Goal: Task Accomplishment & Management: Manage account settings

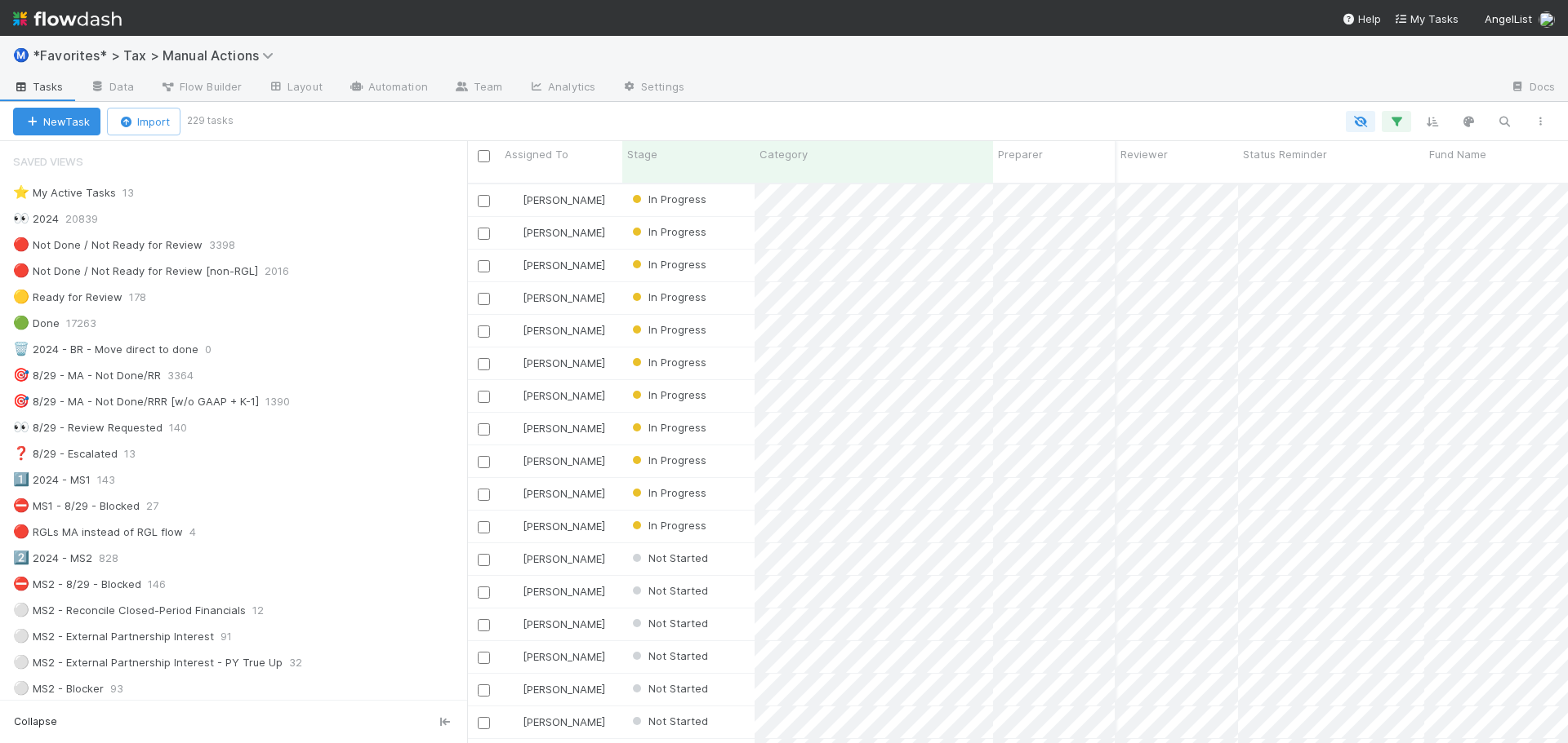
scroll to position [1469, 0]
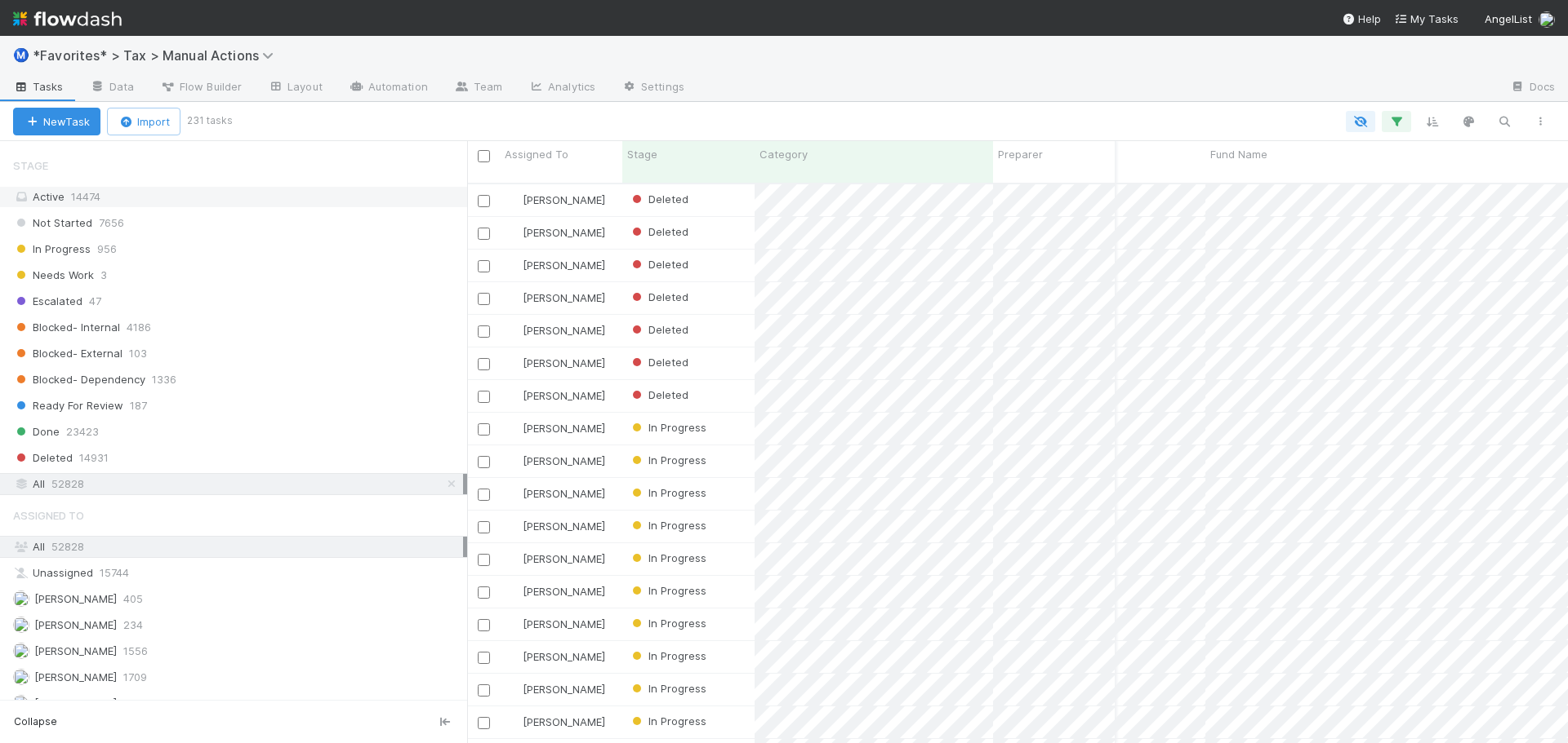
drag, startPoint x: 116, startPoint y: 422, endPoint x: 66, endPoint y: 202, distance: 225.6
click at [65, 204] on div "Active 14474" at bounding box center [239, 197] width 450 height 21
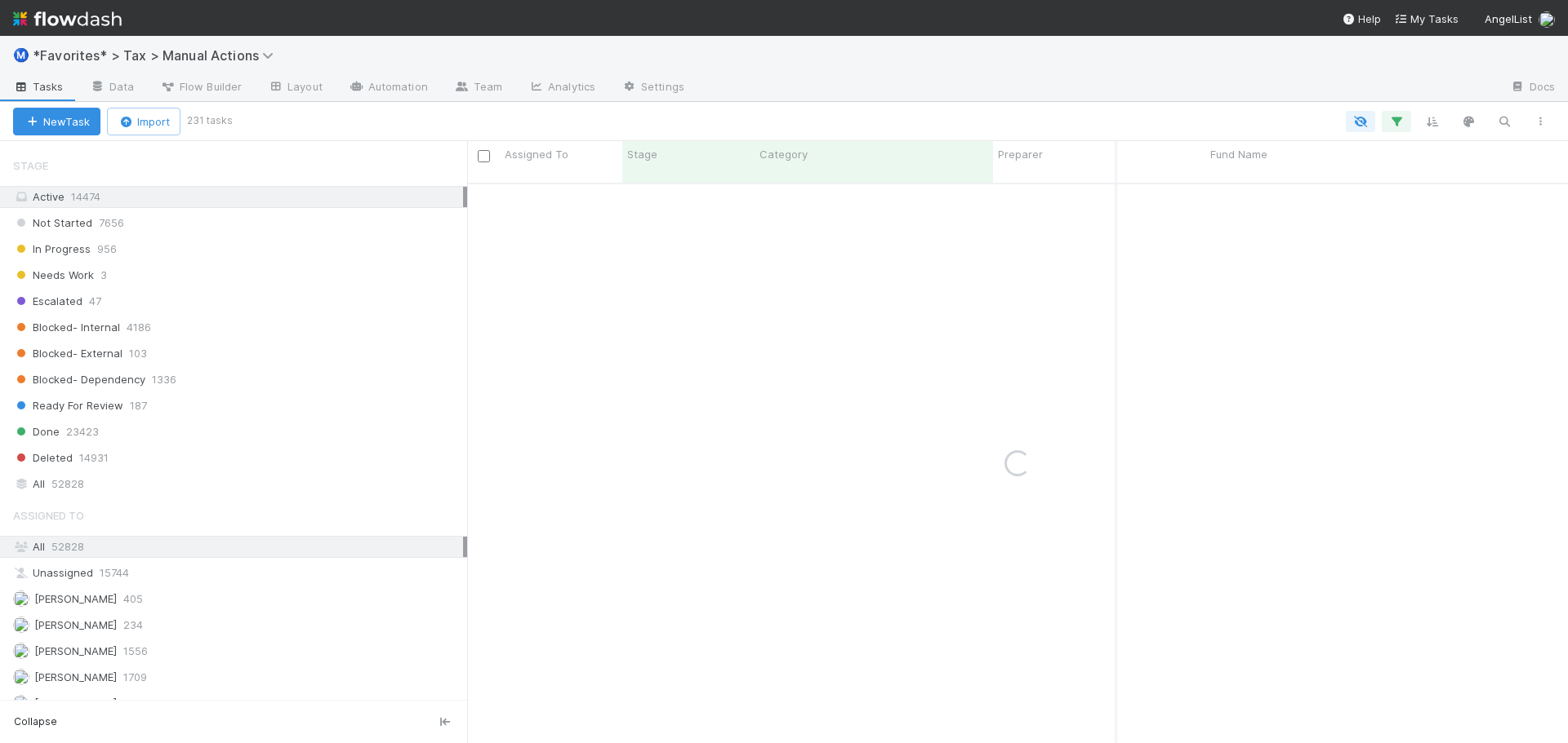
click at [66, 202] on div "Active 14474" at bounding box center [239, 197] width 450 height 21
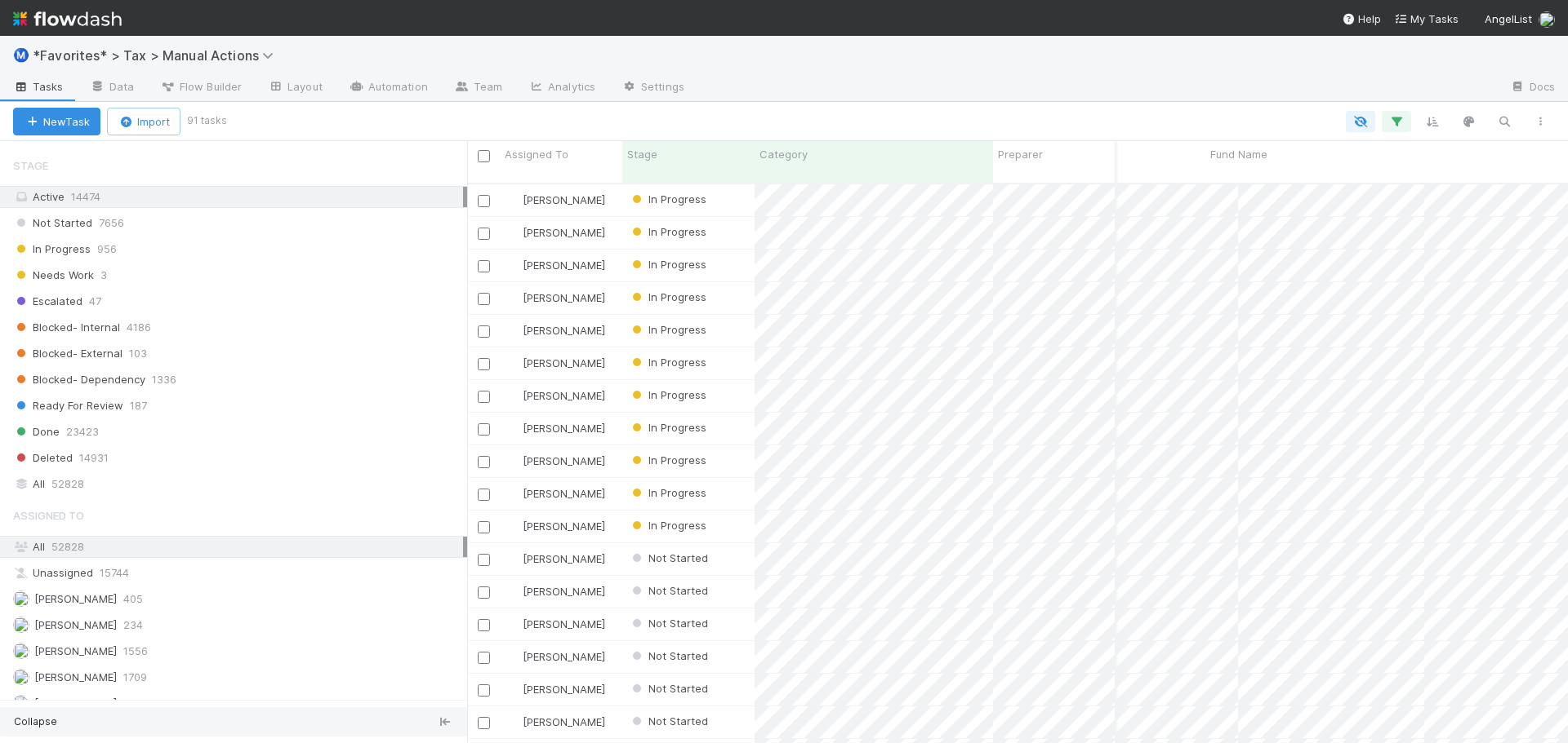
scroll to position [561, 1088]
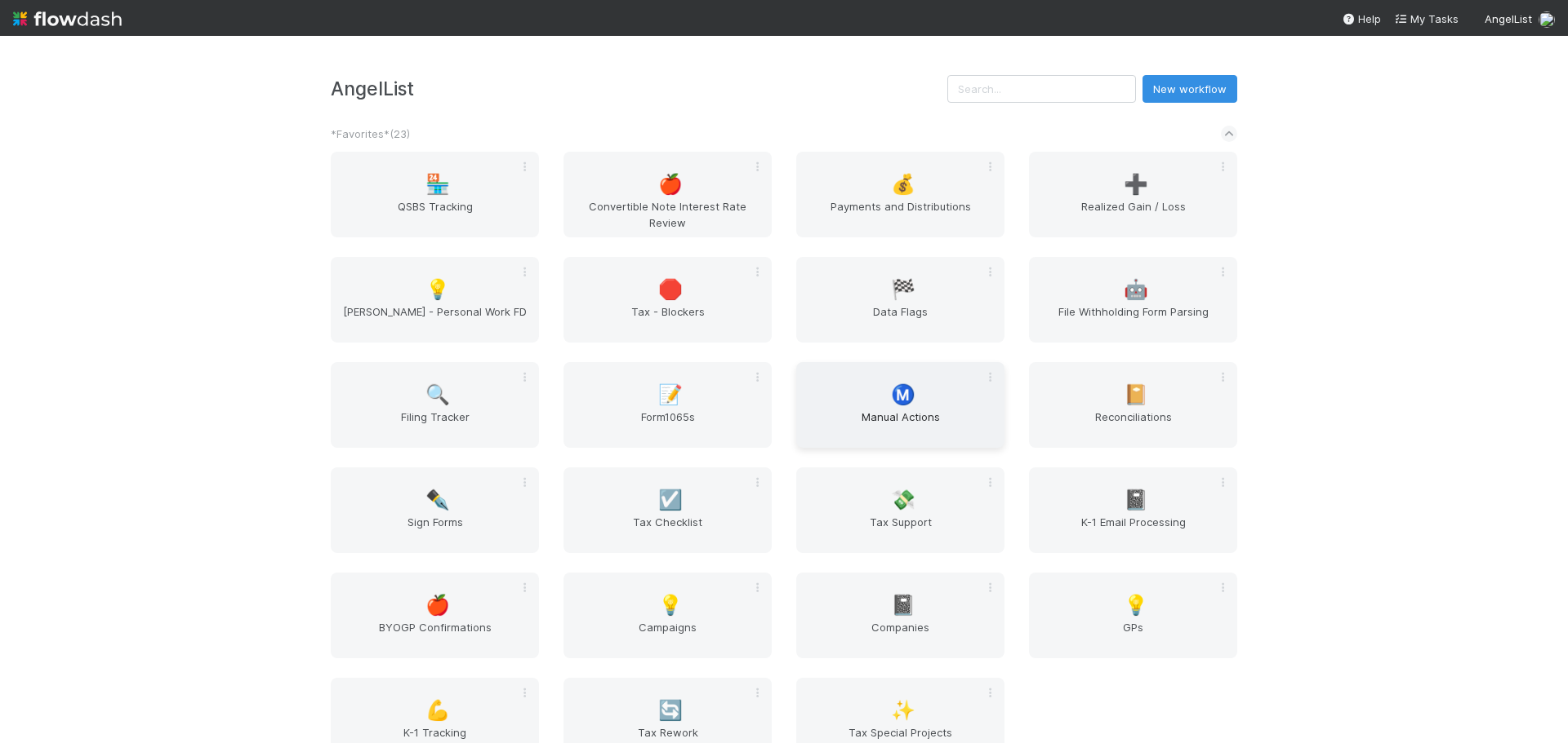
click at [915, 412] on span "Manual Actions" at bounding box center [900, 425] width 195 height 32
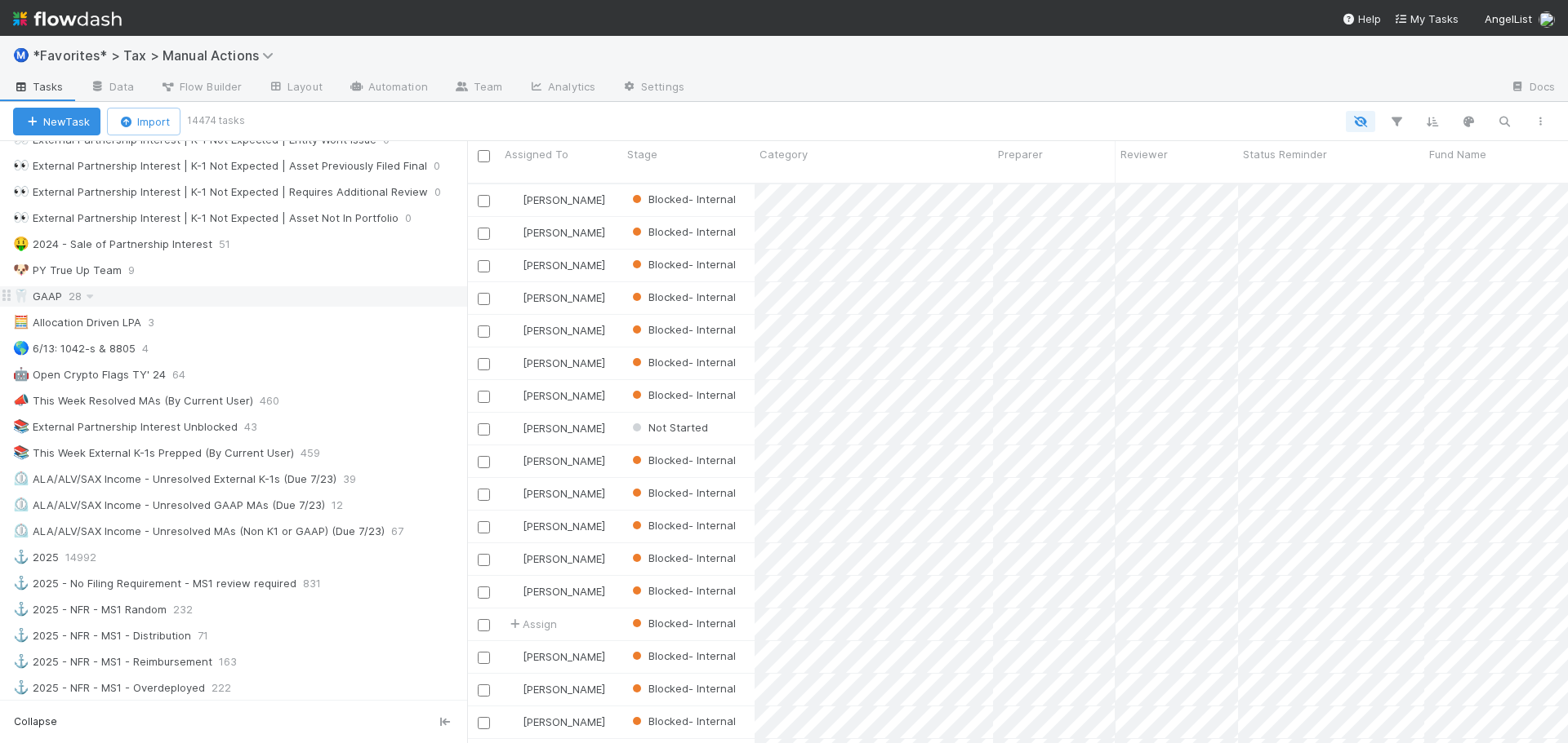
scroll to position [734, 0]
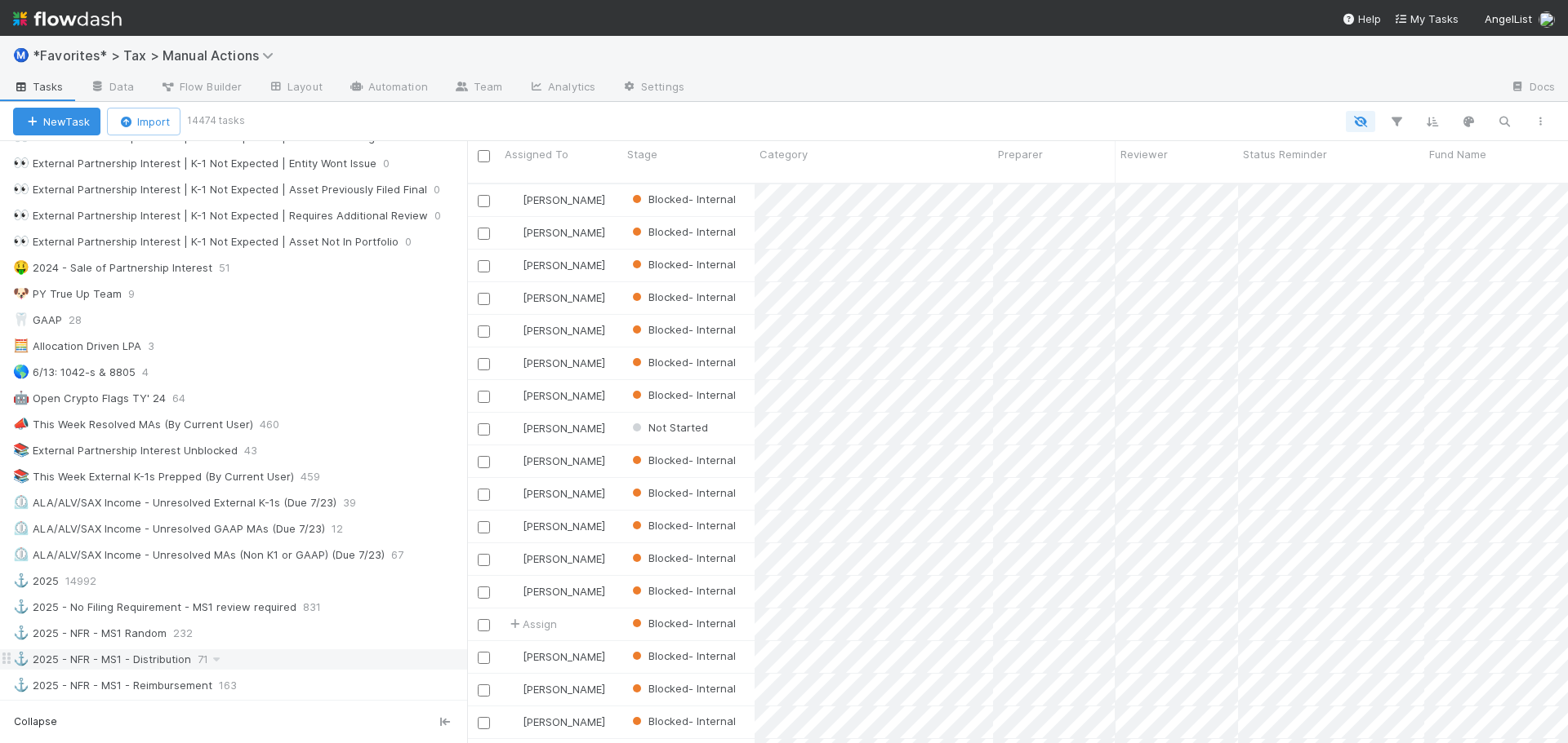
drag, startPoint x: 281, startPoint y: 521, endPoint x: 356, endPoint y: 663, distance: 160.6
click at [356, 668] on div "⚓ 2025 - NFR - MS1 - Distribution 71" at bounding box center [240, 659] width 454 height 21
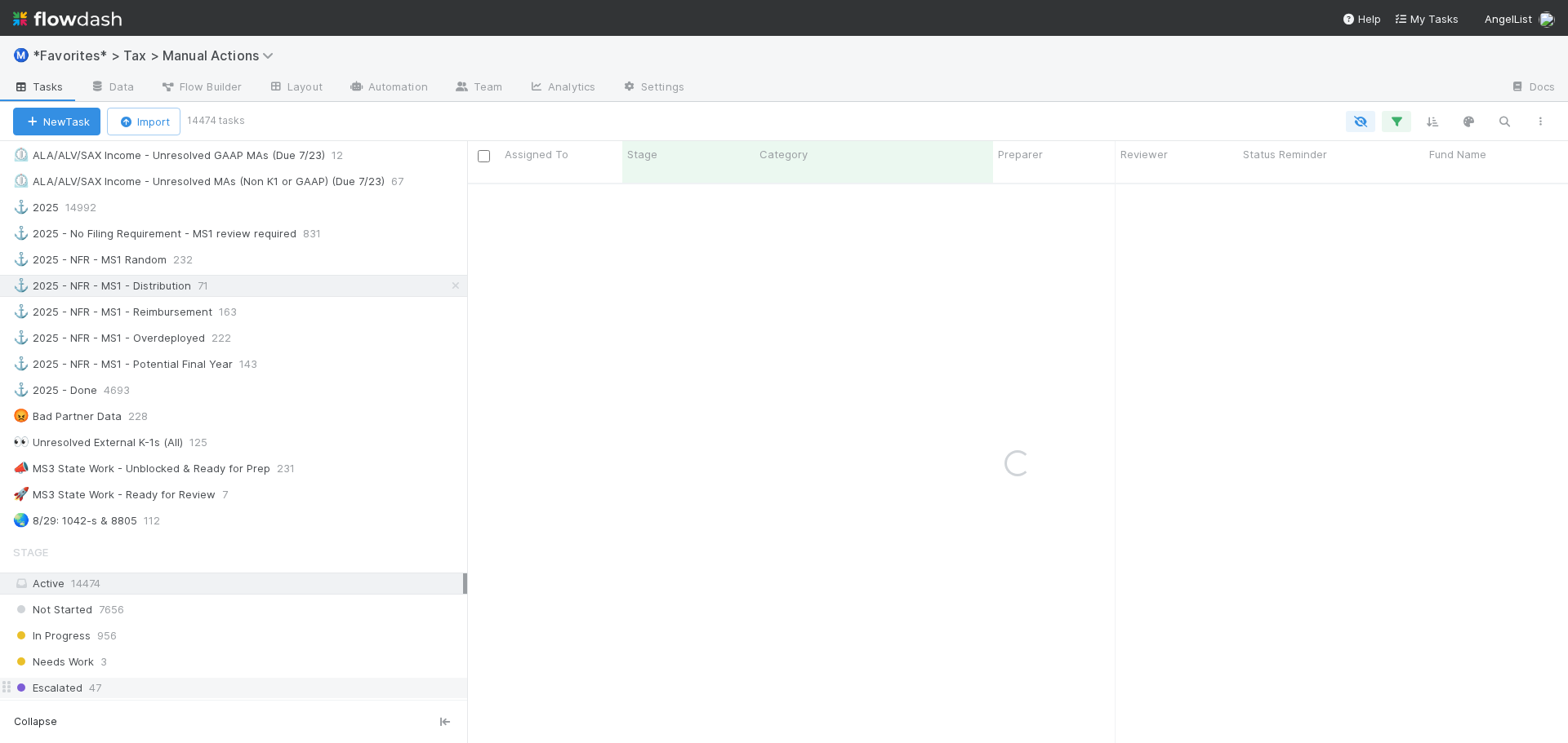
scroll to position [1224, 0]
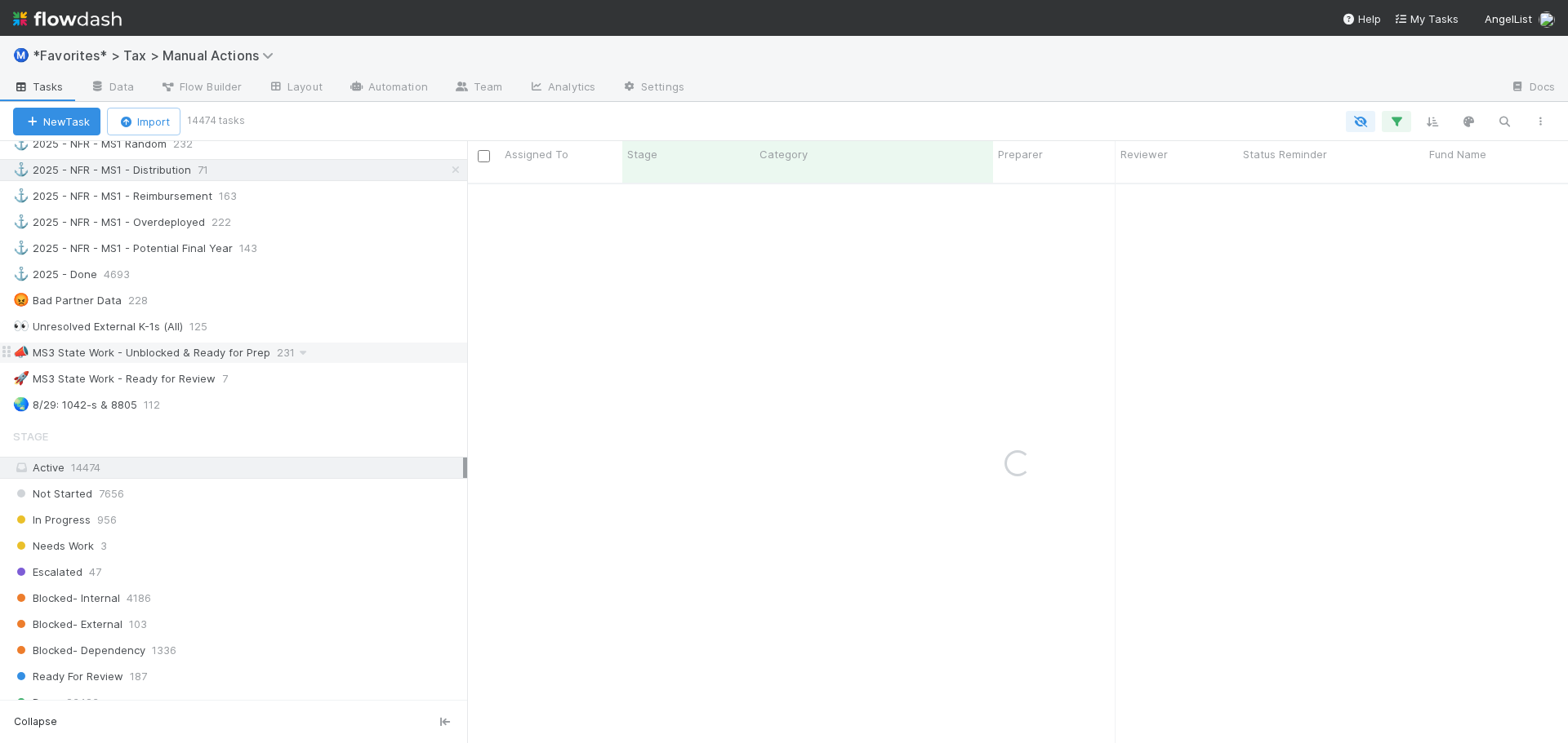
click at [250, 362] on div "📣 MS3 State Work - Unblocked & Ready for Prep" at bounding box center [142, 353] width 257 height 21
click at [239, 376] on icon at bounding box center [236, 379] width 16 height 11
click at [197, 376] on div "View Settings Default for everyone Rename this view Delete this view" at bounding box center [784, 372] width 1568 height 743
click at [197, 375] on div "🚀 MS3 State Work - Ready for Review" at bounding box center [114, 379] width 203 height 21
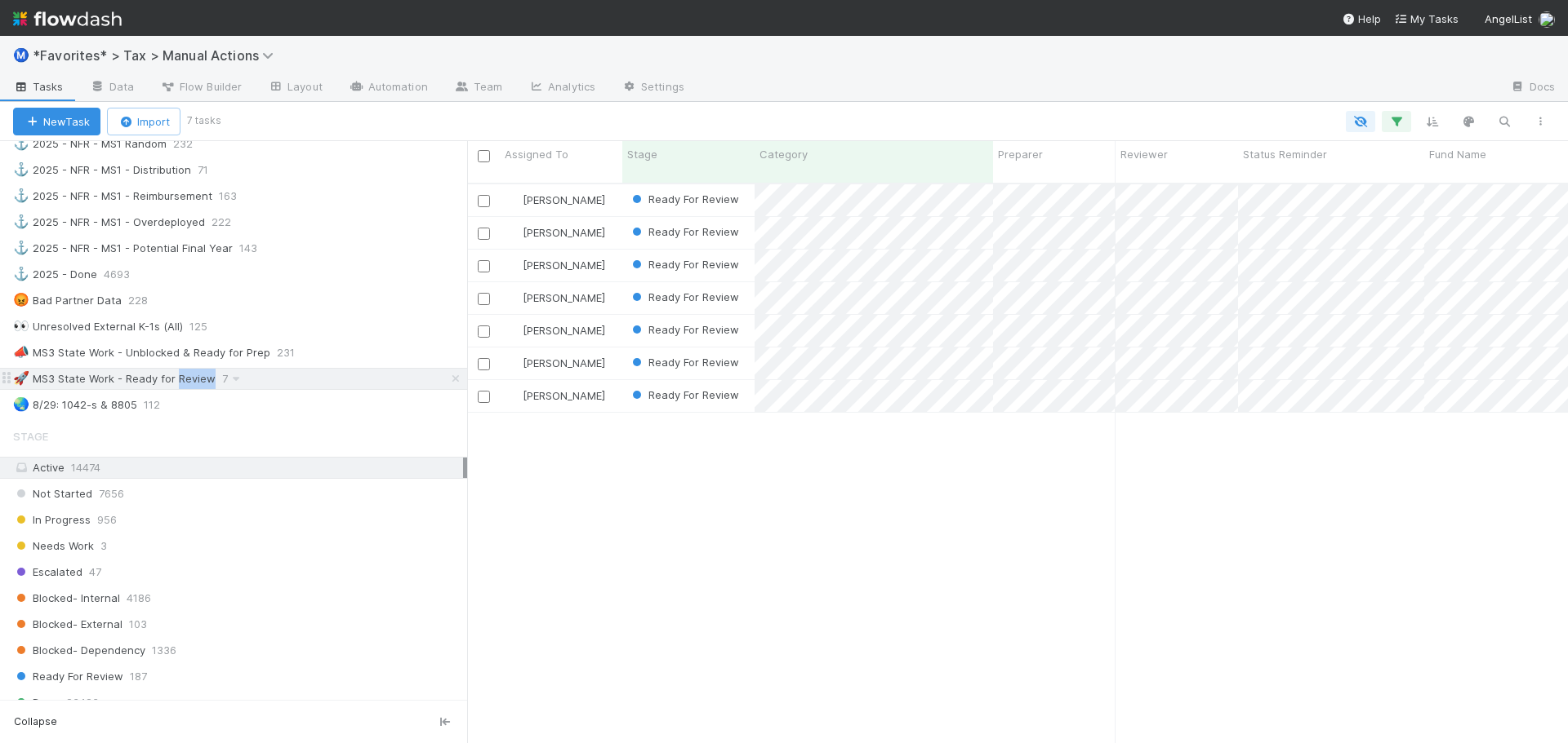
scroll to position [561, 1088]
click at [708, 573] on div "Fareeha Naim Ready For Review 7/19/25, 2:20:06 AM 8/14/25, 3:24:47 PM 0 0 0 1 0…" at bounding box center [1017, 470] width 1101 height 573
drag, startPoint x: 708, startPoint y: 568, endPoint x: 591, endPoint y: 568, distance: 117.0
click at [591, 568] on div "Fareeha Naim Ready For Review 7/19/25, 2:20:06 AM 8/14/25, 3:24:47 PM 0 0 0 1 0…" at bounding box center [1017, 470] width 1101 height 573
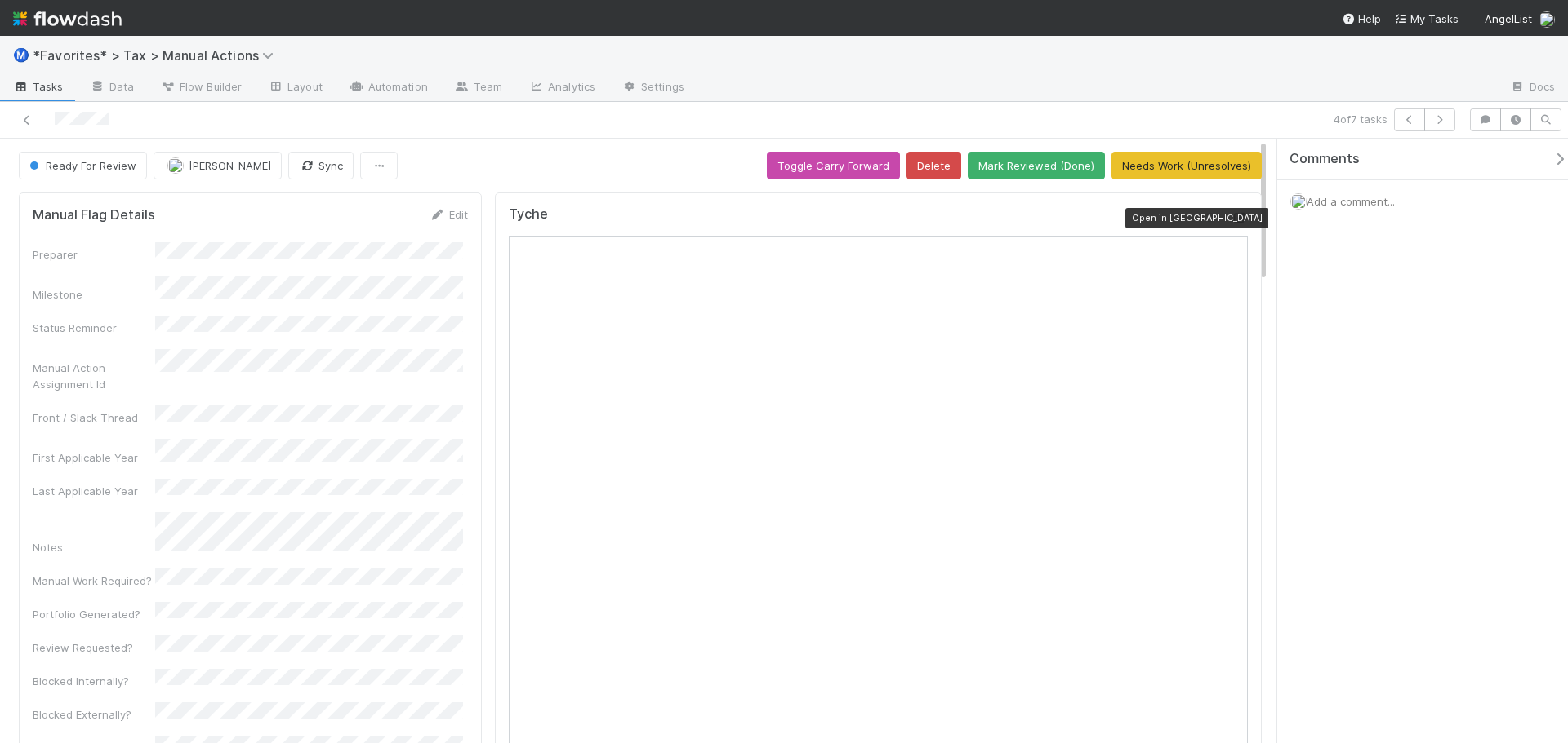
click at [1231, 219] on icon at bounding box center [1239, 219] width 16 height 11
click at [35, 120] on div at bounding box center [372, 120] width 731 height 22
click at [27, 116] on icon at bounding box center [27, 121] width 16 height 11
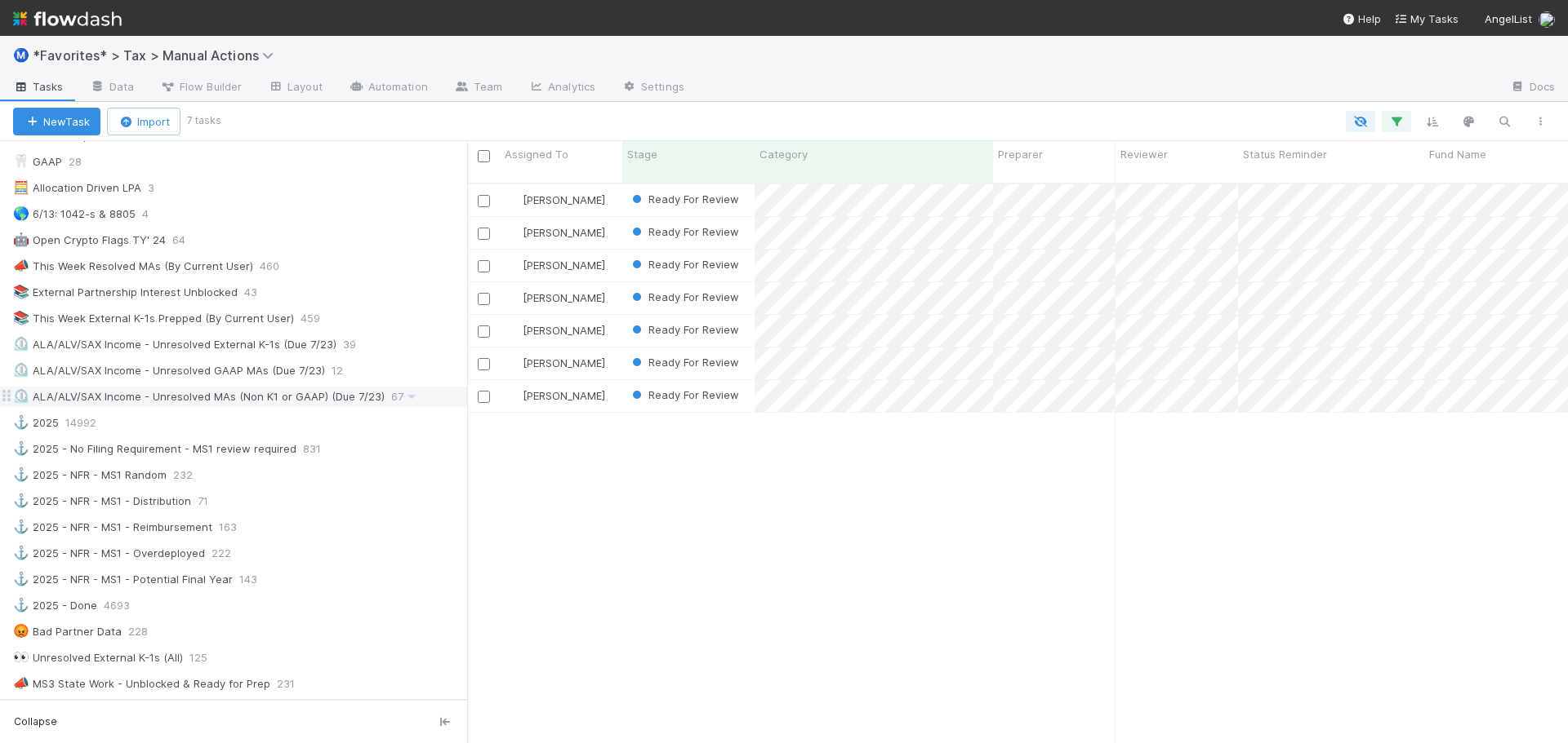
scroll to position [898, 0]
drag, startPoint x: 338, startPoint y: 477, endPoint x: 333, endPoint y: 462, distance: 15.8
drag, startPoint x: 333, startPoint y: 462, endPoint x: 644, endPoint y: 573, distance: 330.2
click at [644, 573] on div "Fareeha Naim Ready For Review 7/19/25, 2:20:06 AM 8/14/25, 3:24:47 PM 0 0 0 1 0…" at bounding box center [1017, 470] width 1101 height 573
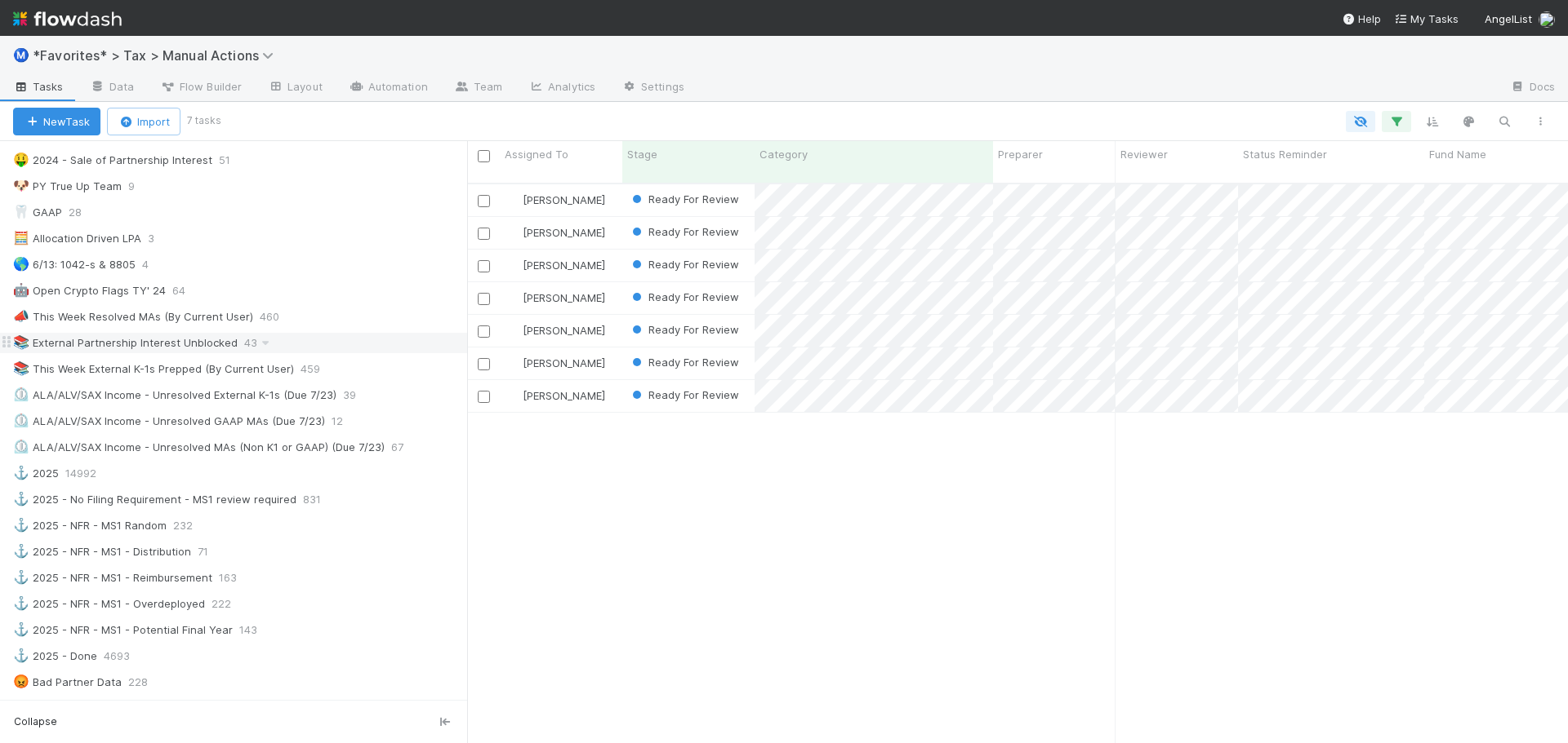
scroll to position [816, 0]
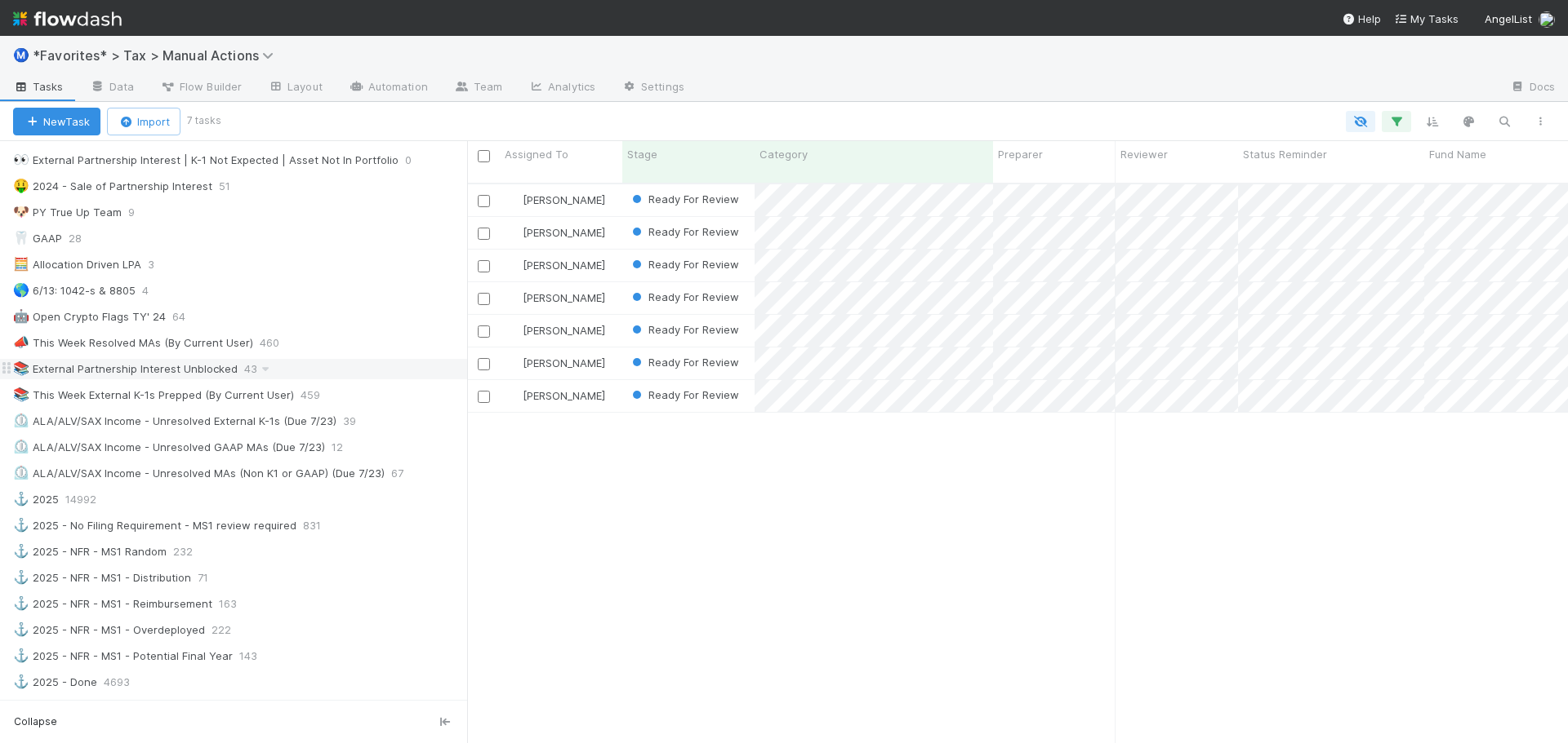
click at [185, 369] on div "📚 External Partnership Interest Unblocked" at bounding box center [125, 369] width 224 height 21
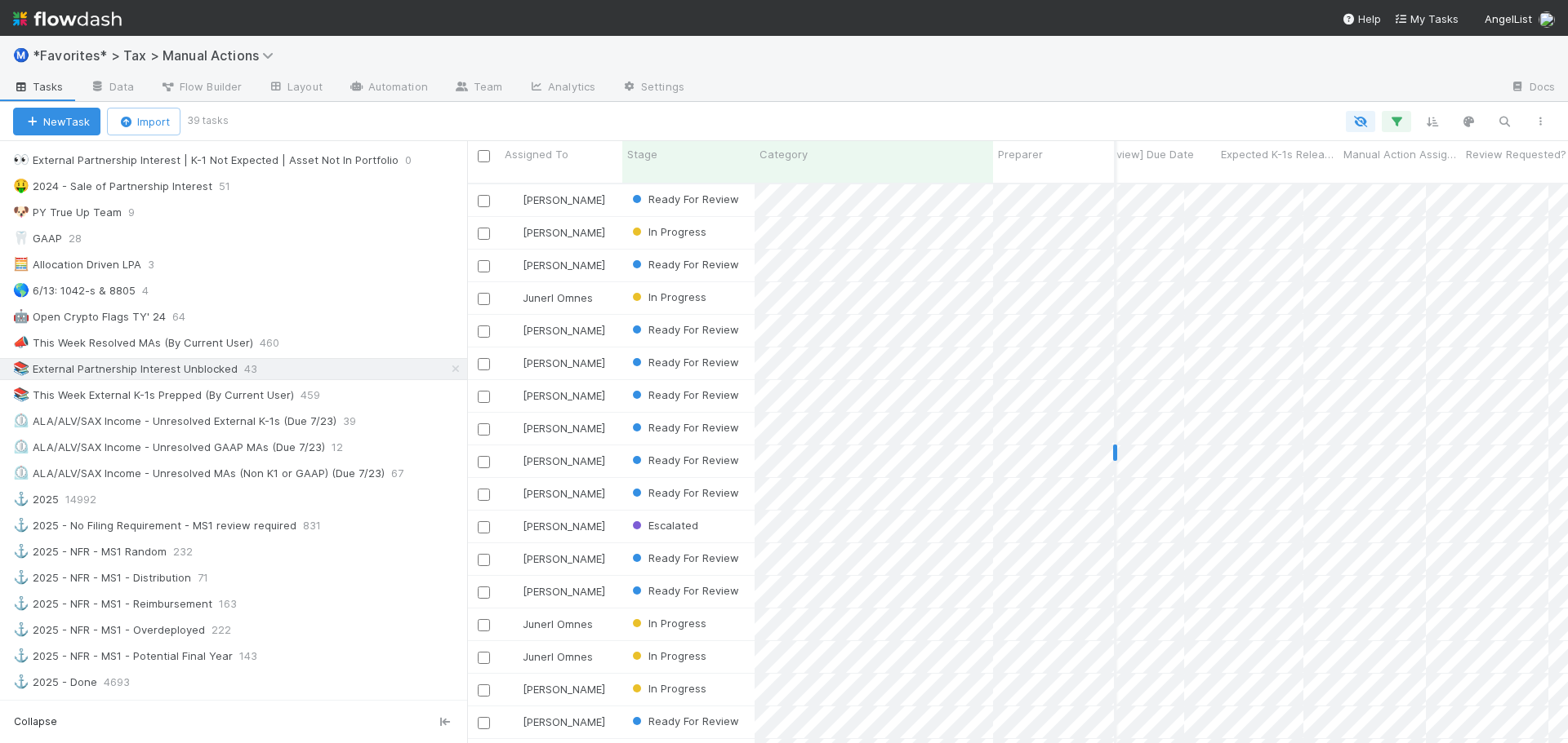
scroll to position [0, 1388]
drag, startPoint x: 1285, startPoint y: 49, endPoint x: 1309, endPoint y: 151, distance: 104.8
click at [1285, 51] on div "Ⓜ️ *Favorites* > Tax > Manual Actions" at bounding box center [784, 56] width 1568 height 40
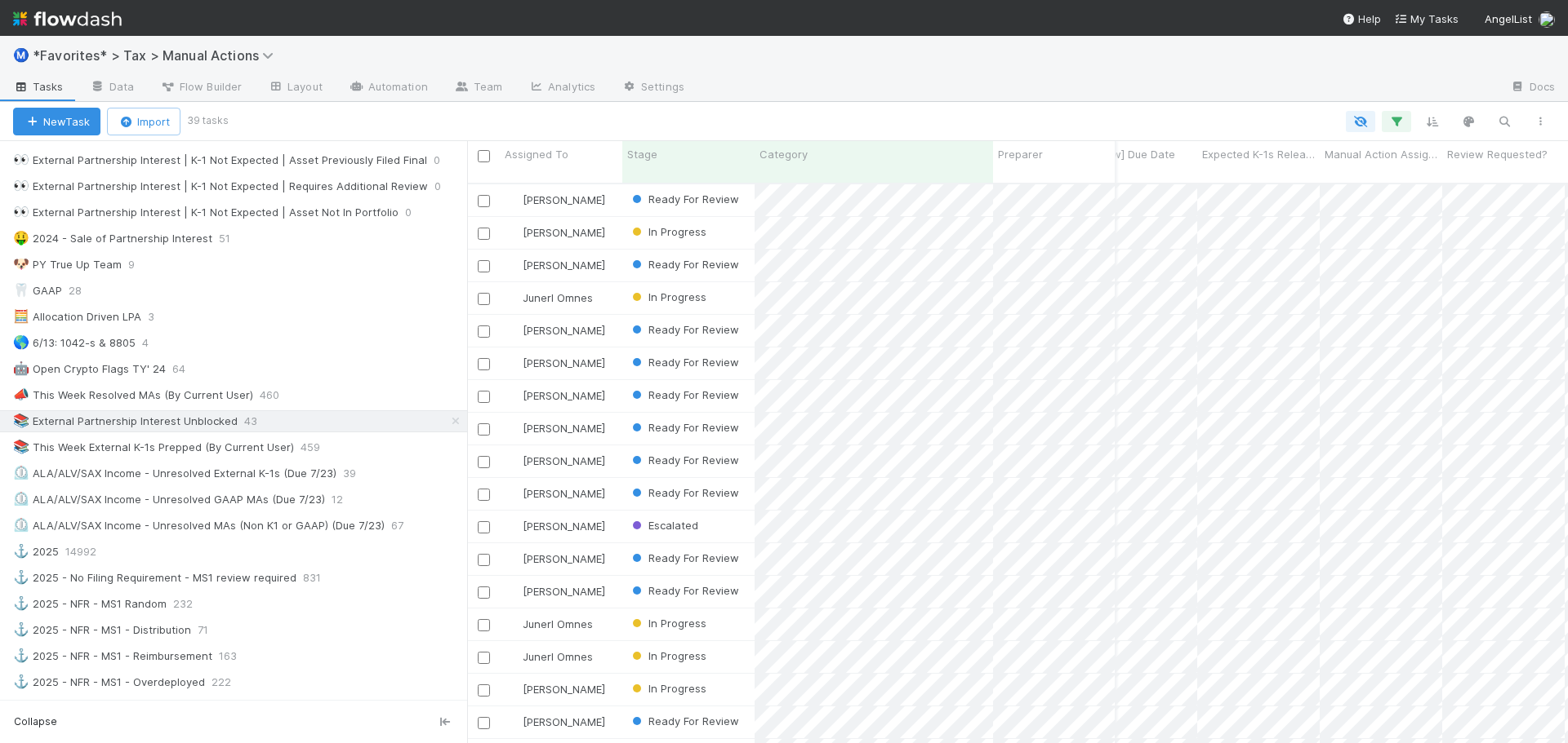
scroll to position [408, 0]
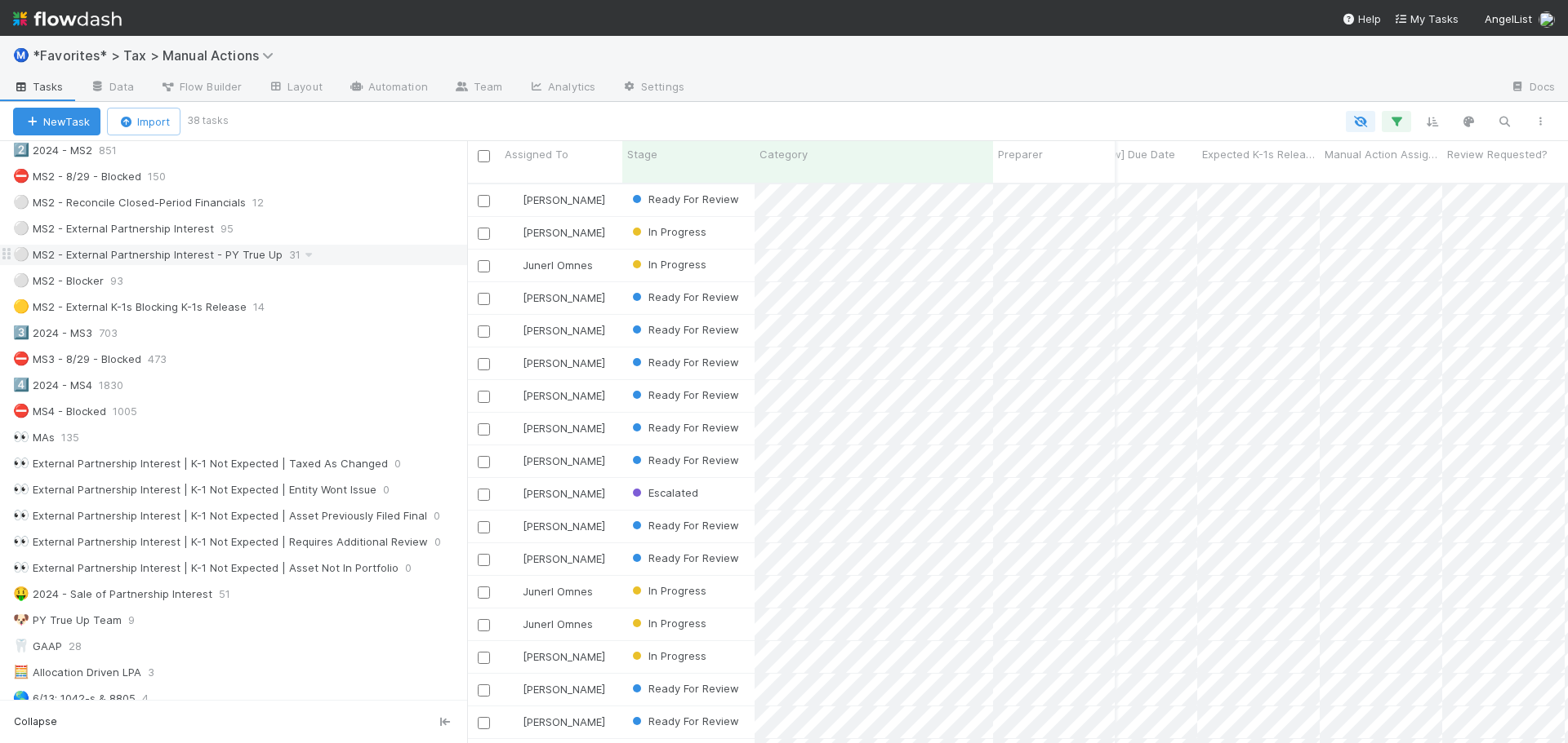
click at [332, 259] on div "⚪ MS2 - External Partnership Interest - PY True Up 31" at bounding box center [240, 255] width 454 height 21
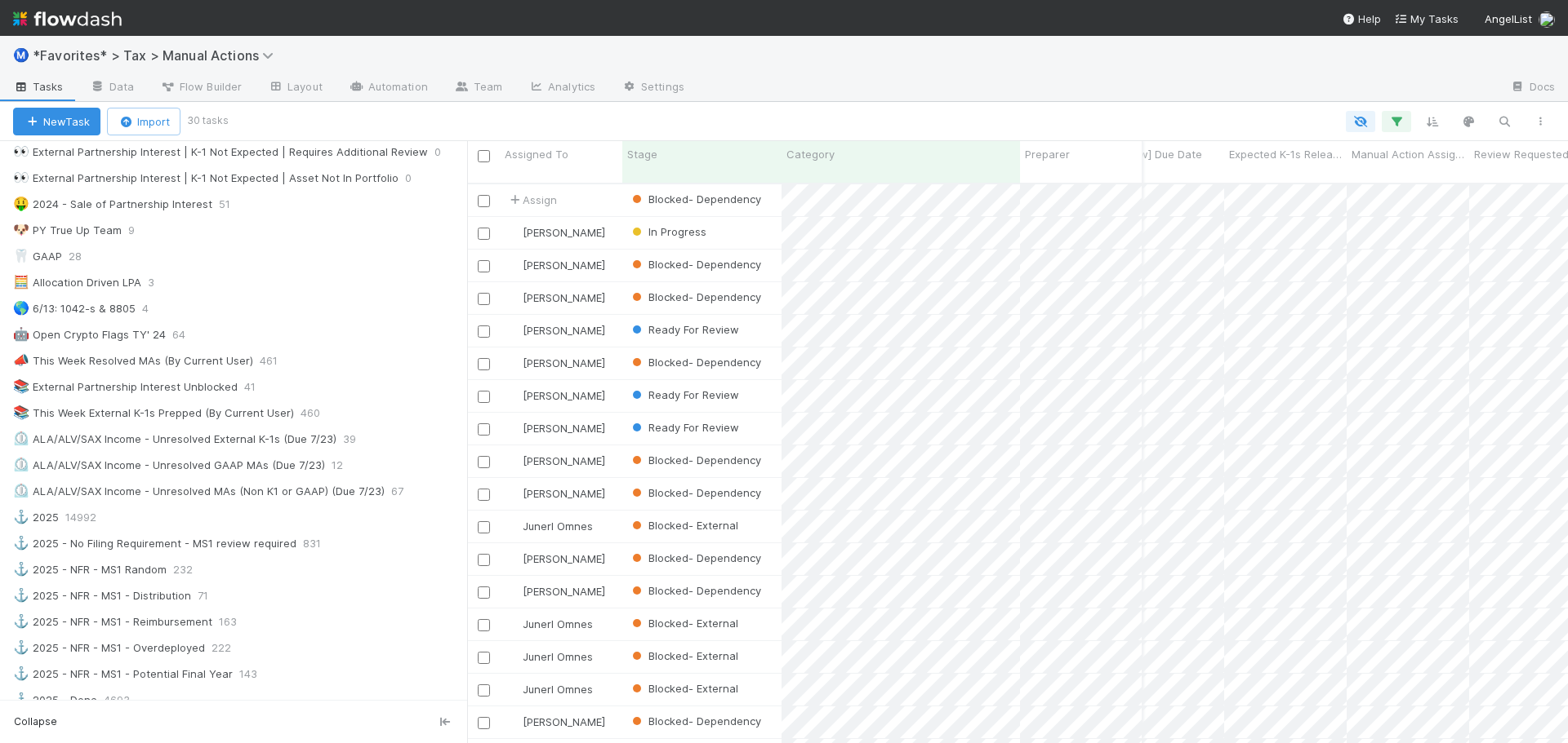
scroll to position [489, 0]
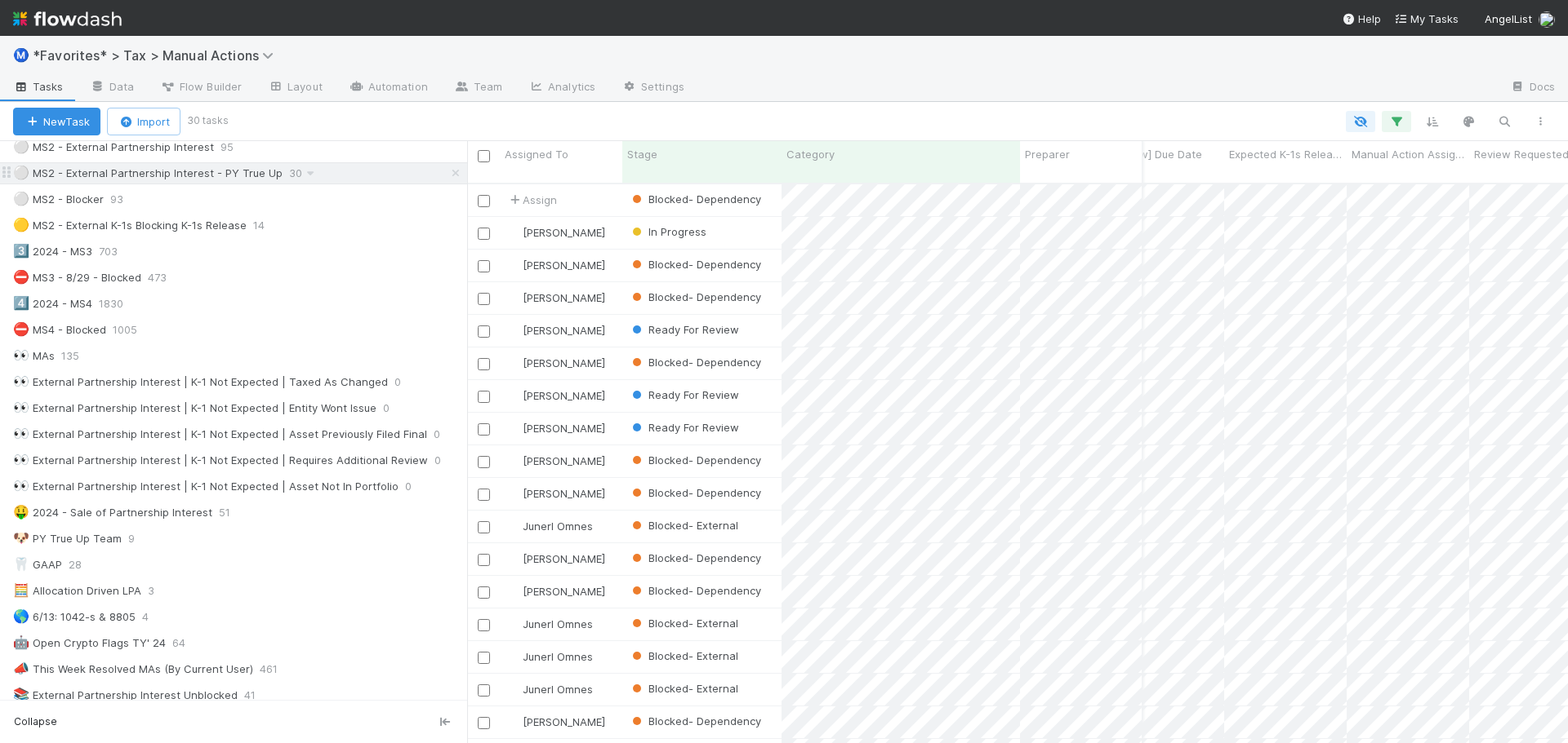
click at [447, 172] on icon at bounding box center [455, 174] width 16 height 11
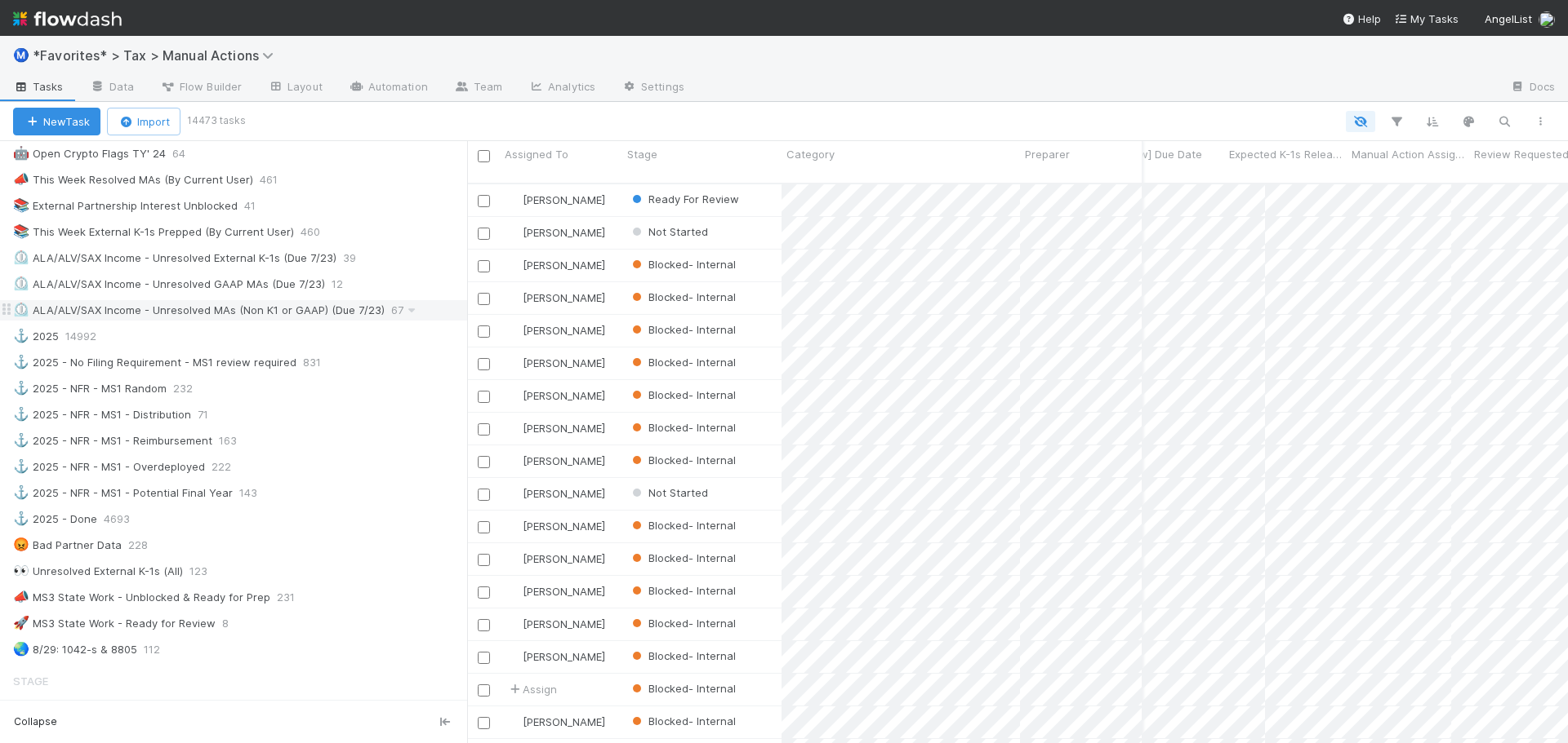
scroll to position [561, 1088]
click at [325, 233] on icon at bounding box center [329, 232] width 16 height 11
click at [329, 358] on span "Delete this view" at bounding box center [362, 356] width 83 height 13
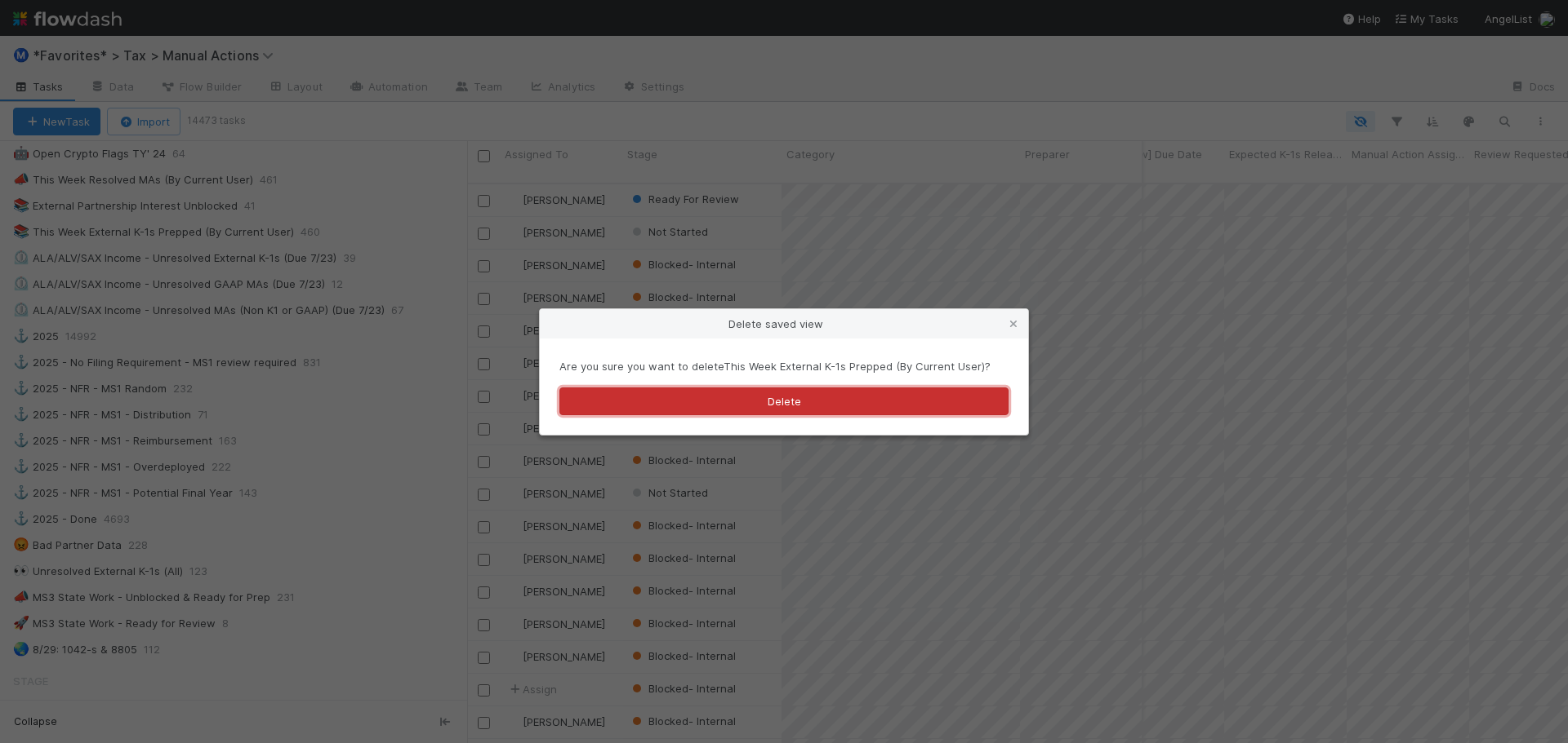
click at [711, 397] on button "Delete" at bounding box center [783, 401] width 449 height 28
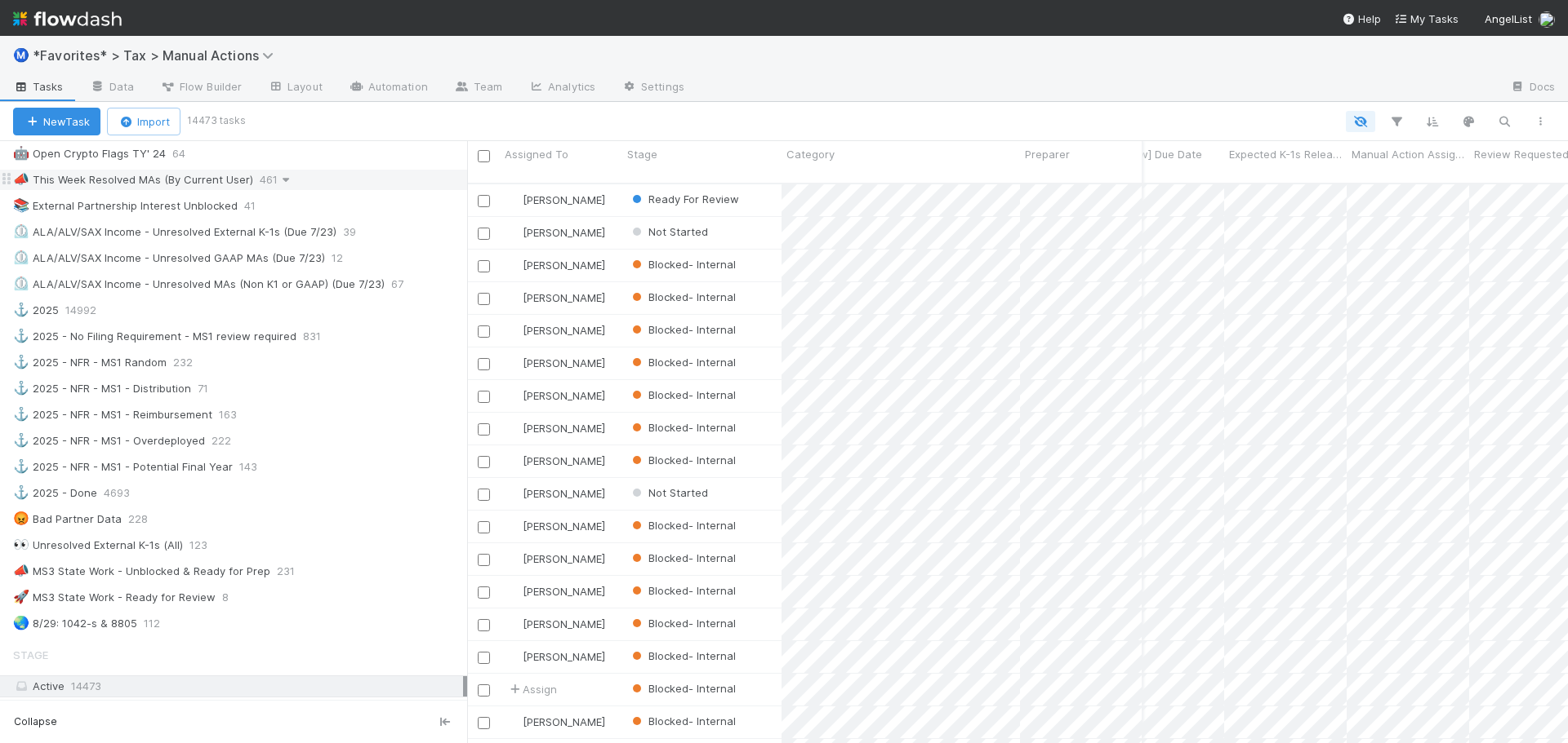
click at [281, 181] on icon at bounding box center [285, 180] width 16 height 11
click at [329, 304] on span "Delete this view" at bounding box center [353, 304] width 83 height 13
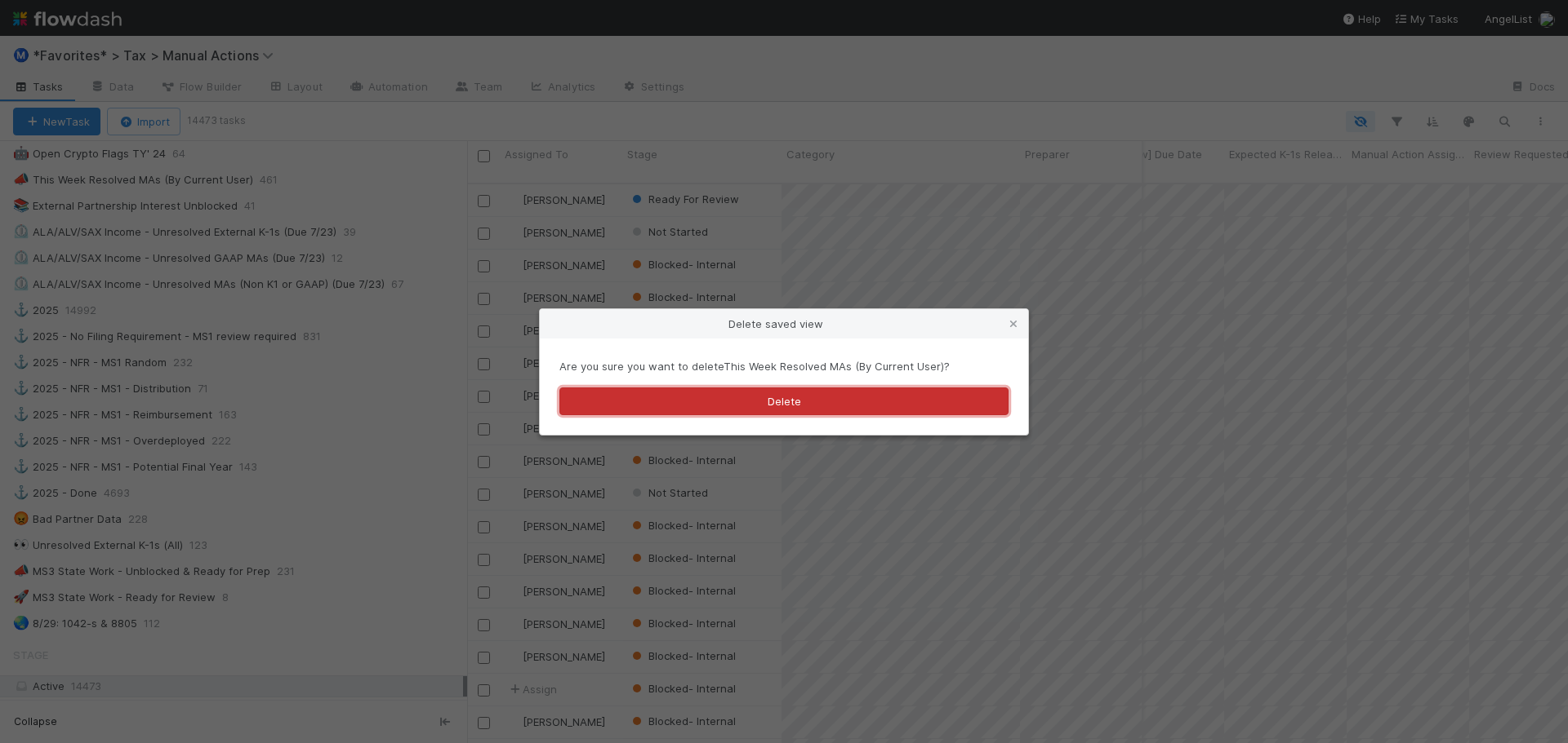
click at [770, 394] on button "Delete" at bounding box center [783, 401] width 449 height 28
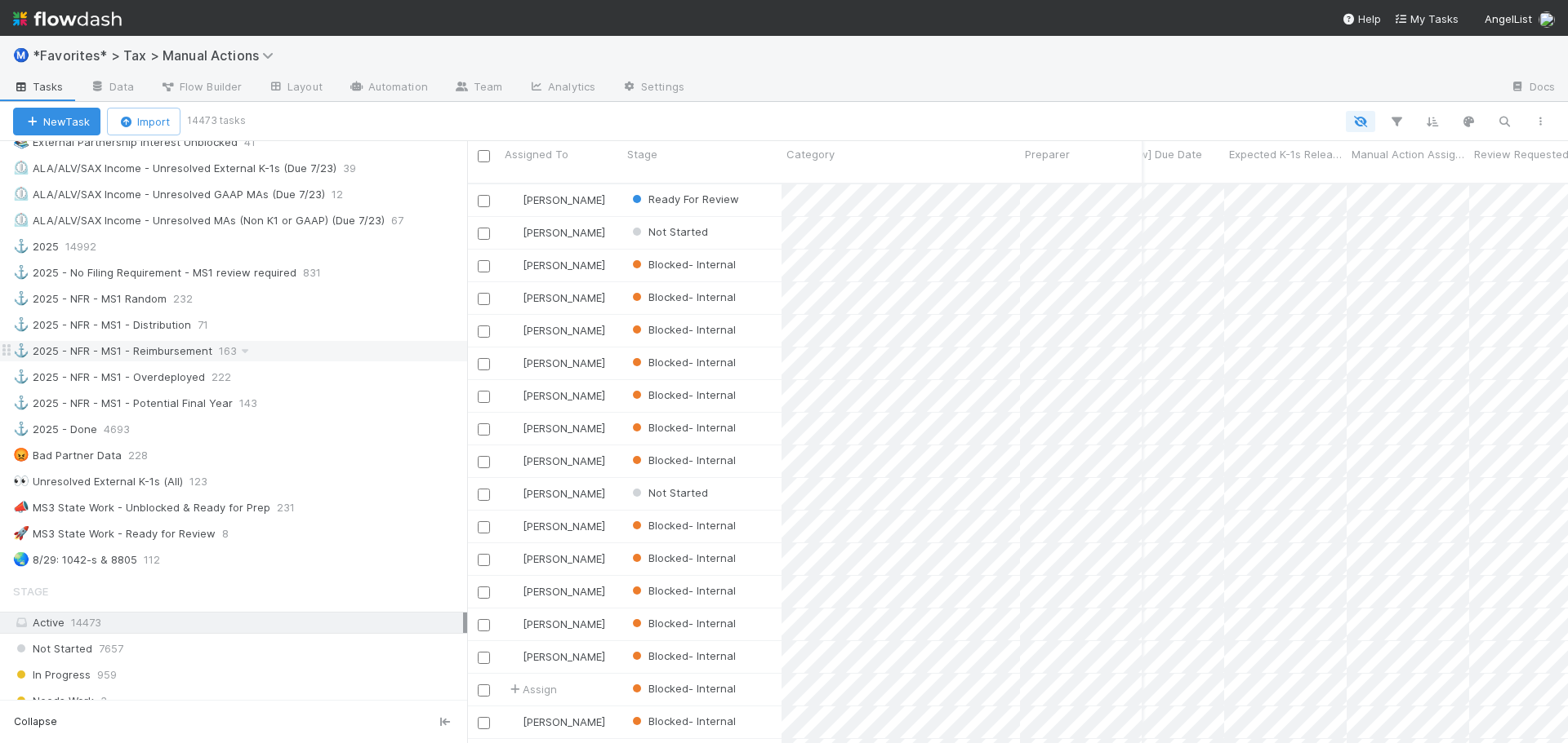
scroll to position [1061, 0]
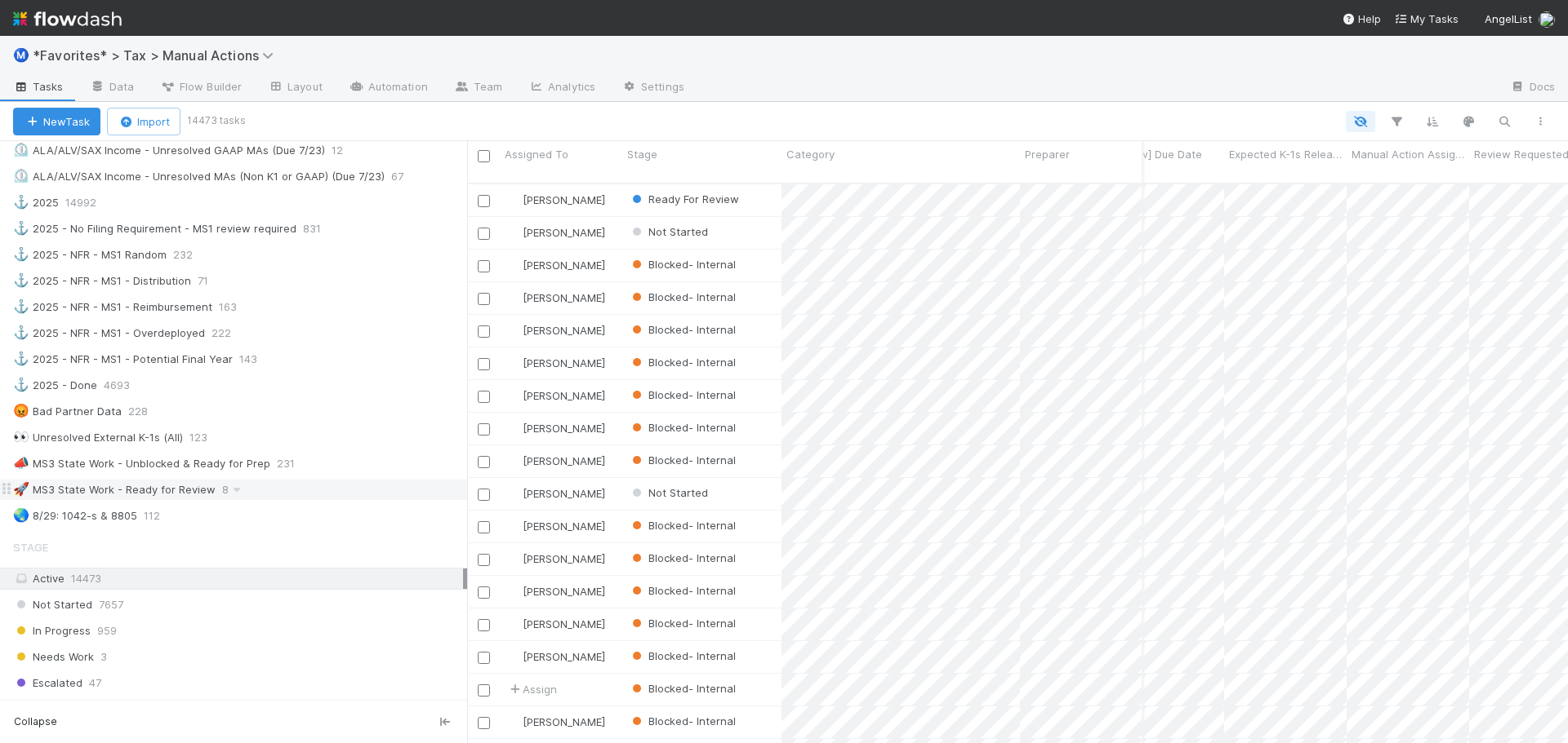
click at [335, 490] on div "🚀 MS3 State Work - Ready for Review 8" at bounding box center [240, 489] width 454 height 21
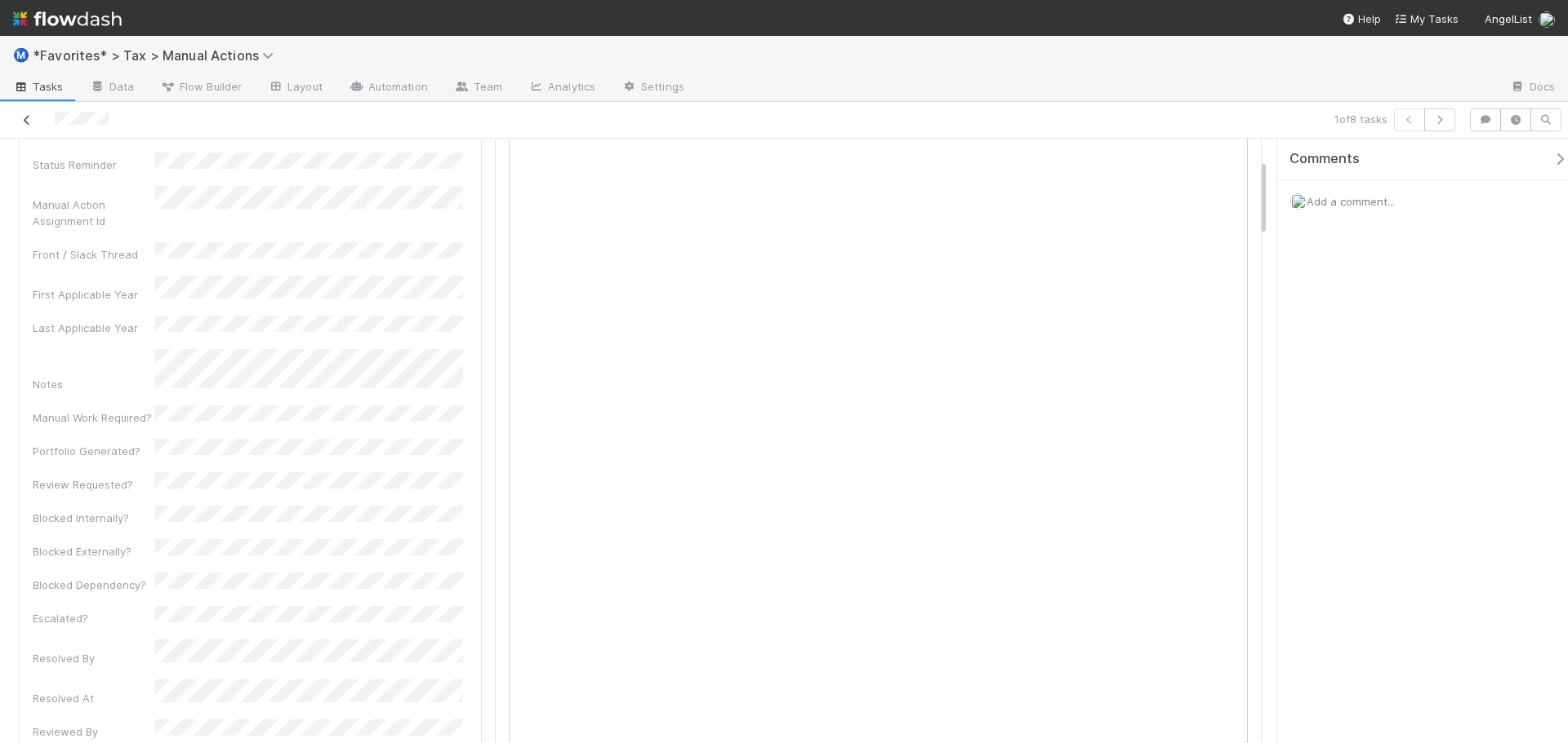
click at [30, 123] on icon at bounding box center [27, 121] width 16 height 11
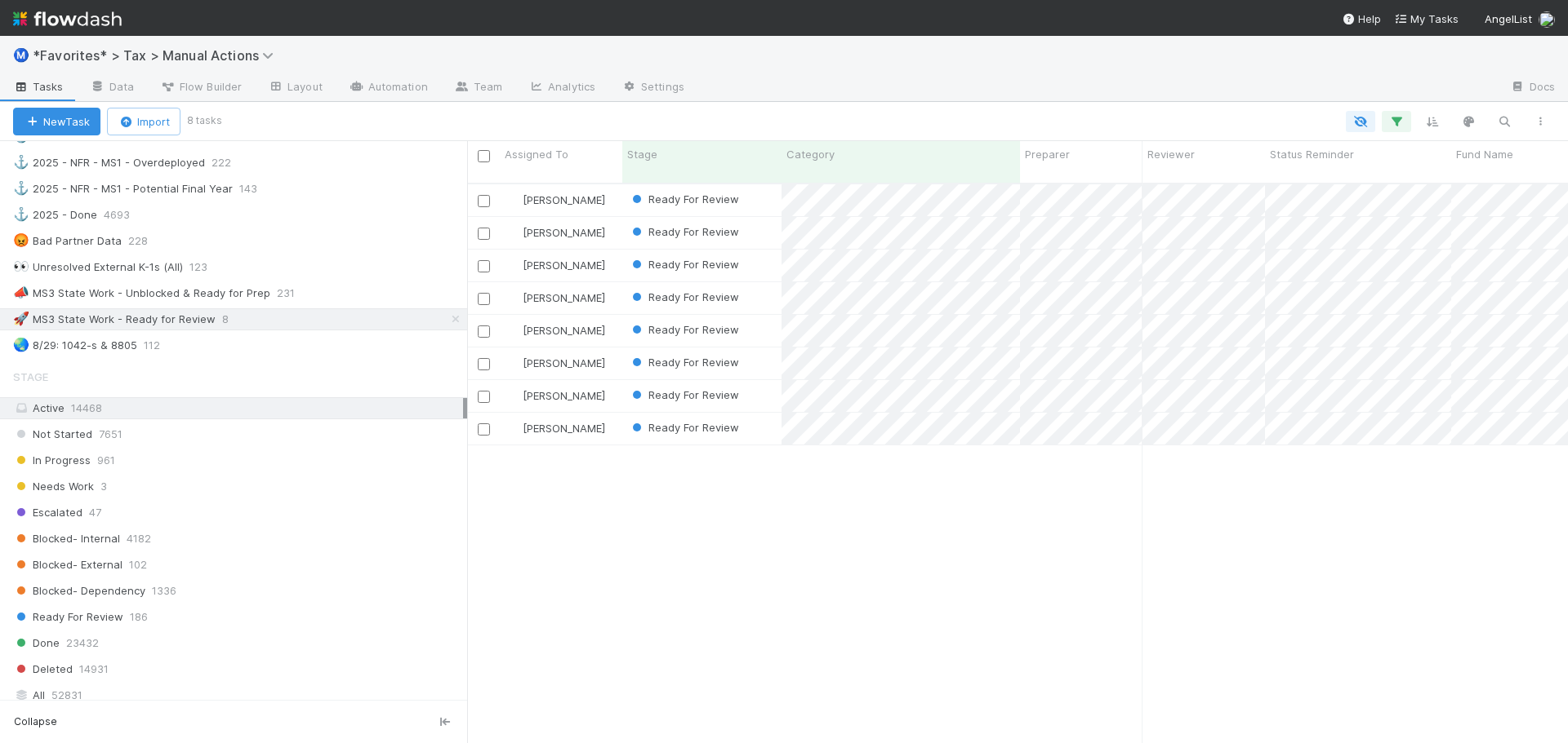
scroll to position [1224, 0]
click at [243, 273] on div "👀 Unresolved External K-1s (All) 123" at bounding box center [240, 274] width 454 height 21
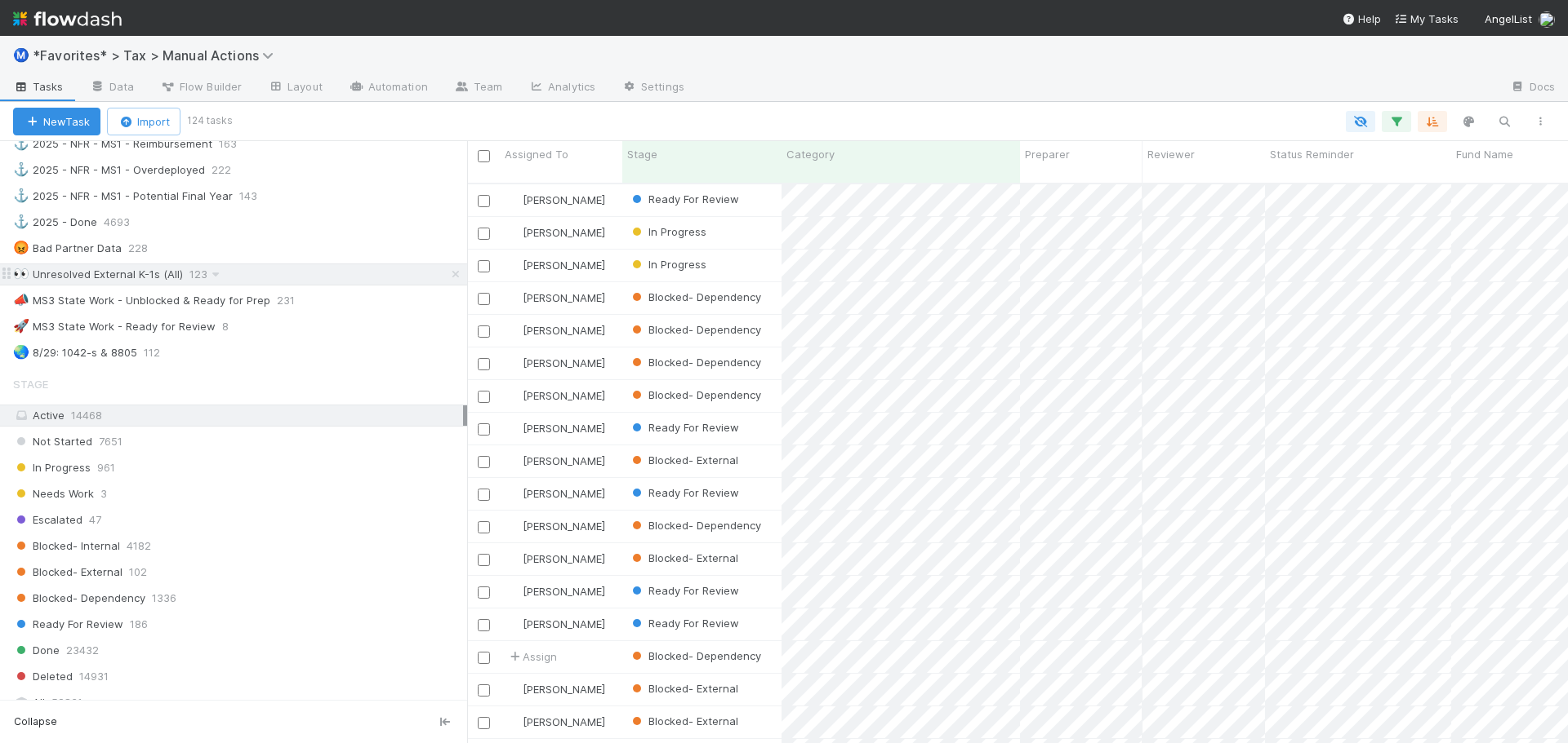
scroll to position [561, 1088]
drag, startPoint x: 369, startPoint y: 269, endPoint x: 860, endPoint y: 100, distance: 519.3
click at [860, 100] on div at bounding box center [1097, 87] width 799 height 26
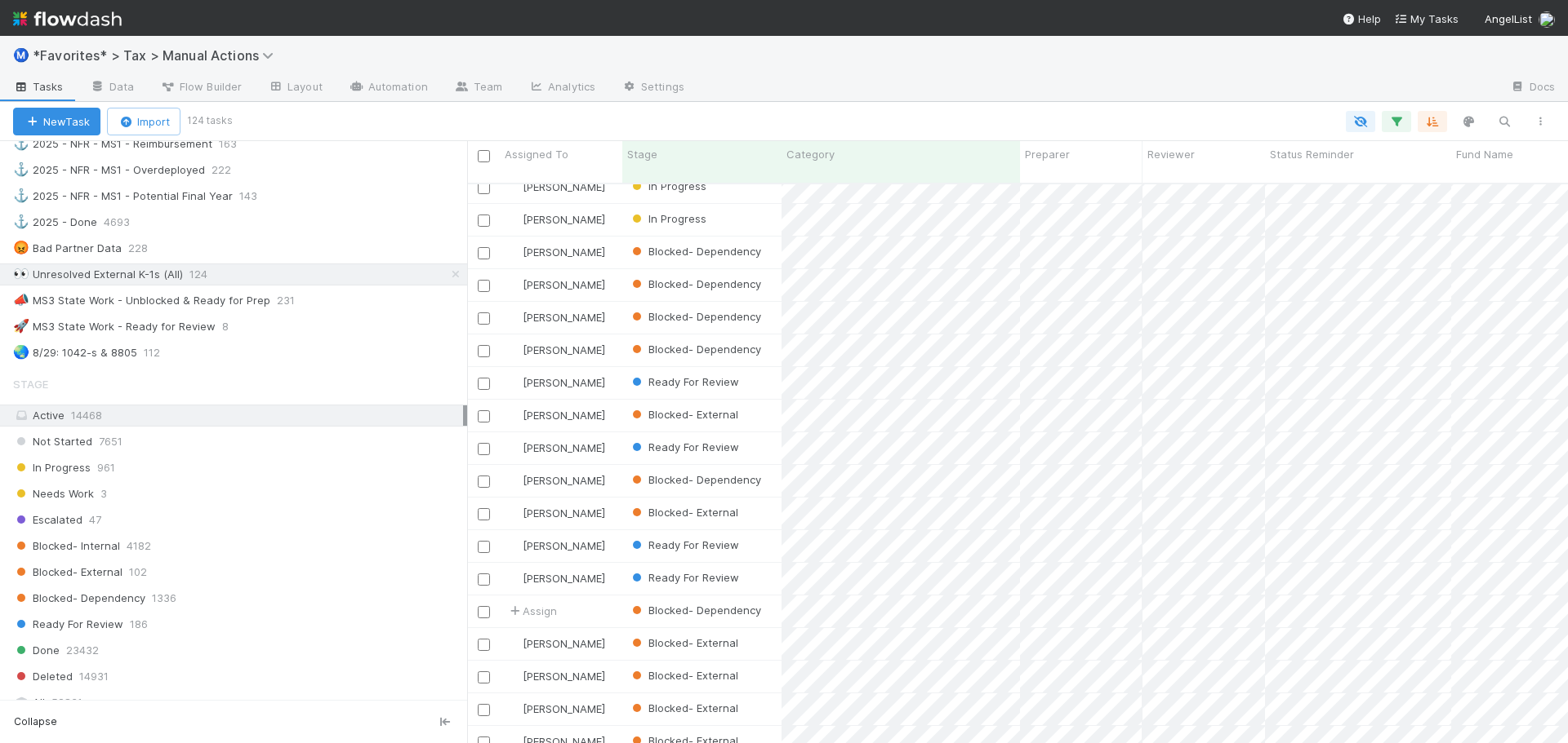
scroll to position [0, 0]
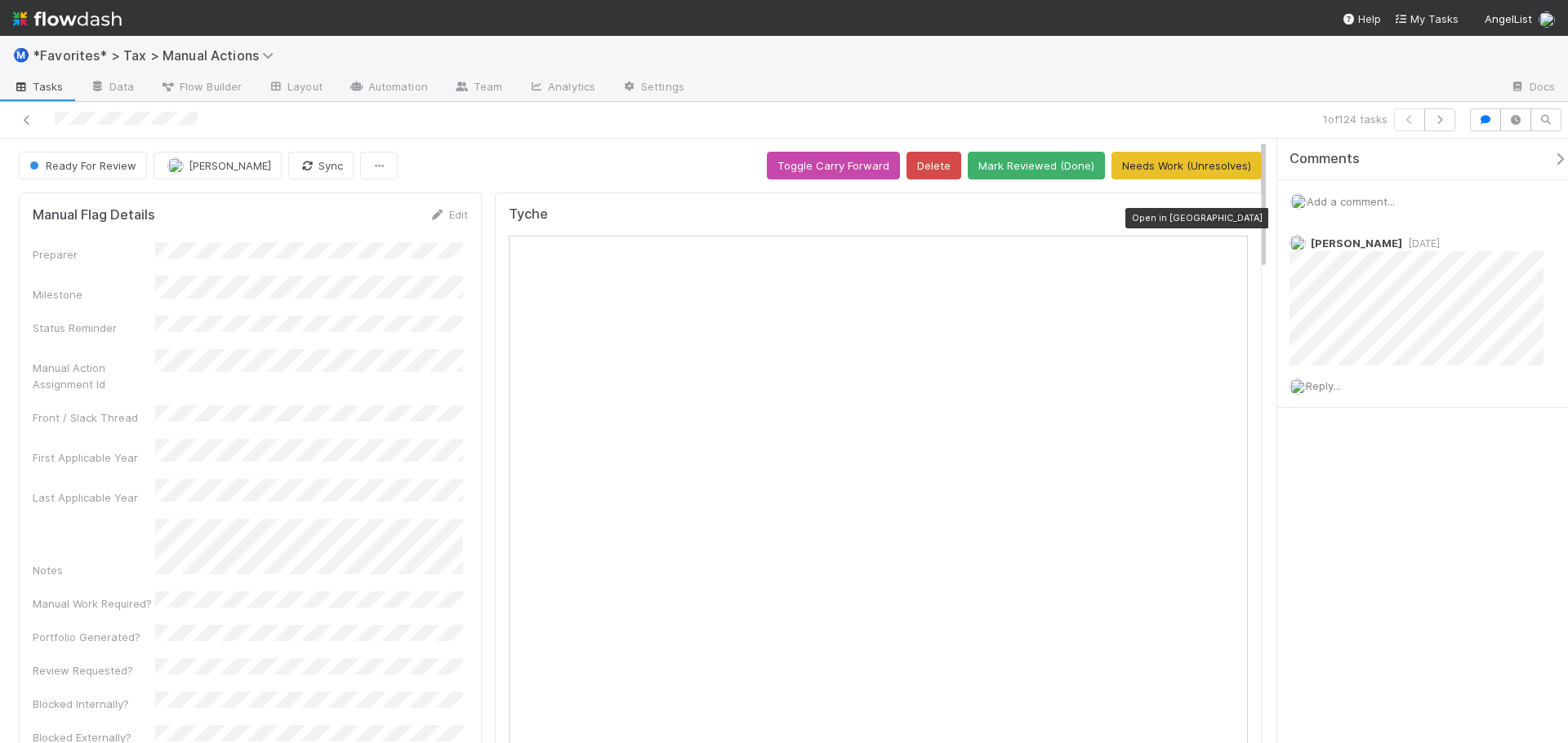
click at [1231, 219] on icon at bounding box center [1239, 219] width 16 height 11
click at [1437, 121] on icon "button" at bounding box center [1439, 120] width 16 height 10
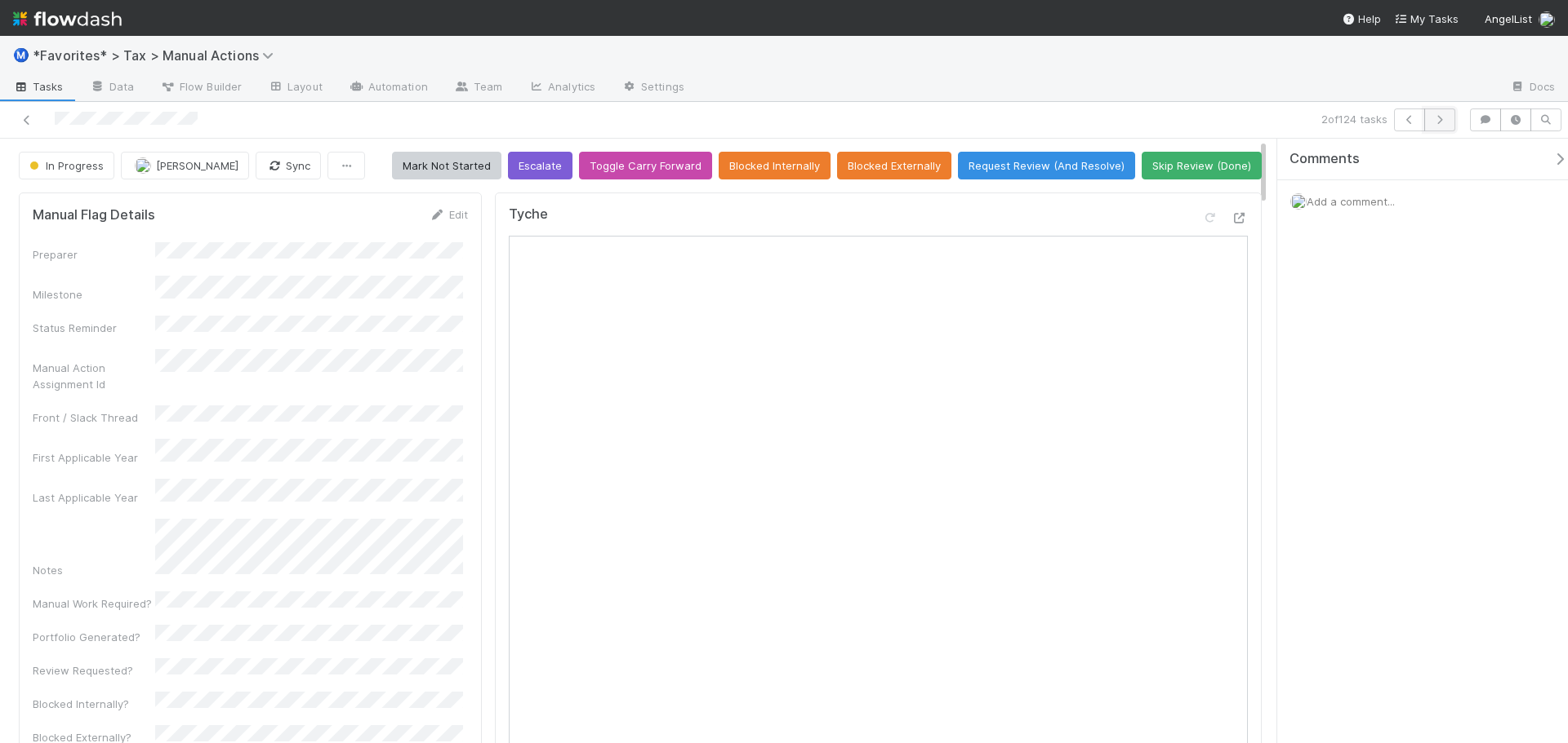
click at [1442, 119] on icon "button" at bounding box center [1439, 120] width 16 height 10
click at [1446, 125] on button "button" at bounding box center [1439, 120] width 31 height 22
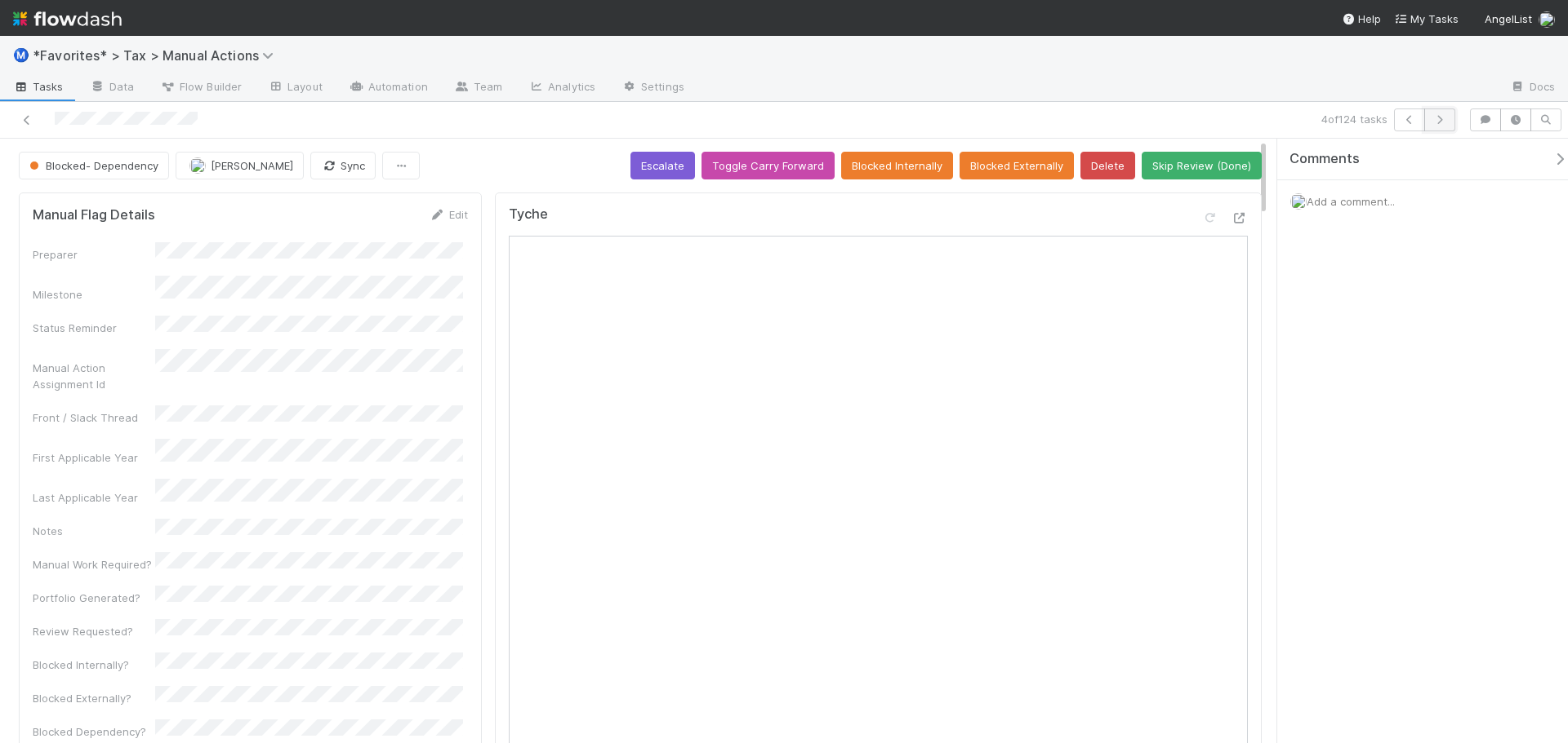
click at [1436, 122] on icon "button" at bounding box center [1439, 120] width 16 height 10
click at [1231, 222] on icon at bounding box center [1239, 219] width 16 height 11
click at [311, 176] on button "Sync" at bounding box center [343, 166] width 66 height 28
drag, startPoint x: 1057, startPoint y: 88, endPoint x: 1113, endPoint y: 94, distance: 56.3
click at [1057, 88] on div at bounding box center [1097, 87] width 799 height 26
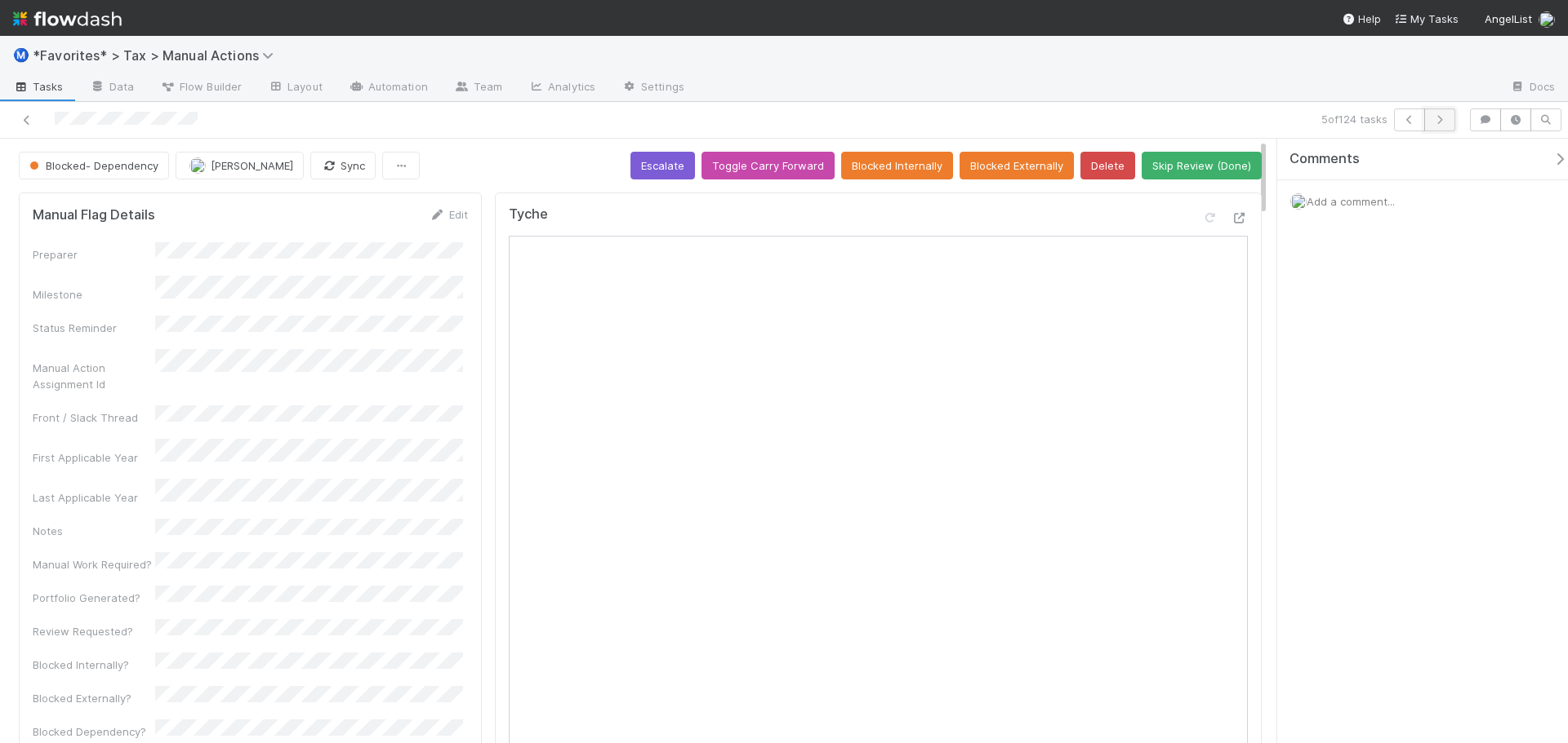
click at [1446, 122] on icon "button" at bounding box center [1439, 120] width 16 height 10
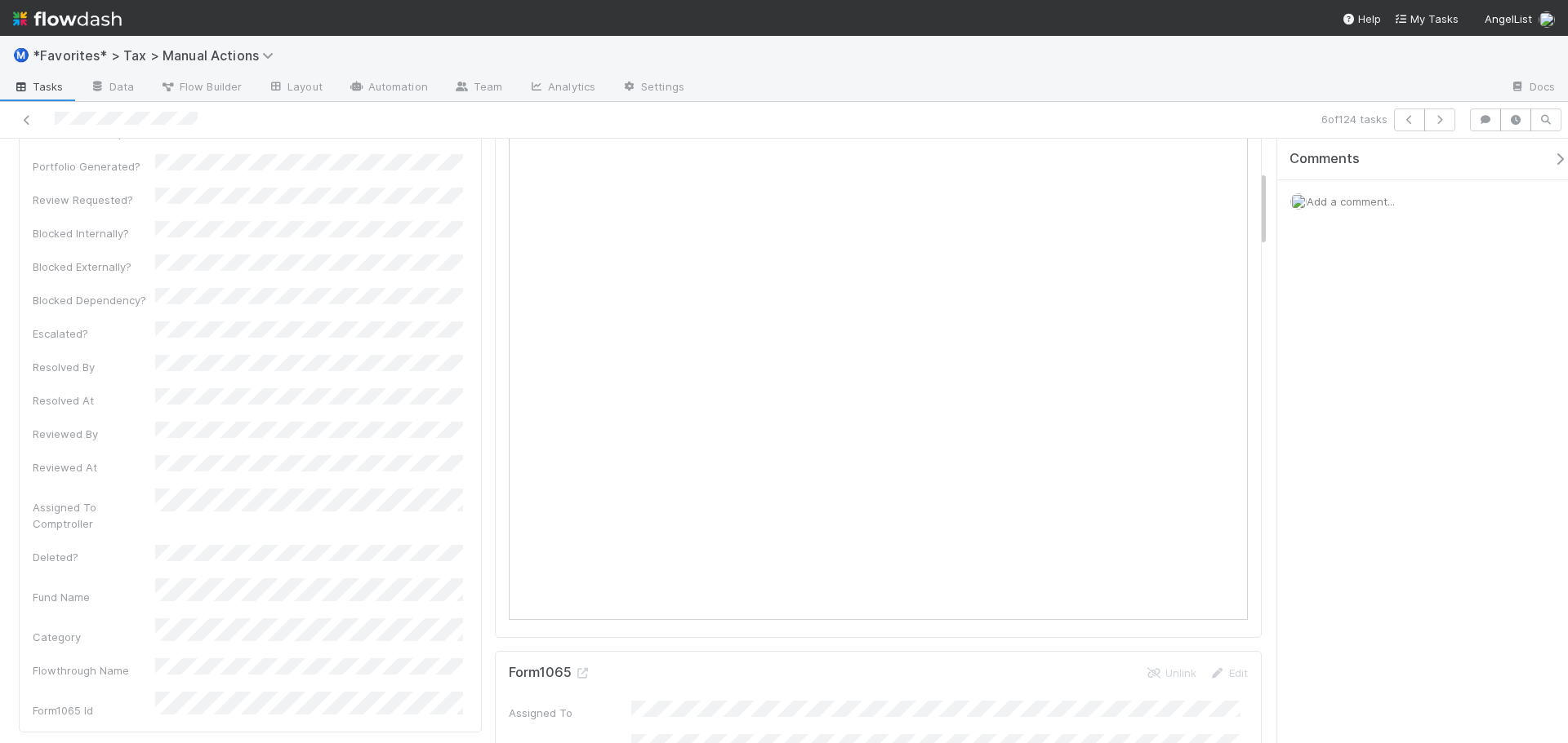
scroll to position [489, 0]
click at [1445, 125] on button "button" at bounding box center [1439, 120] width 31 height 22
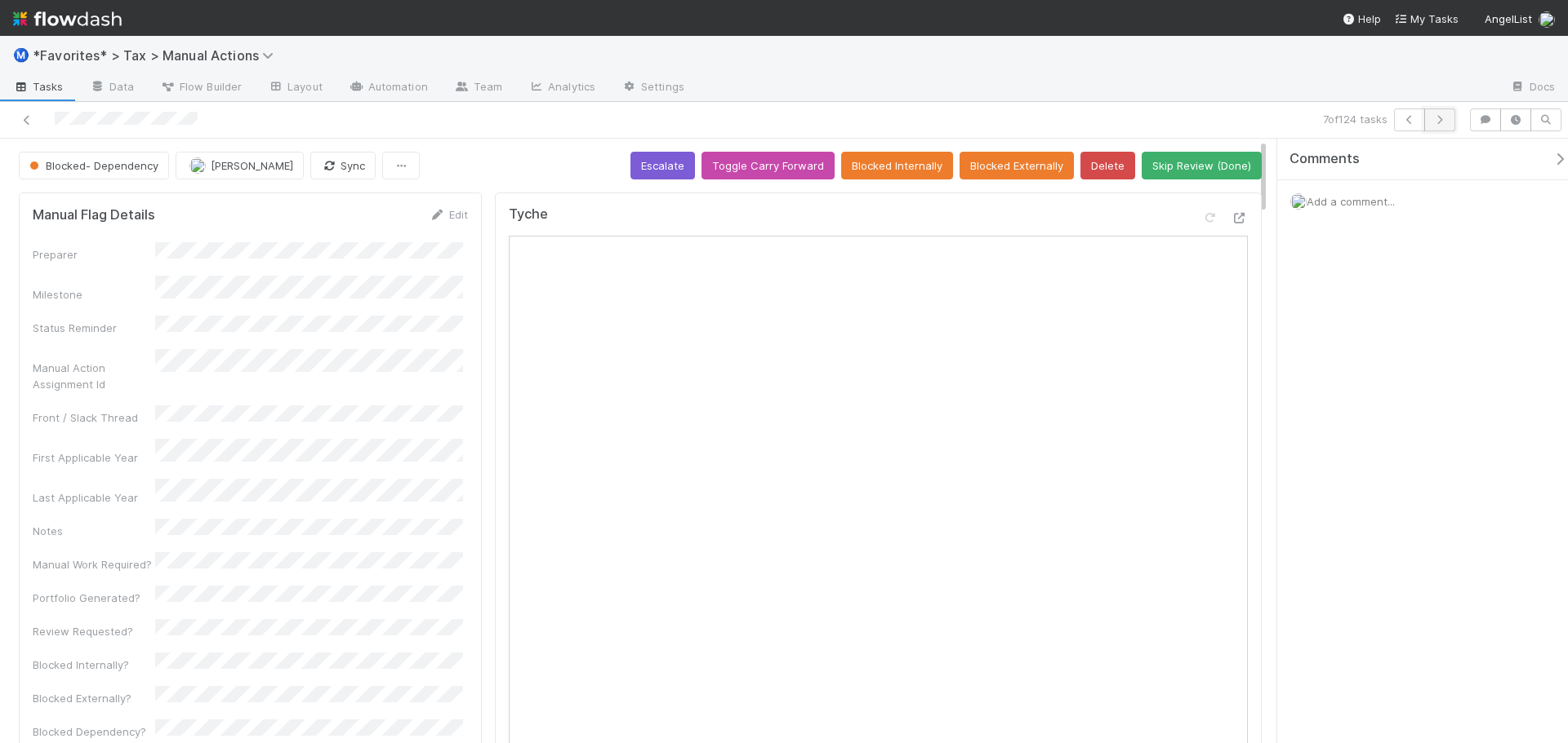
click at [1437, 121] on icon "button" at bounding box center [1439, 120] width 16 height 10
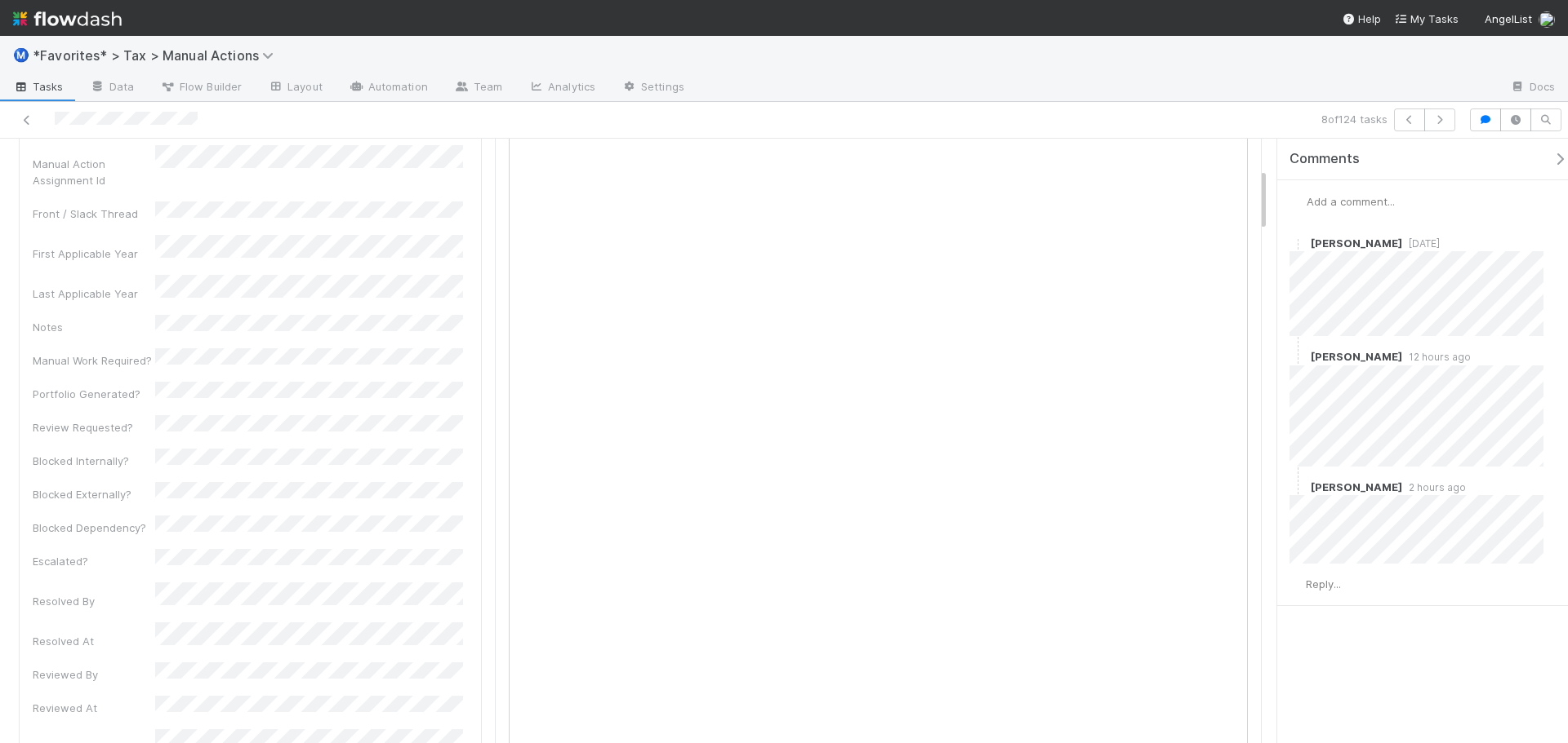
scroll to position [82, 0]
click at [1450, 128] on button "button" at bounding box center [1439, 120] width 31 height 22
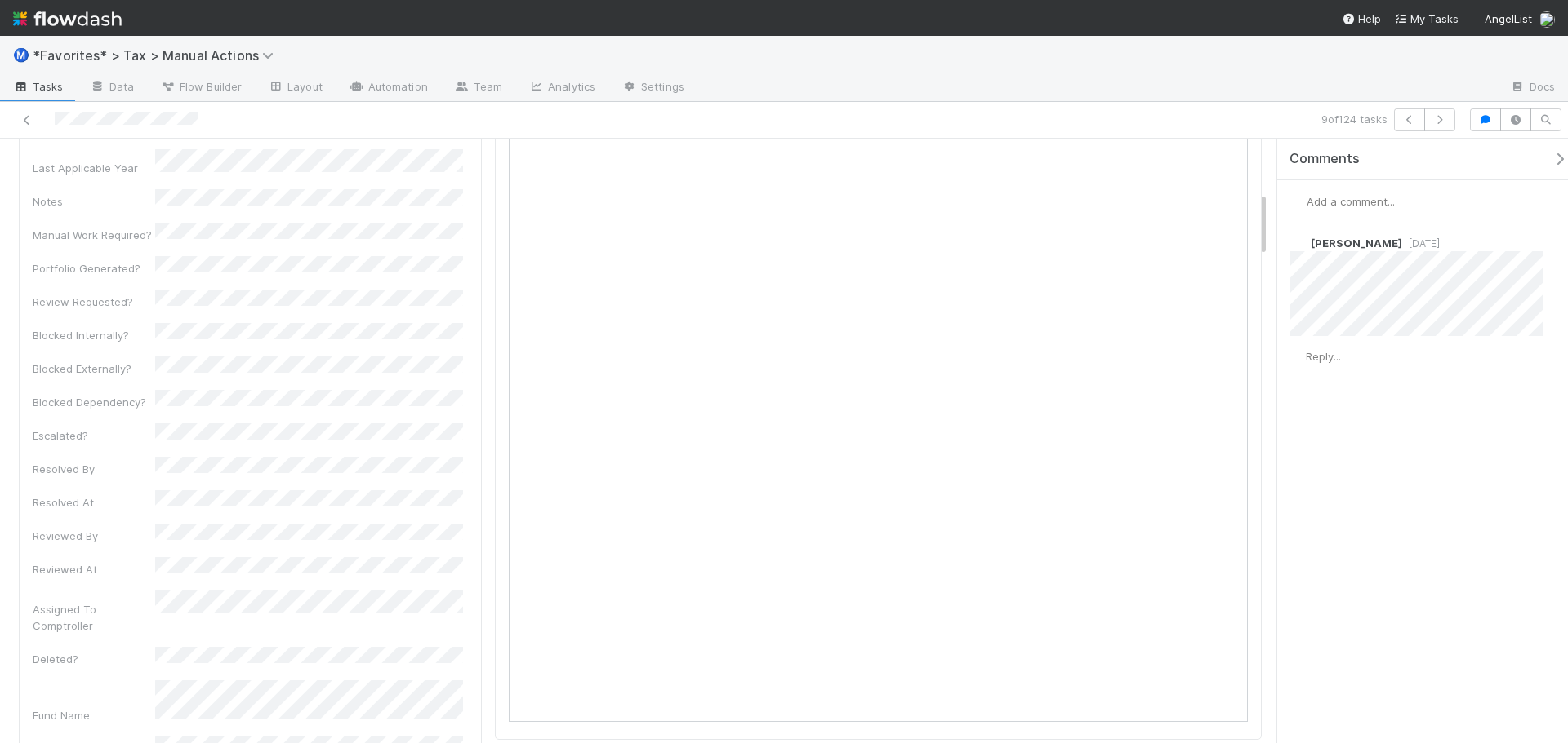
scroll to position [82, 0]
click at [1444, 125] on button "button" at bounding box center [1439, 120] width 31 height 22
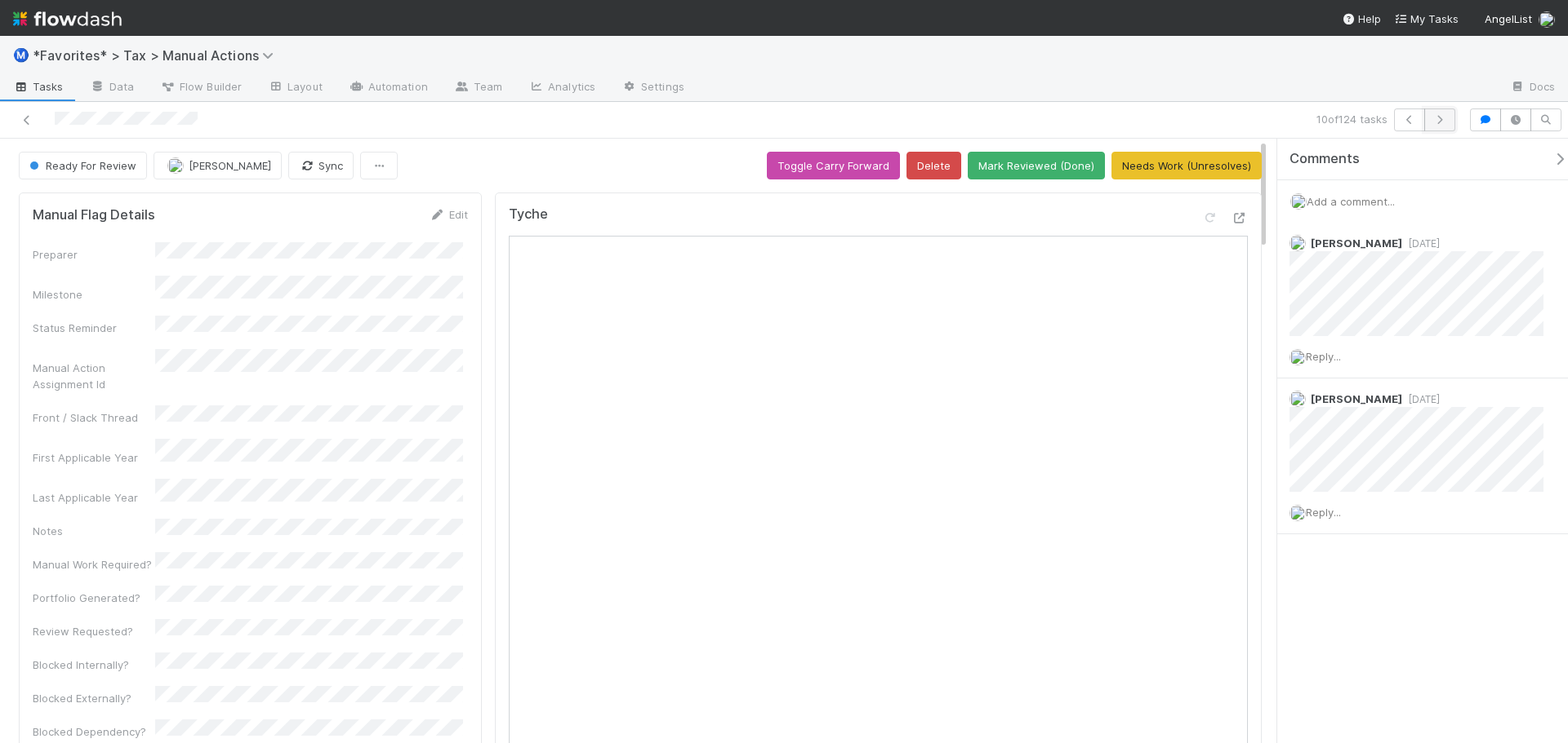
click at [1441, 123] on icon "button" at bounding box center [1439, 120] width 16 height 10
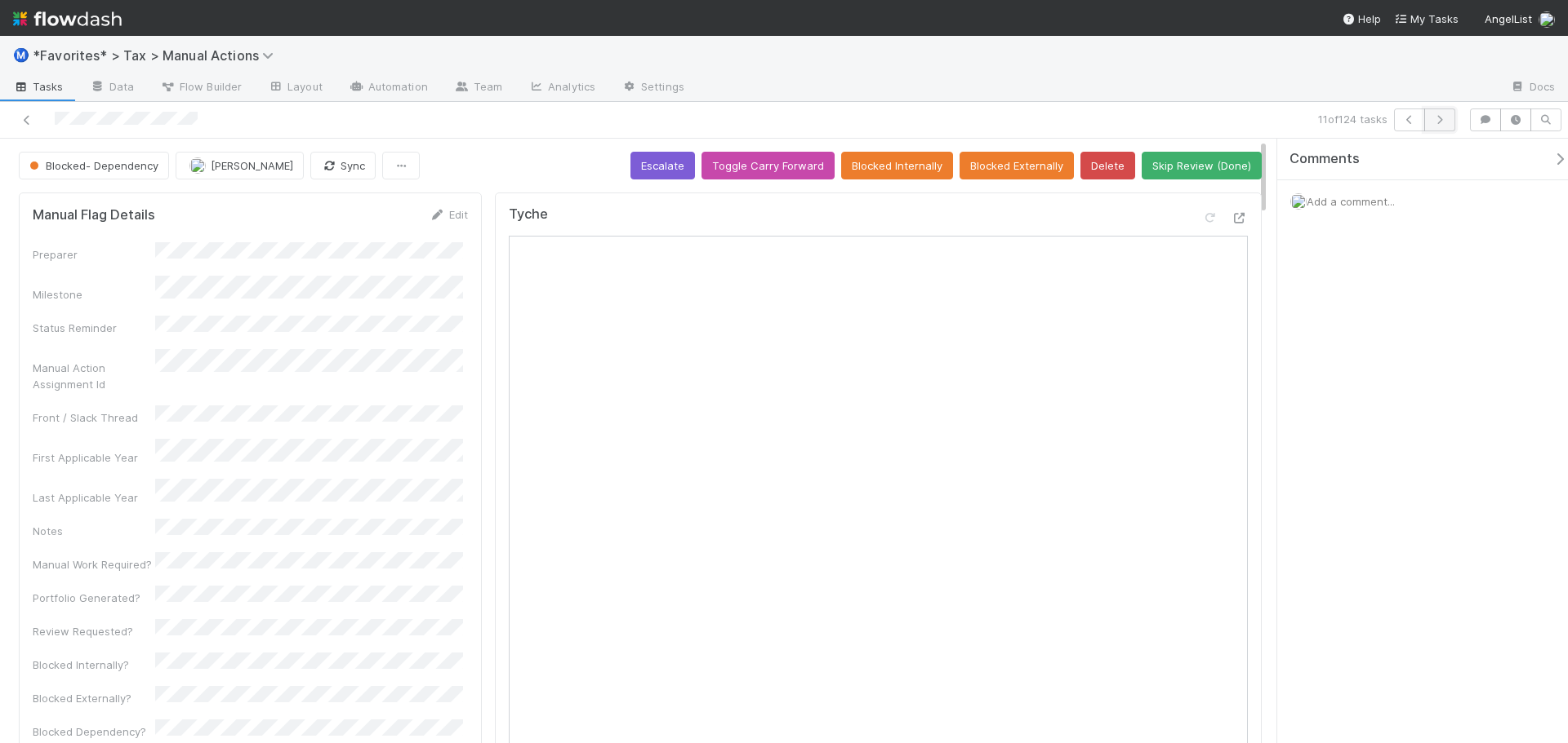
click at [1434, 120] on icon "button" at bounding box center [1439, 120] width 16 height 10
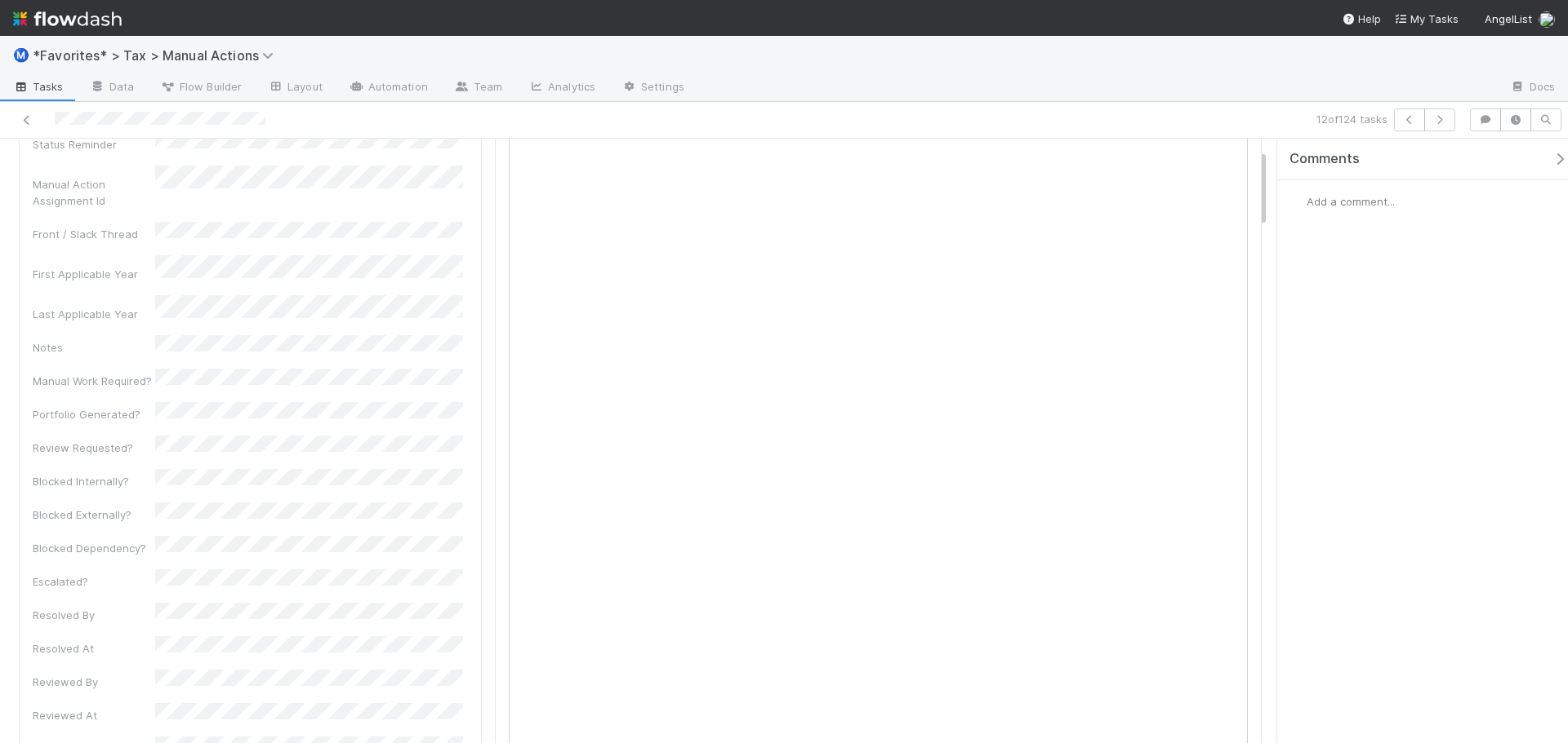
scroll to position [82, 0]
click at [1447, 117] on button "button" at bounding box center [1439, 120] width 31 height 22
click at [1441, 119] on icon "button" at bounding box center [1439, 120] width 16 height 10
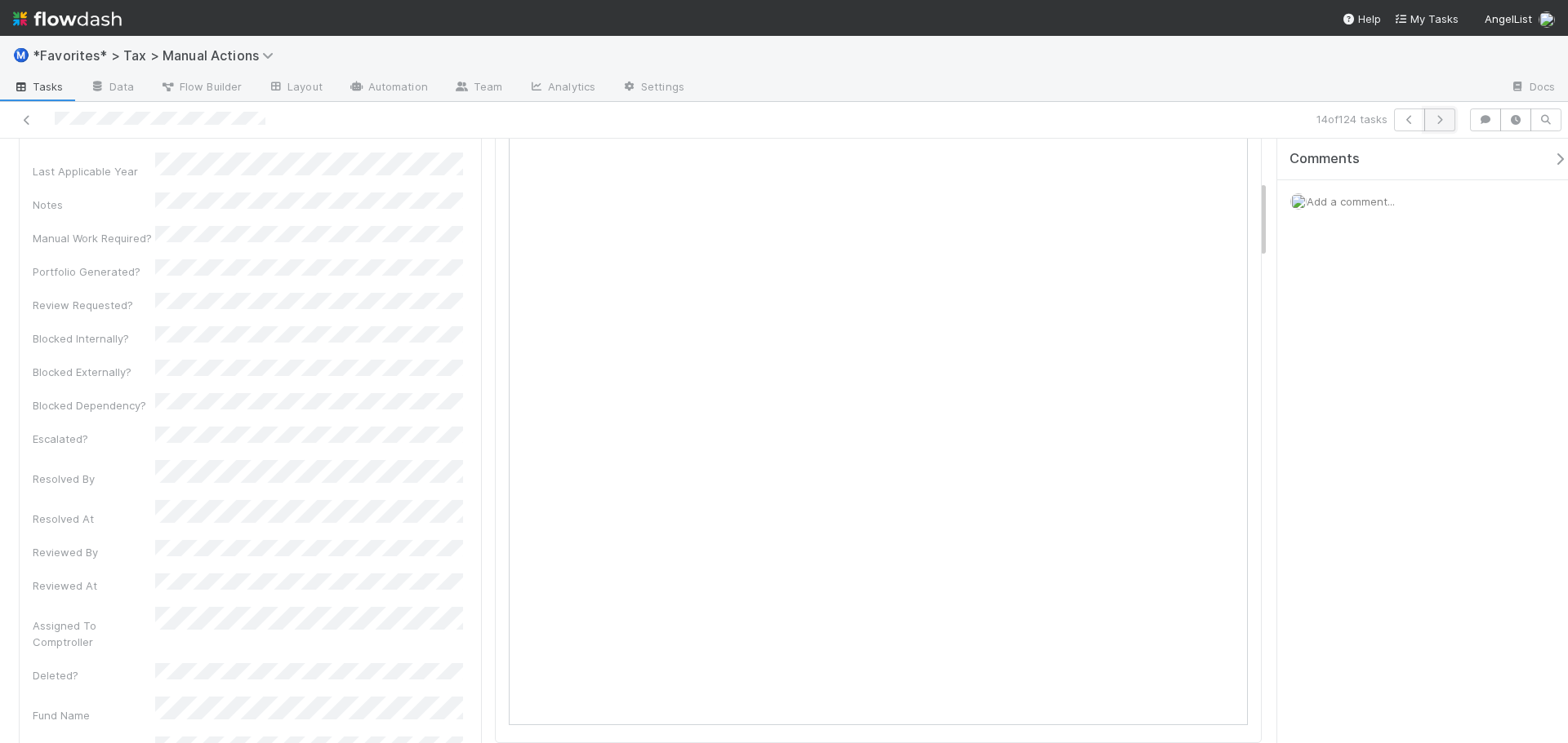
click at [1435, 120] on icon "button" at bounding box center [1439, 120] width 16 height 10
click at [1450, 117] on button "button" at bounding box center [1439, 120] width 31 height 22
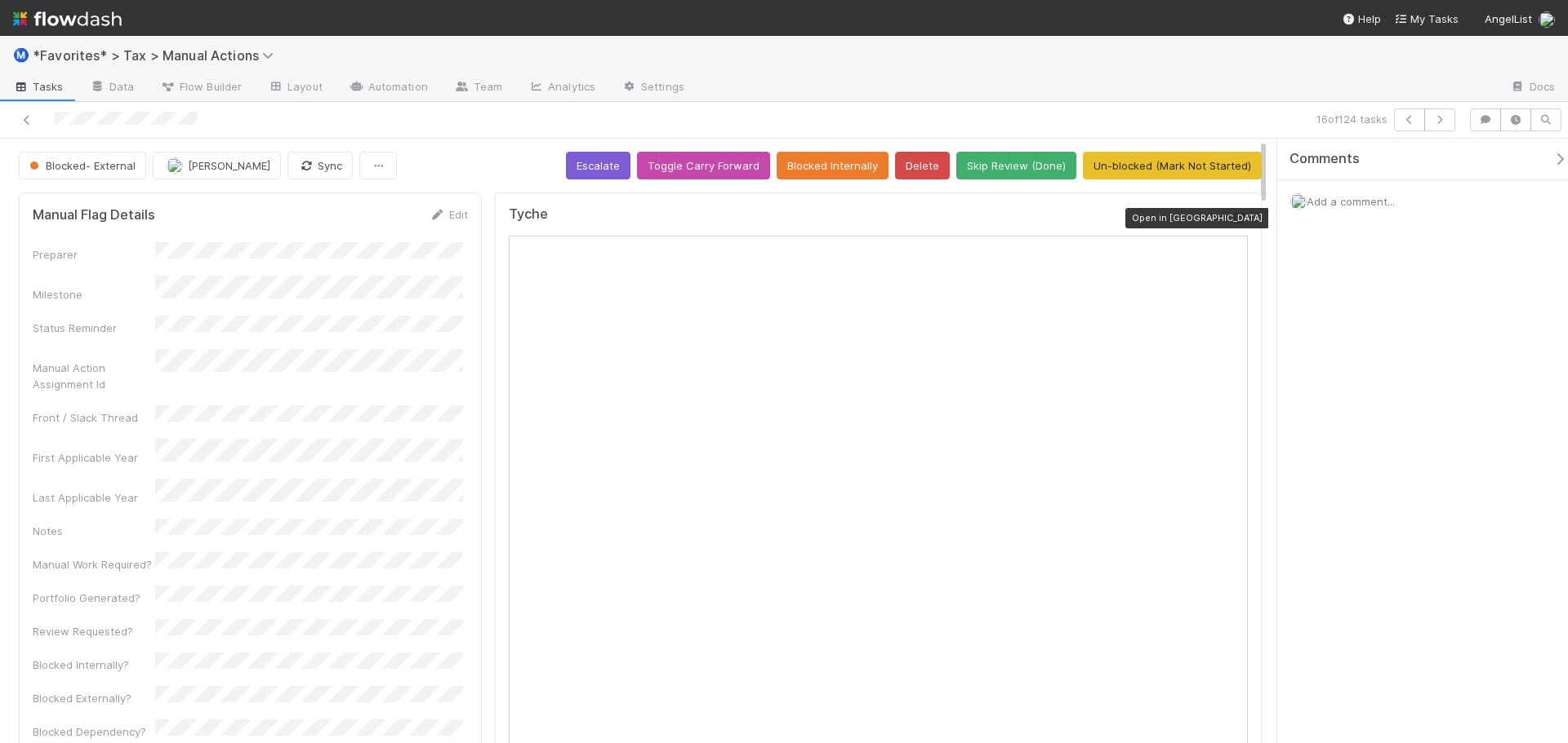
click at [1231, 215] on icon at bounding box center [1239, 219] width 16 height 11
click at [1450, 125] on button "button" at bounding box center [1439, 120] width 31 height 22
click at [1441, 119] on icon "button" at bounding box center [1439, 120] width 16 height 10
click at [1439, 123] on icon "button" at bounding box center [1439, 120] width 16 height 10
click at [1231, 218] on icon at bounding box center [1239, 219] width 16 height 11
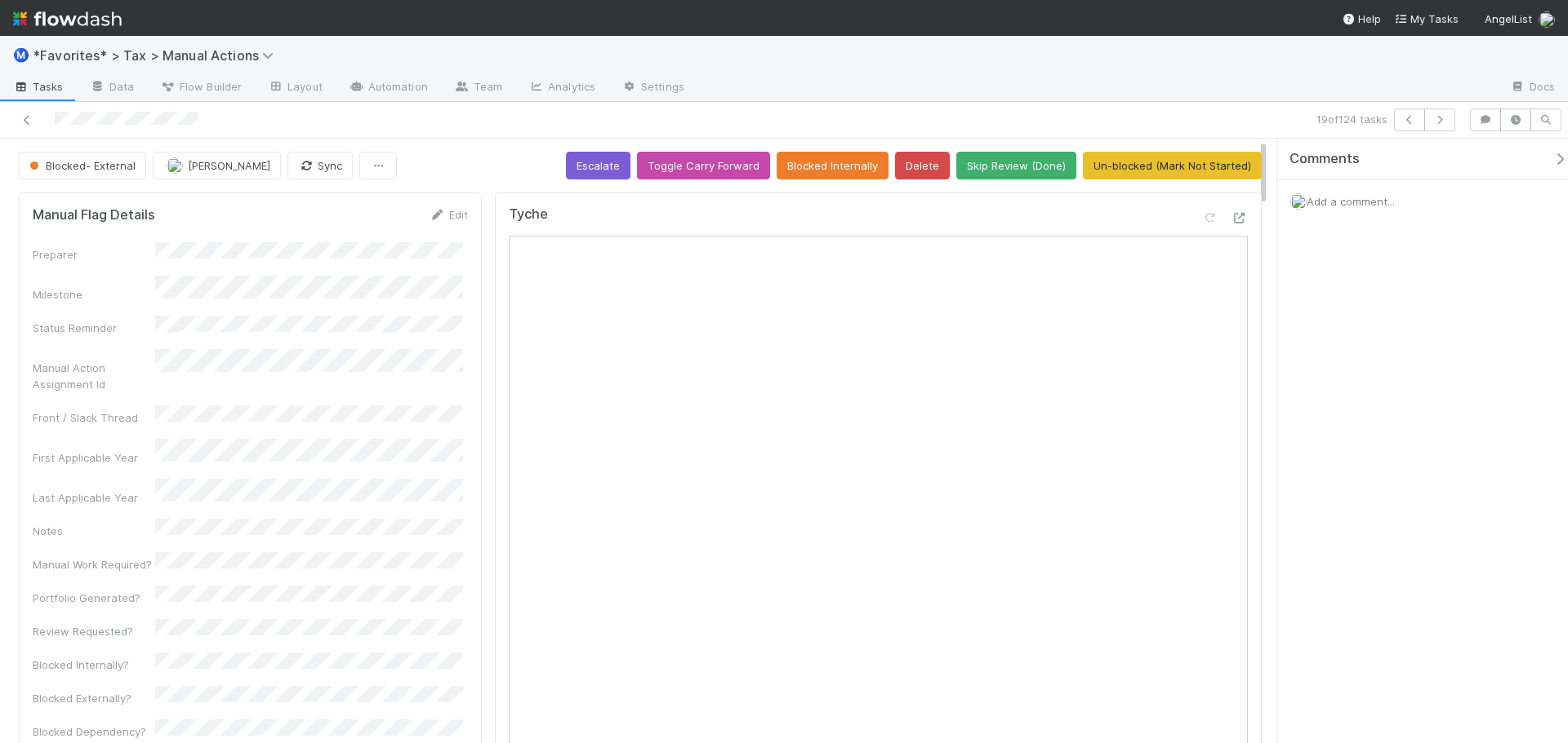
click at [1350, 213] on div "Add a comment..." at bounding box center [1428, 201] width 303 height 42
click at [1350, 208] on div "Add a comment..." at bounding box center [1428, 201] width 303 height 42
click at [1352, 199] on span "Add a comment..." at bounding box center [1350, 201] width 88 height 13
click at [1352, 461] on button "Add Comment" at bounding box center [1350, 452] width 95 height 28
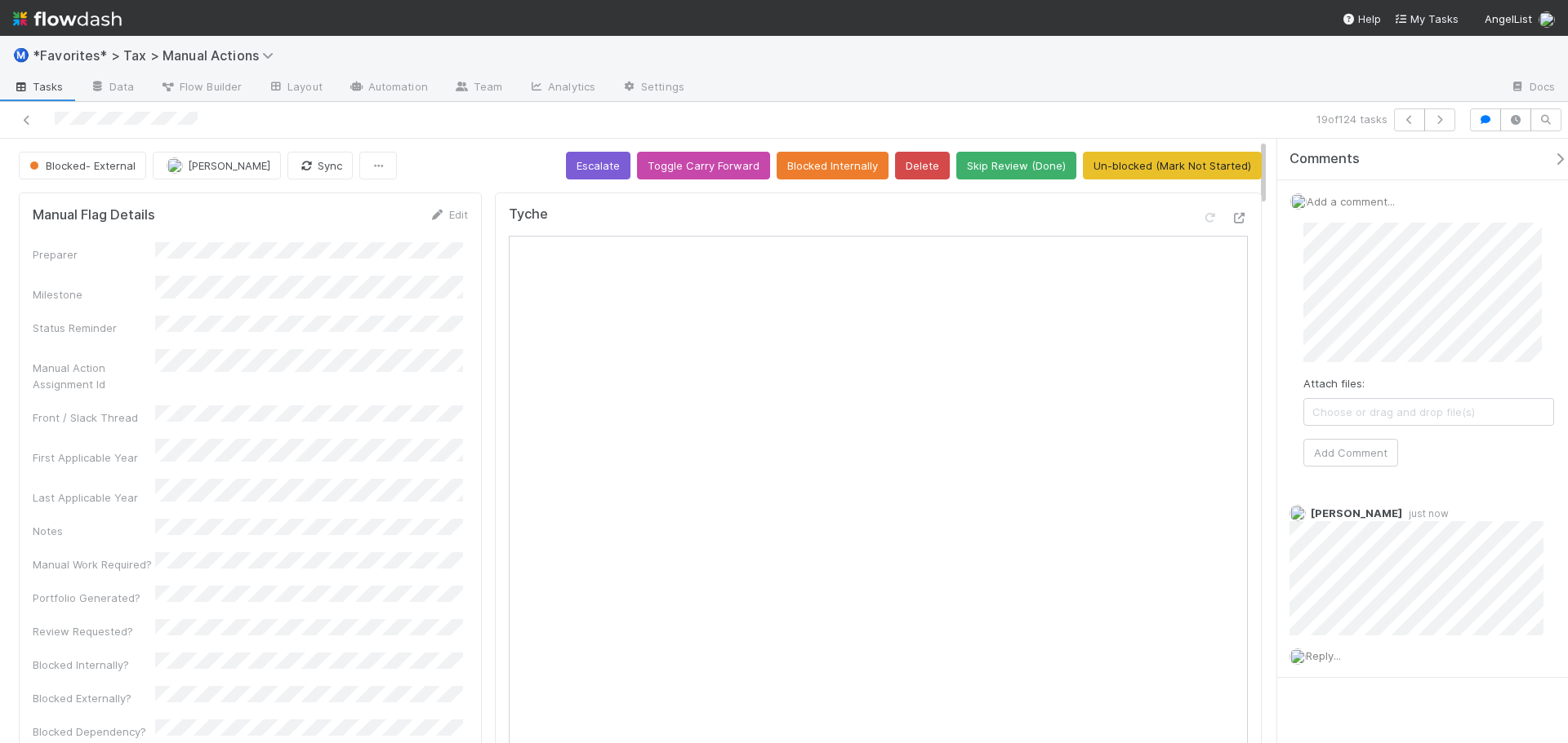
click at [1247, 90] on div at bounding box center [1097, 87] width 799 height 26
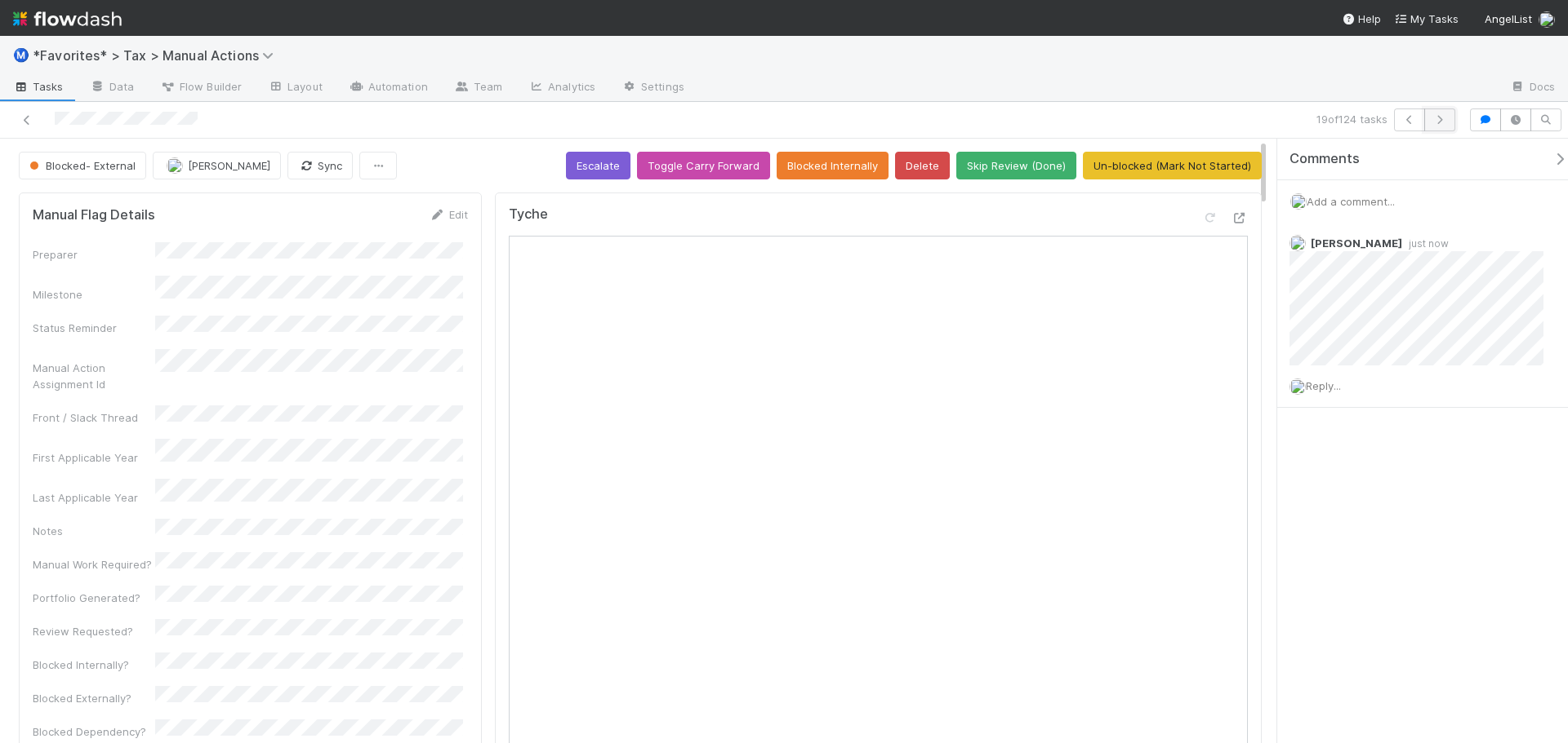
click at [1431, 118] on icon "button" at bounding box center [1439, 120] width 16 height 10
click at [1231, 217] on icon at bounding box center [1239, 219] width 16 height 11
click at [1335, 195] on span "Add a comment..." at bounding box center [1350, 201] width 88 height 13
drag, startPoint x: 1353, startPoint y: 450, endPoint x: 1364, endPoint y: 446, distance: 11.7
click at [1355, 450] on button "Add Comment" at bounding box center [1350, 452] width 95 height 28
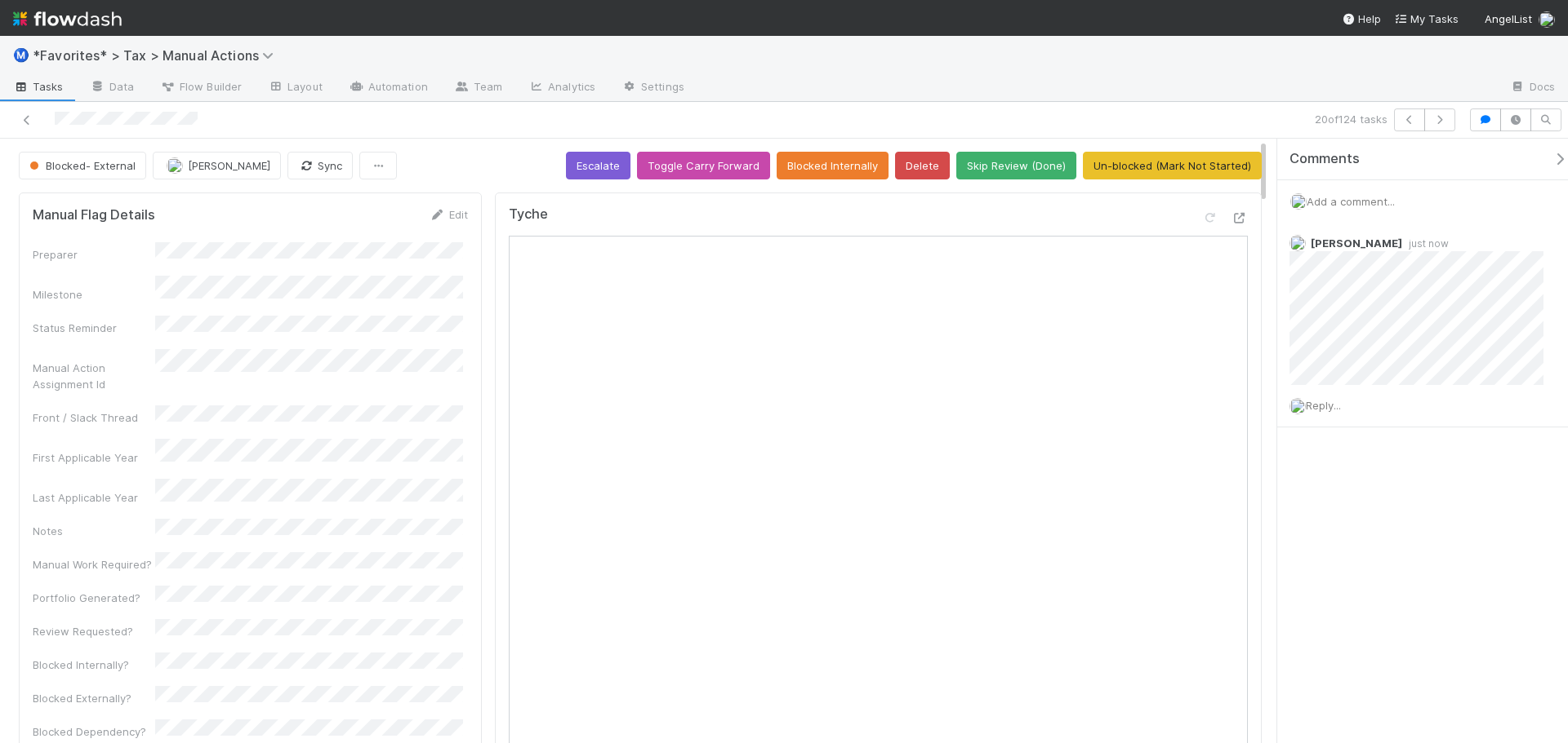
drag, startPoint x: 1200, startPoint y: 76, endPoint x: 1297, endPoint y: 94, distance: 98.7
click at [1209, 78] on div at bounding box center [1097, 87] width 799 height 26
click at [1429, 120] on button "button" at bounding box center [1439, 120] width 31 height 22
click at [1133, 85] on div at bounding box center [1097, 87] width 799 height 26
click at [1435, 118] on icon "button" at bounding box center [1439, 120] width 16 height 10
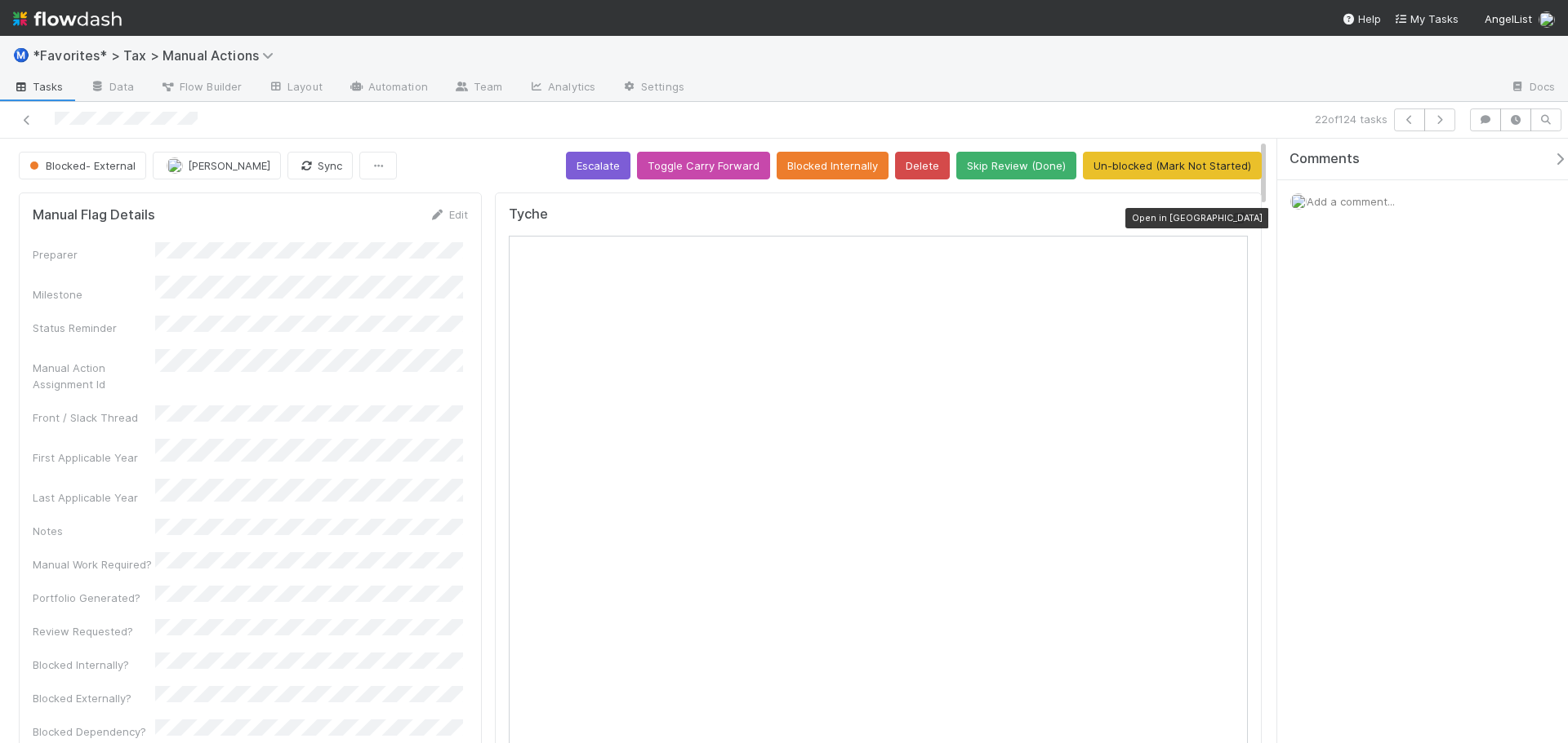
click at [1233, 212] on div at bounding box center [1239, 218] width 16 height 16
click at [1446, 120] on button "button" at bounding box center [1439, 120] width 31 height 22
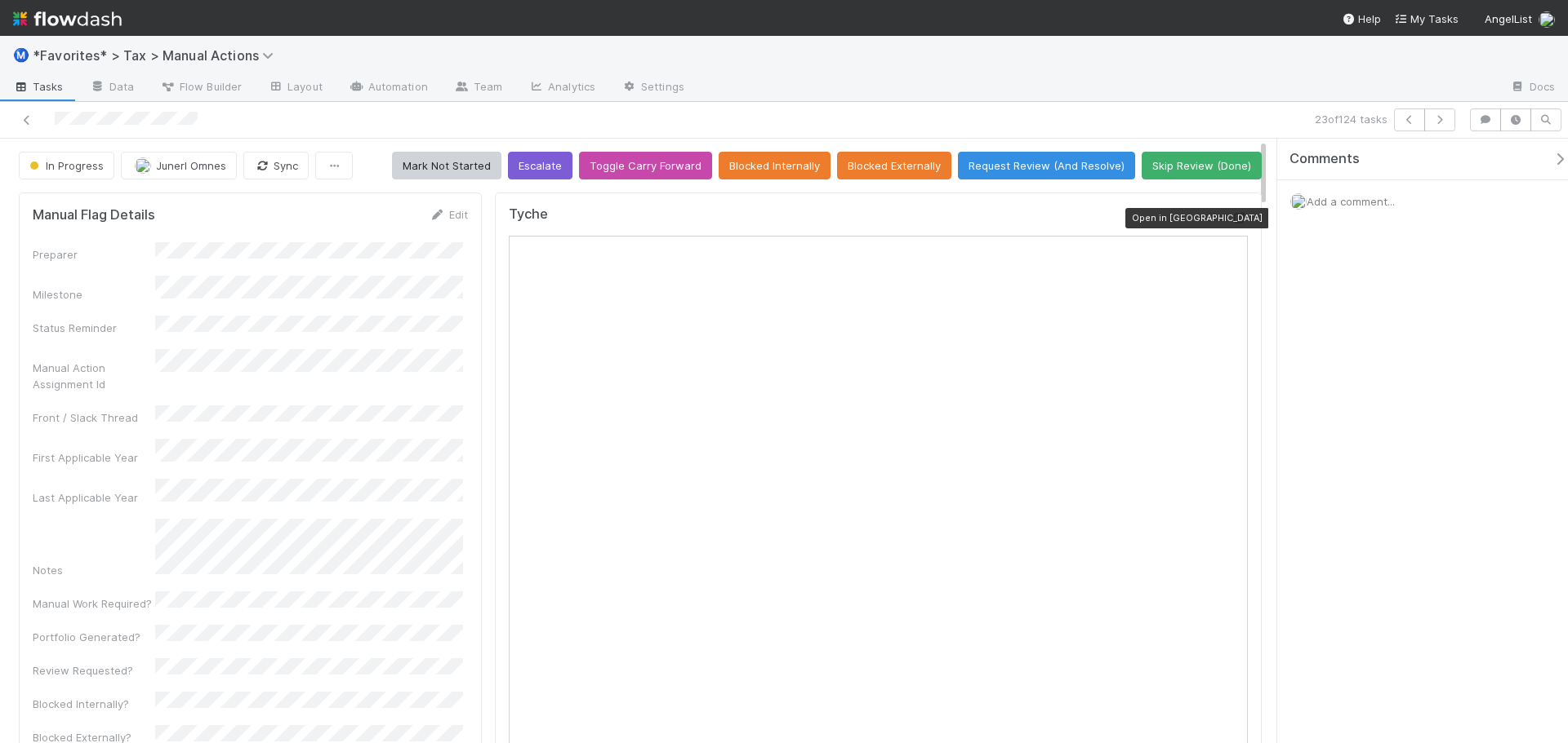
click at [1231, 217] on icon at bounding box center [1239, 219] width 16 height 11
drag, startPoint x: 622, startPoint y: 112, endPoint x: 915, endPoint y: 122, distance: 293.2
click at [635, 112] on div at bounding box center [372, 120] width 731 height 22
click at [1204, 163] on button "Skip Review (Done)" at bounding box center [1201, 166] width 120 height 28
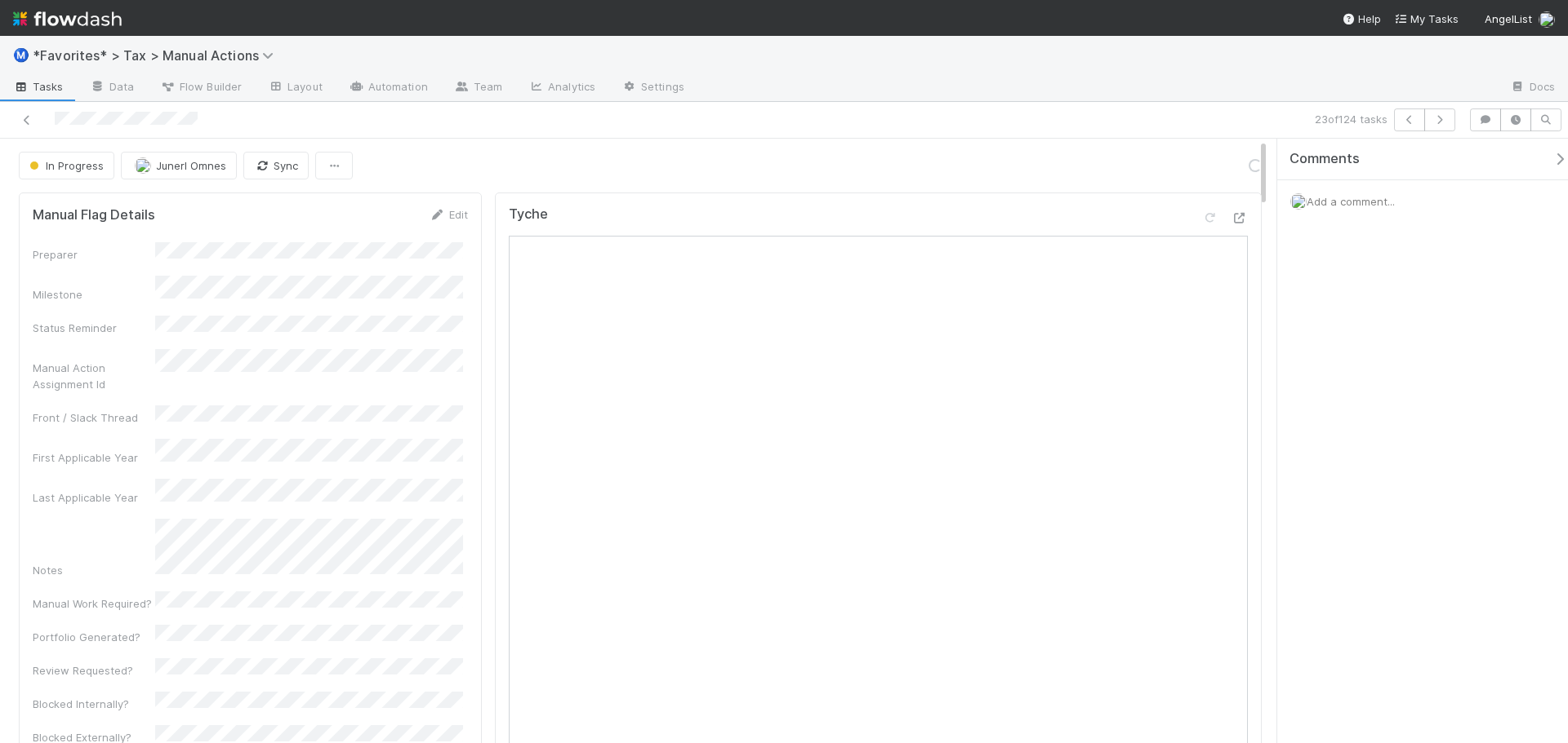
click at [1195, 118] on div "23 of 124 tasks" at bounding box center [1100, 120] width 725 height 22
drag, startPoint x: 1048, startPoint y: 141, endPoint x: 1157, endPoint y: 139, distance: 109.0
click at [1433, 121] on icon "button" at bounding box center [1439, 120] width 16 height 10
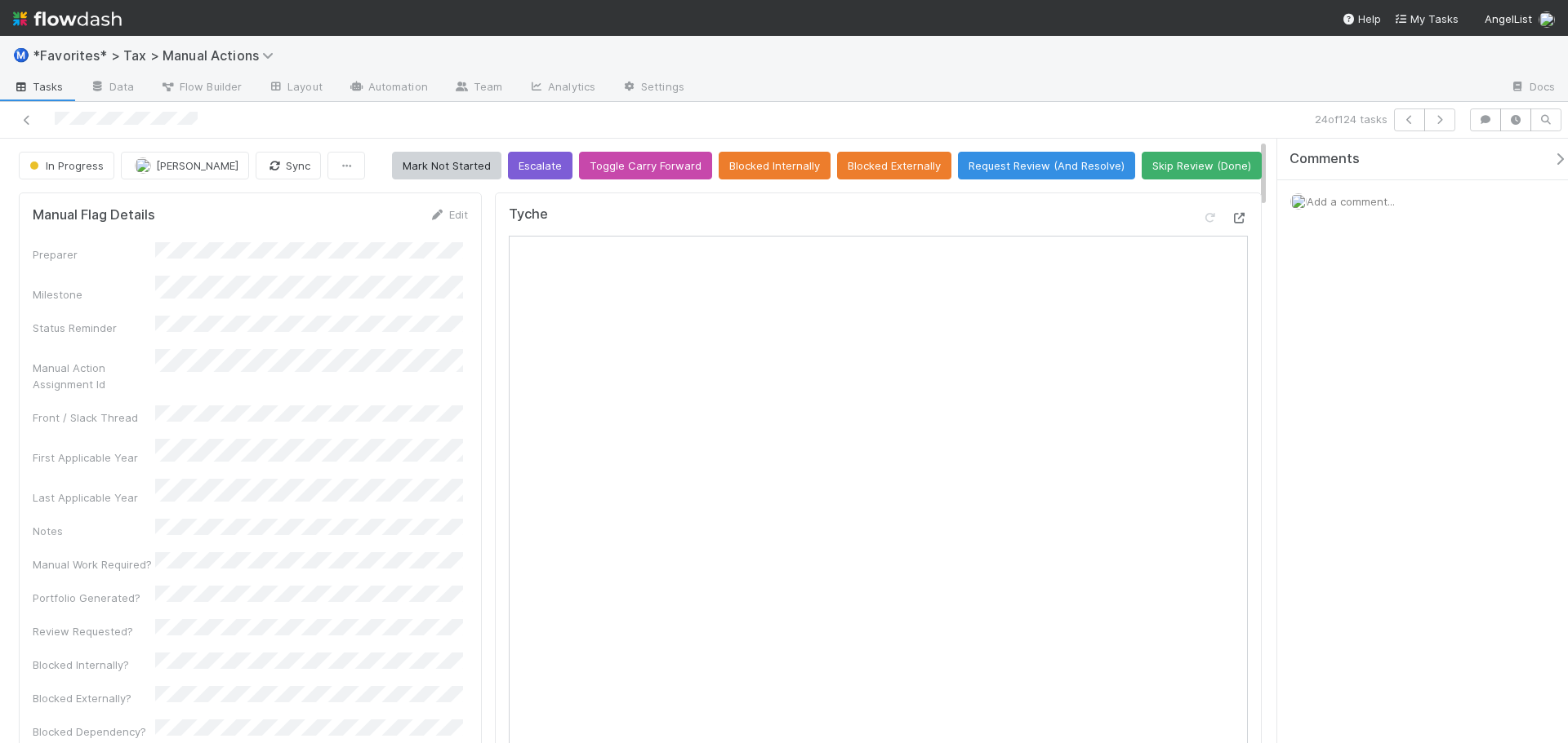
click at [1218, 221] on div at bounding box center [1224, 220] width 46 height 22
click at [1231, 216] on icon at bounding box center [1239, 219] width 16 height 11
click at [1095, 69] on div "Ⓜ️ *Favorites* > Tax > Manual Actions" at bounding box center [784, 56] width 1568 height 40
click at [1447, 123] on button "button" at bounding box center [1439, 120] width 31 height 22
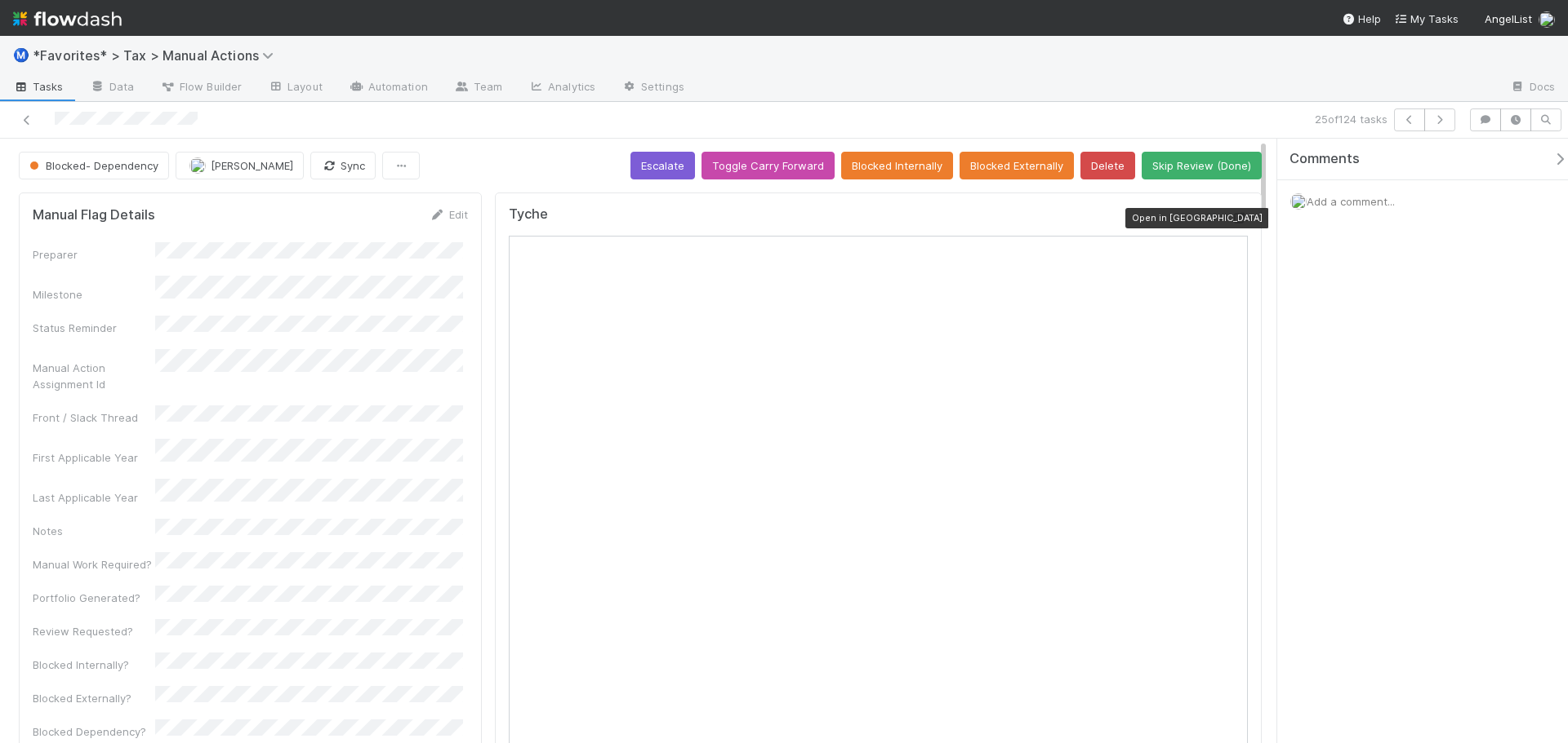
click at [1231, 219] on icon at bounding box center [1239, 219] width 16 height 11
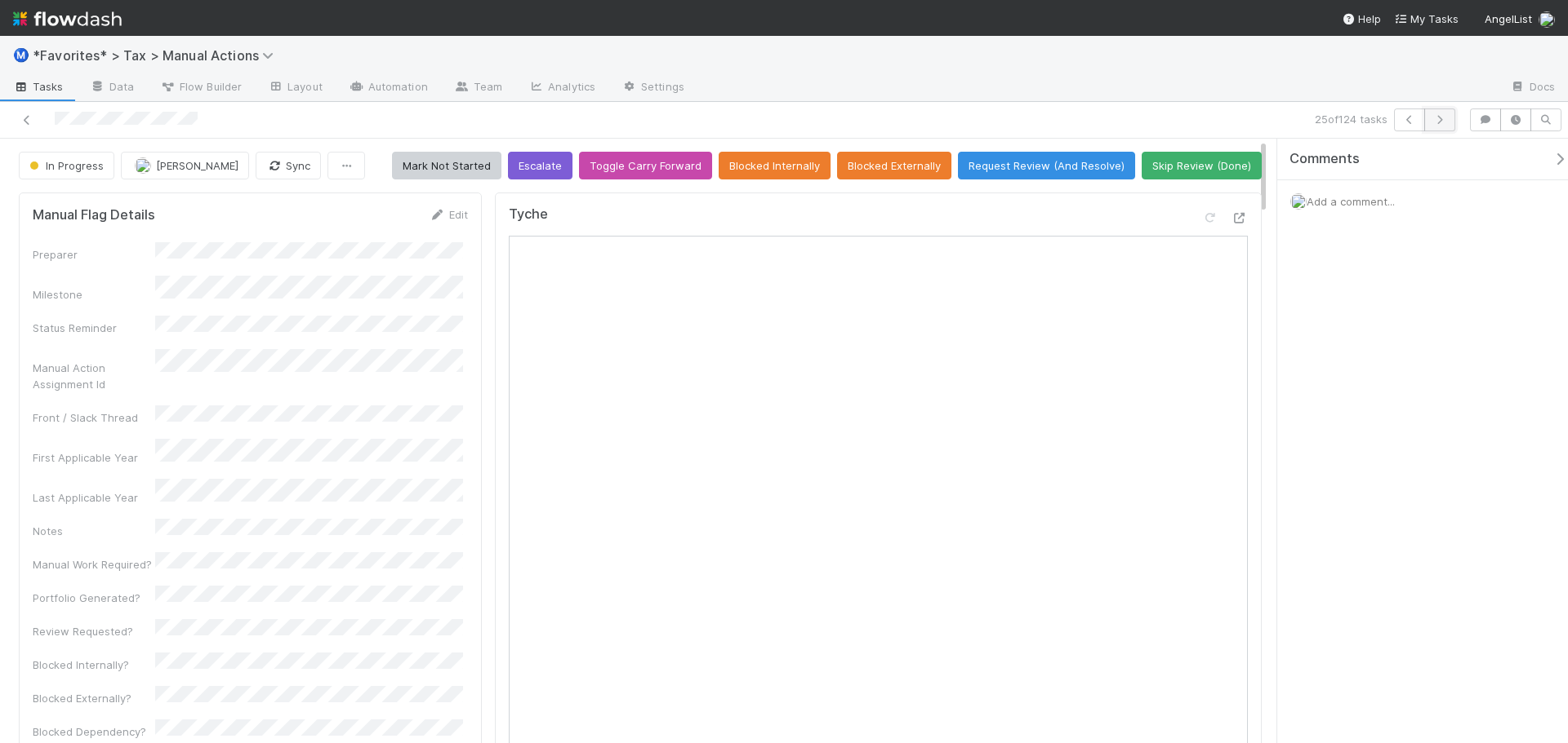
click at [1447, 126] on button "button" at bounding box center [1439, 120] width 31 height 22
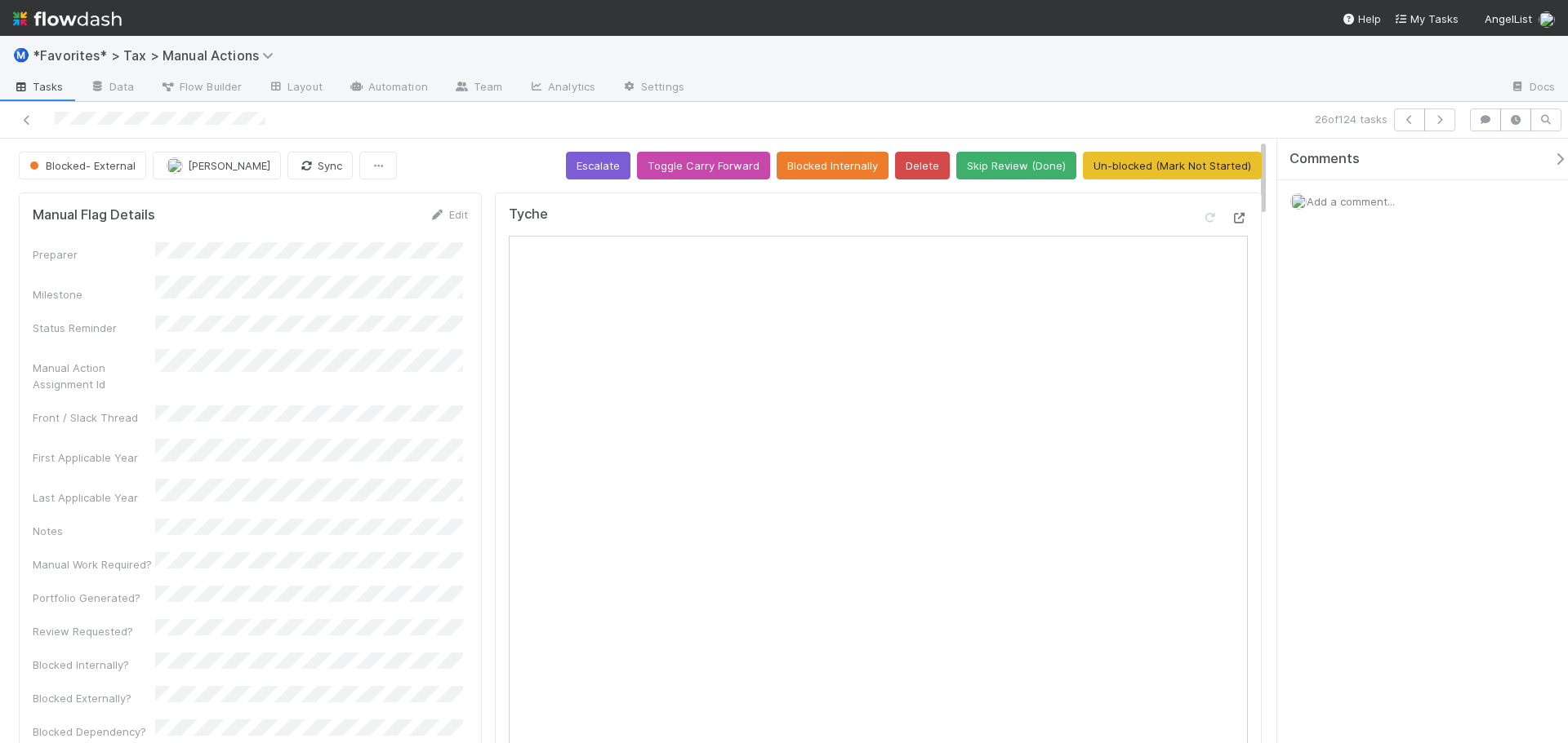
click at [1231, 215] on icon at bounding box center [1239, 219] width 16 height 11
click at [1370, 203] on span "Add a comment..." at bounding box center [1350, 201] width 88 height 13
click at [1365, 421] on span "Choose or drag and drop file(s)" at bounding box center [1428, 412] width 249 height 26
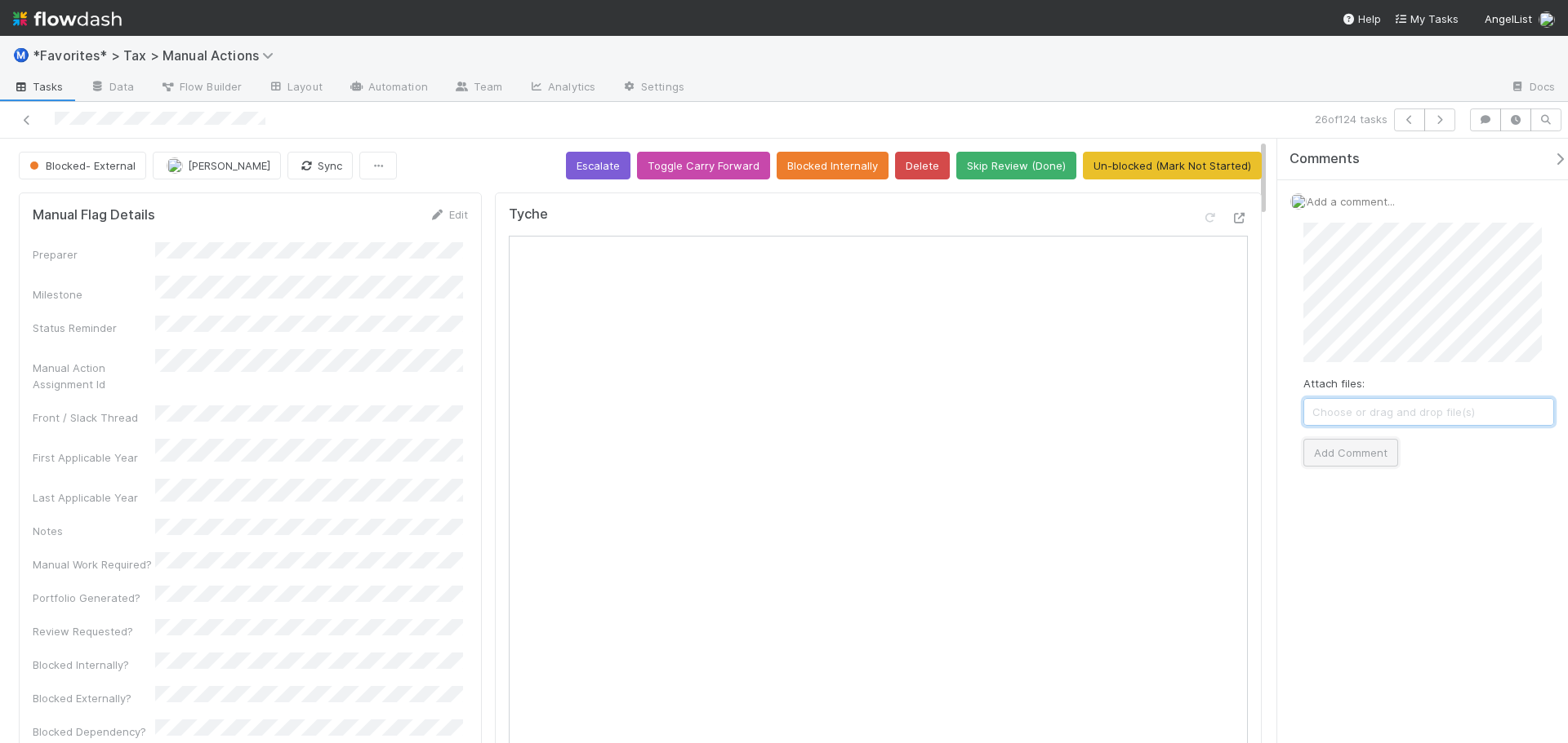
click at [1350, 453] on button "Add Comment" at bounding box center [1350, 452] width 95 height 28
drag, startPoint x: 1231, startPoint y: 109, endPoint x: 1376, endPoint y: 110, distance: 145.0
click at [1236, 109] on div "26 of 124 tasks" at bounding box center [1100, 120] width 725 height 22
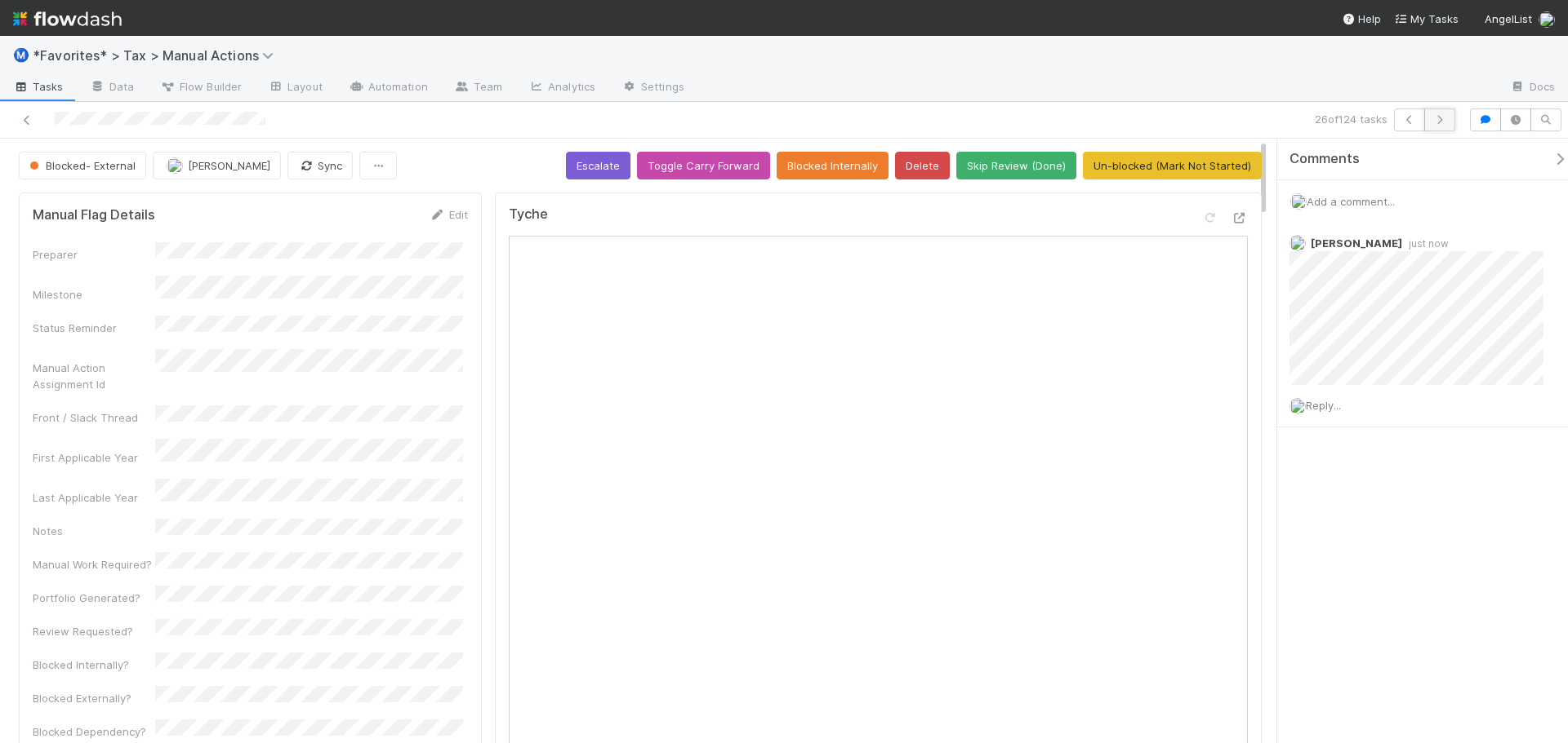
click at [1450, 121] on button "button" at bounding box center [1439, 120] width 31 height 22
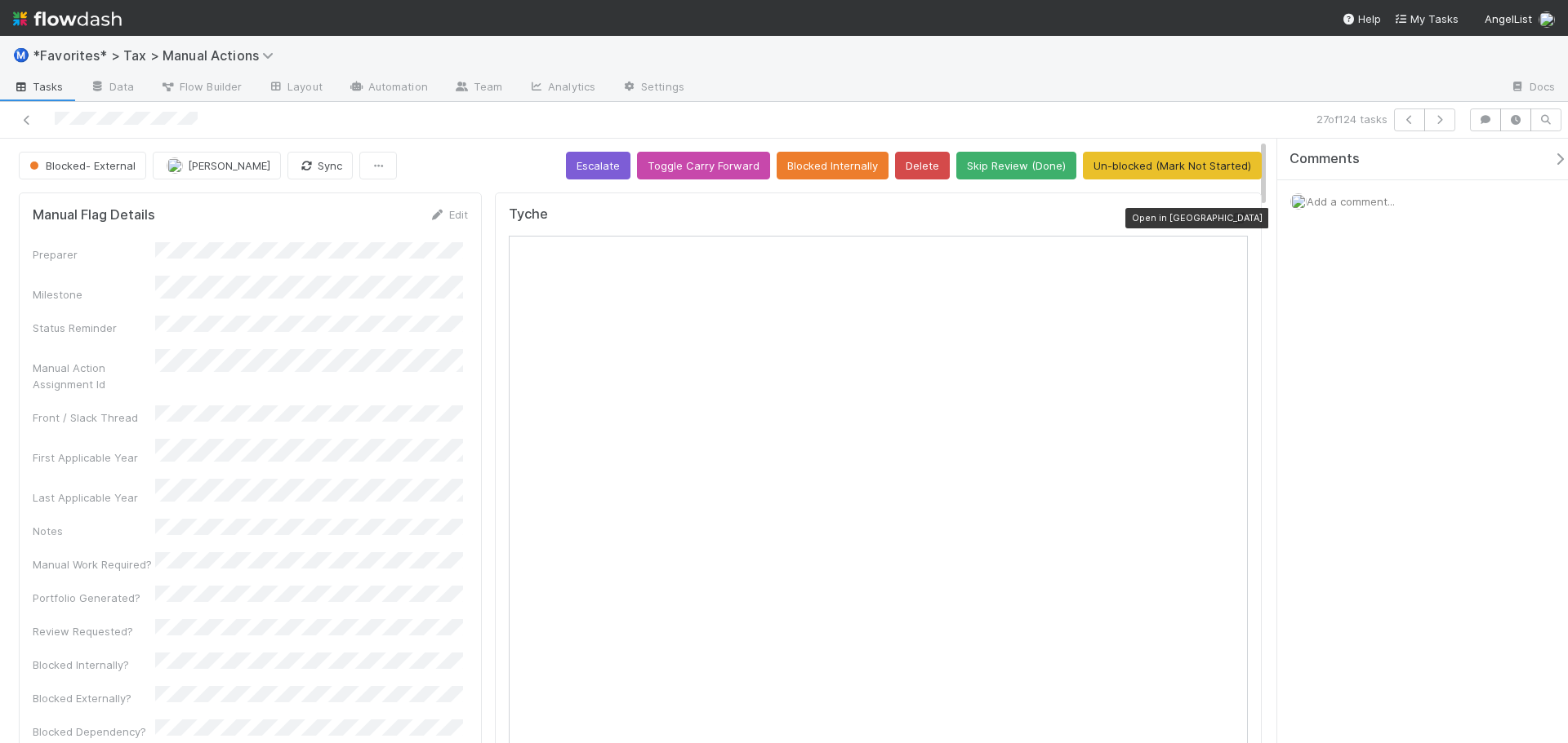
click at [1231, 217] on icon at bounding box center [1239, 219] width 16 height 11
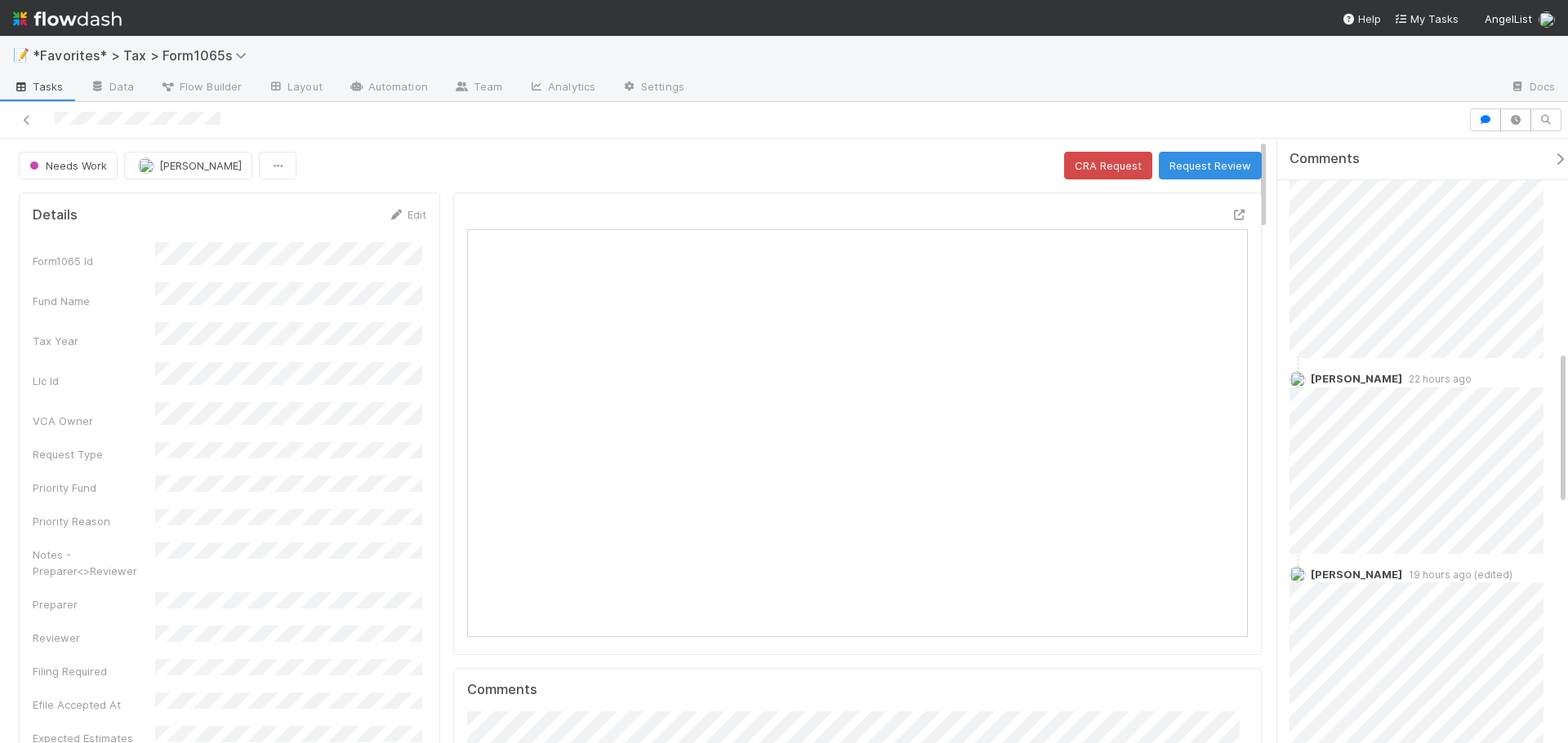
scroll to position [793, 0]
click at [35, 122] on div at bounding box center [734, 120] width 1455 height 22
click at [32, 122] on icon at bounding box center [27, 121] width 16 height 11
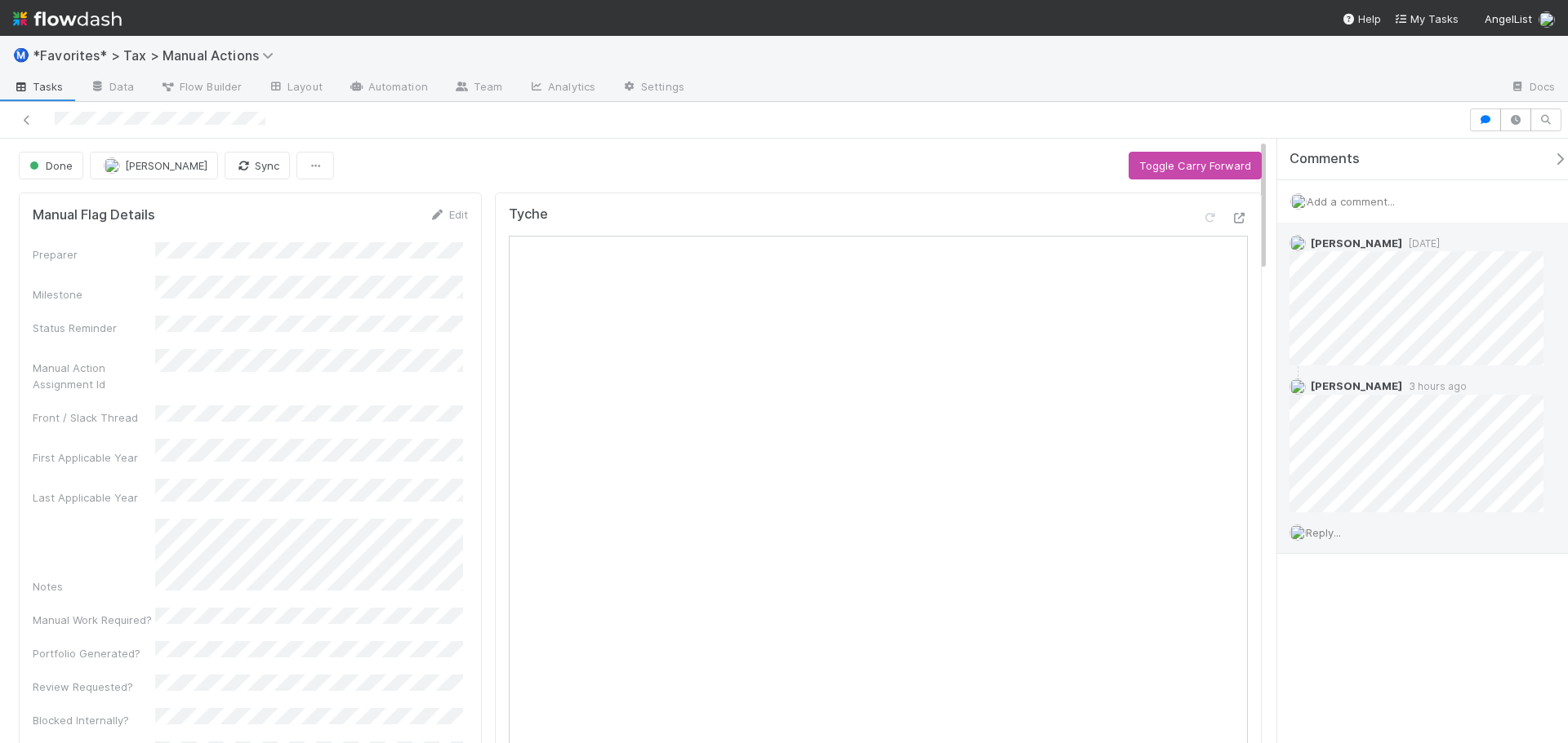
click at [1330, 530] on span "Reply..." at bounding box center [1323, 533] width 35 height 13
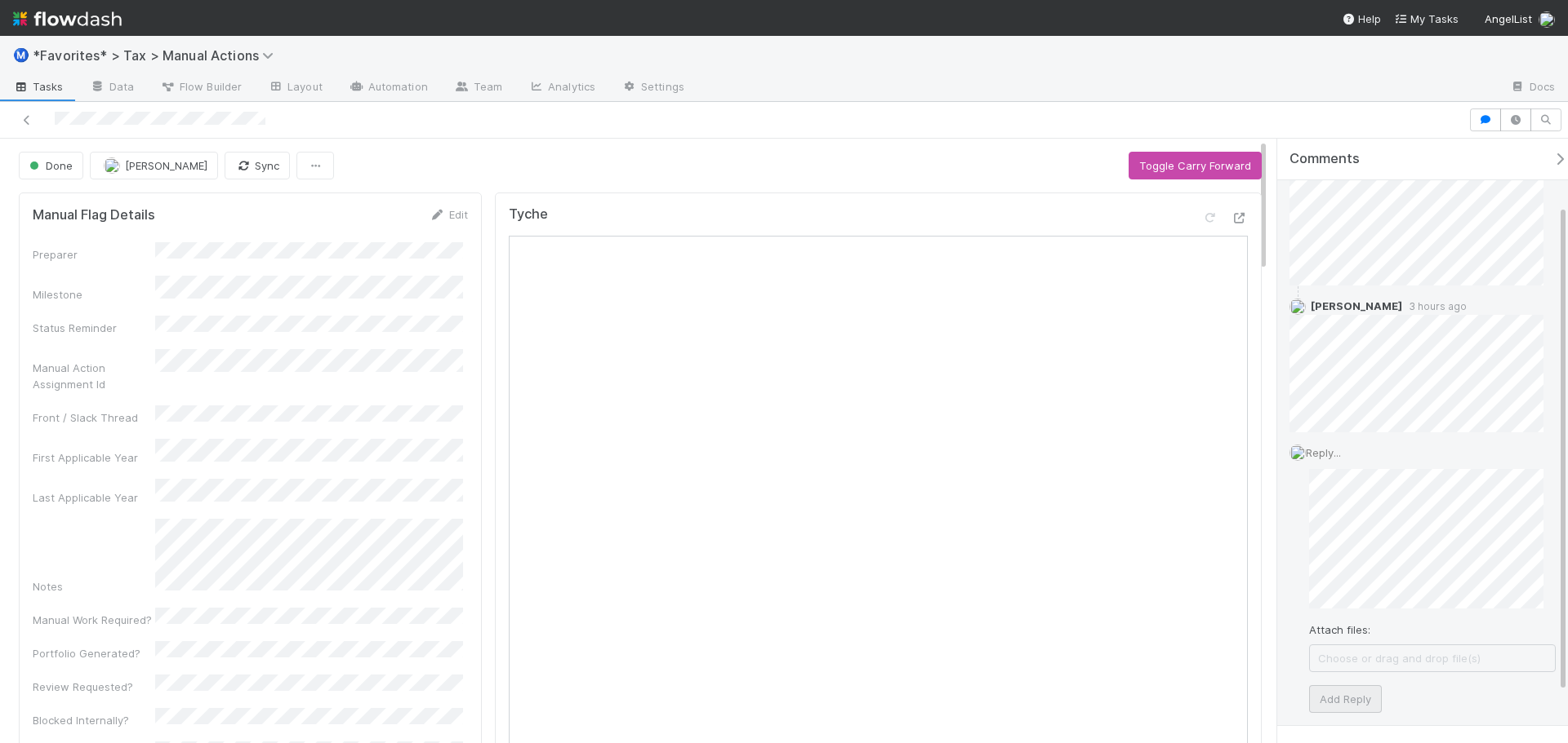
scroll to position [82, 0]
drag, startPoint x: 1357, startPoint y: 704, endPoint x: 1360, endPoint y: 694, distance: 10.4
click at [1357, 702] on button "Add Reply" at bounding box center [1345, 697] width 73 height 28
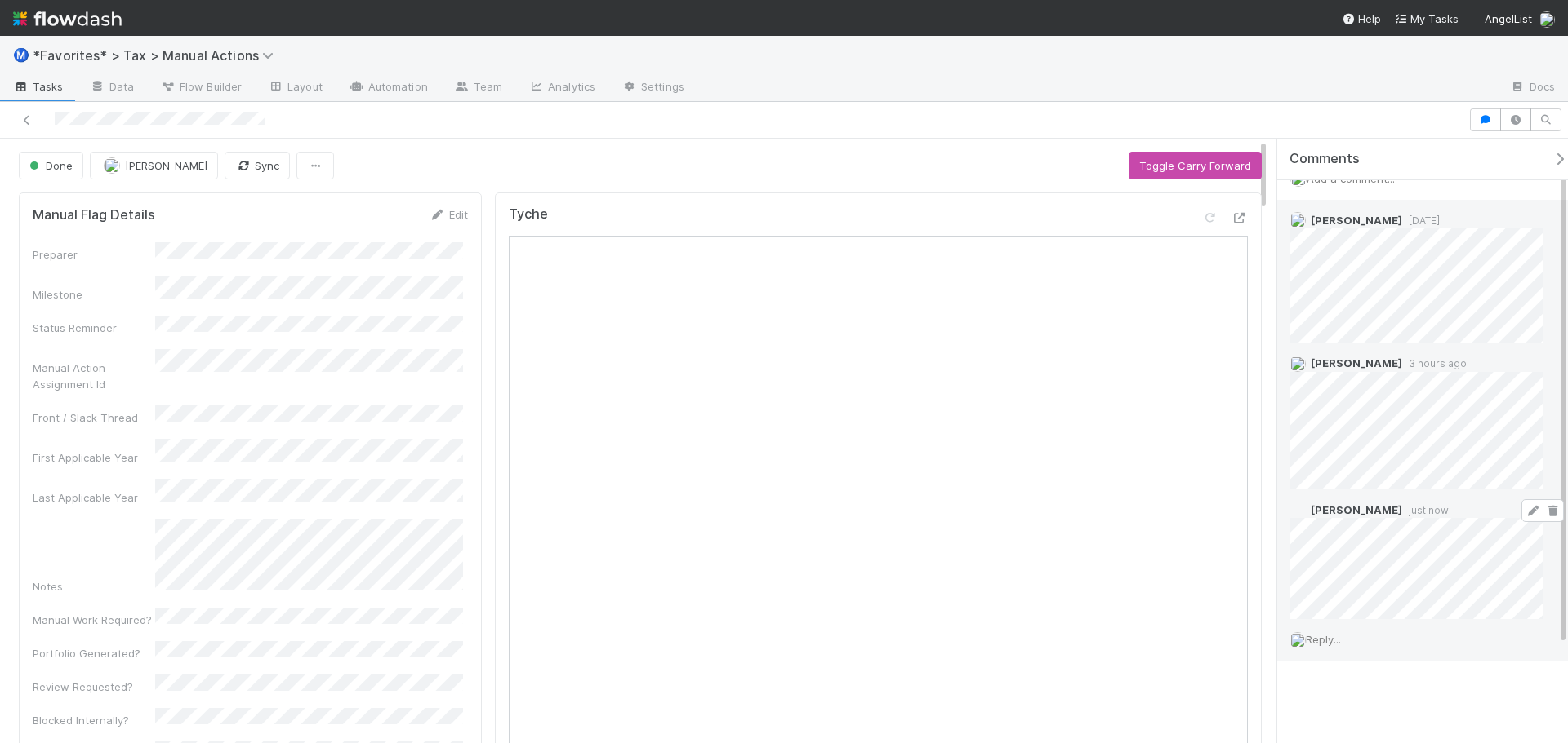
scroll to position [22, 0]
click at [29, 122] on div at bounding box center [734, 120] width 1455 height 22
click at [26, 125] on icon at bounding box center [27, 121] width 16 height 11
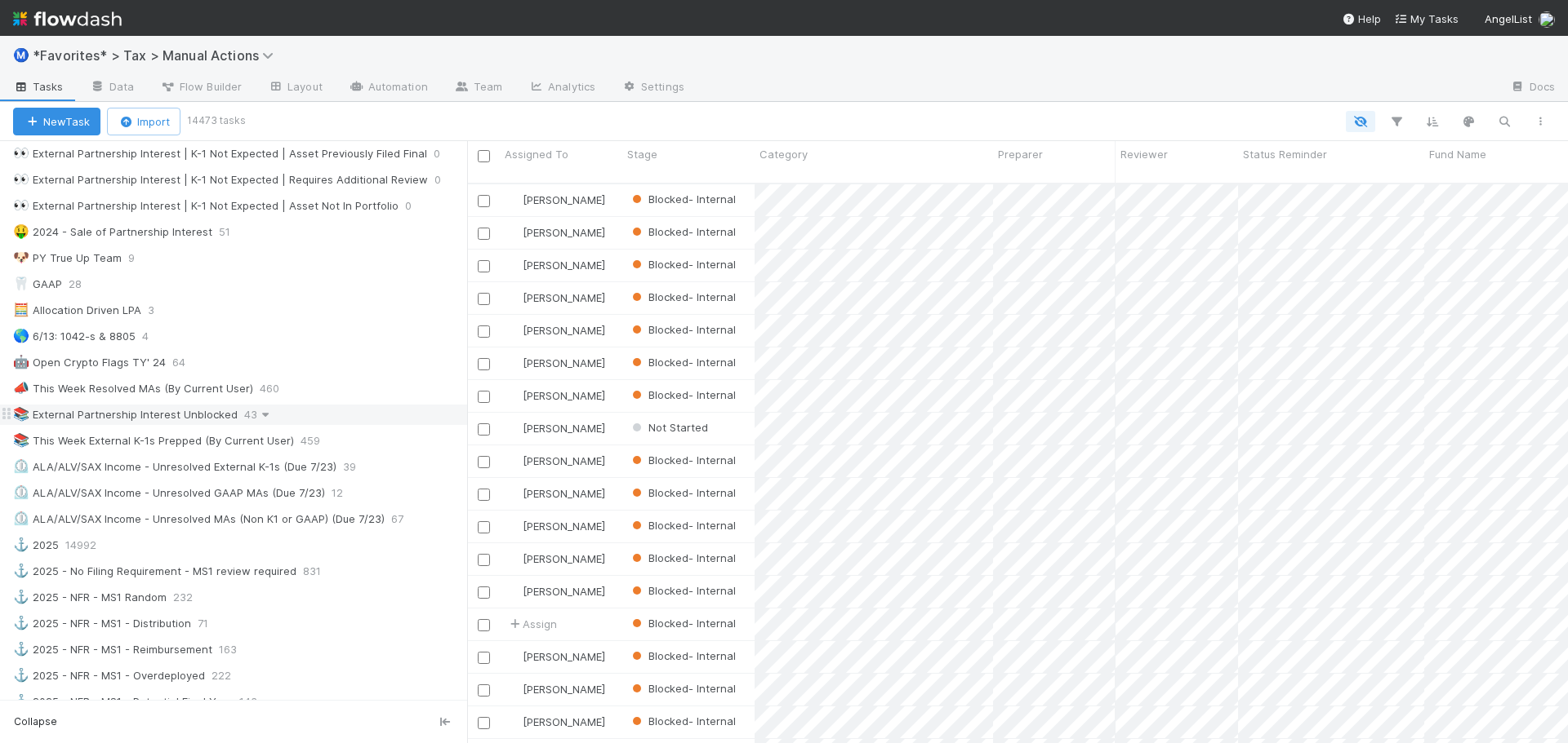
scroll to position [816, 0]
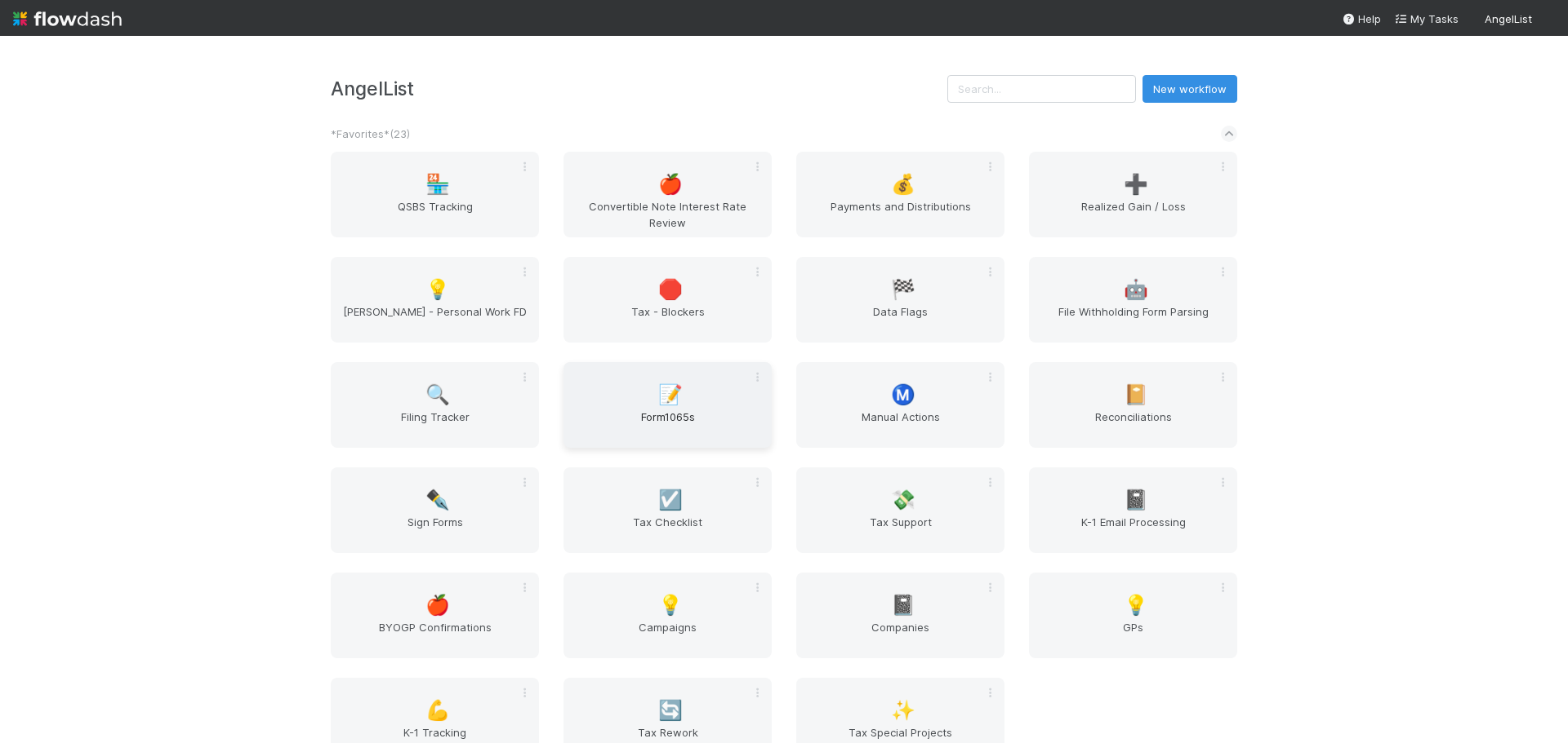
click at [671, 409] on span "Form1065s" at bounding box center [667, 425] width 195 height 32
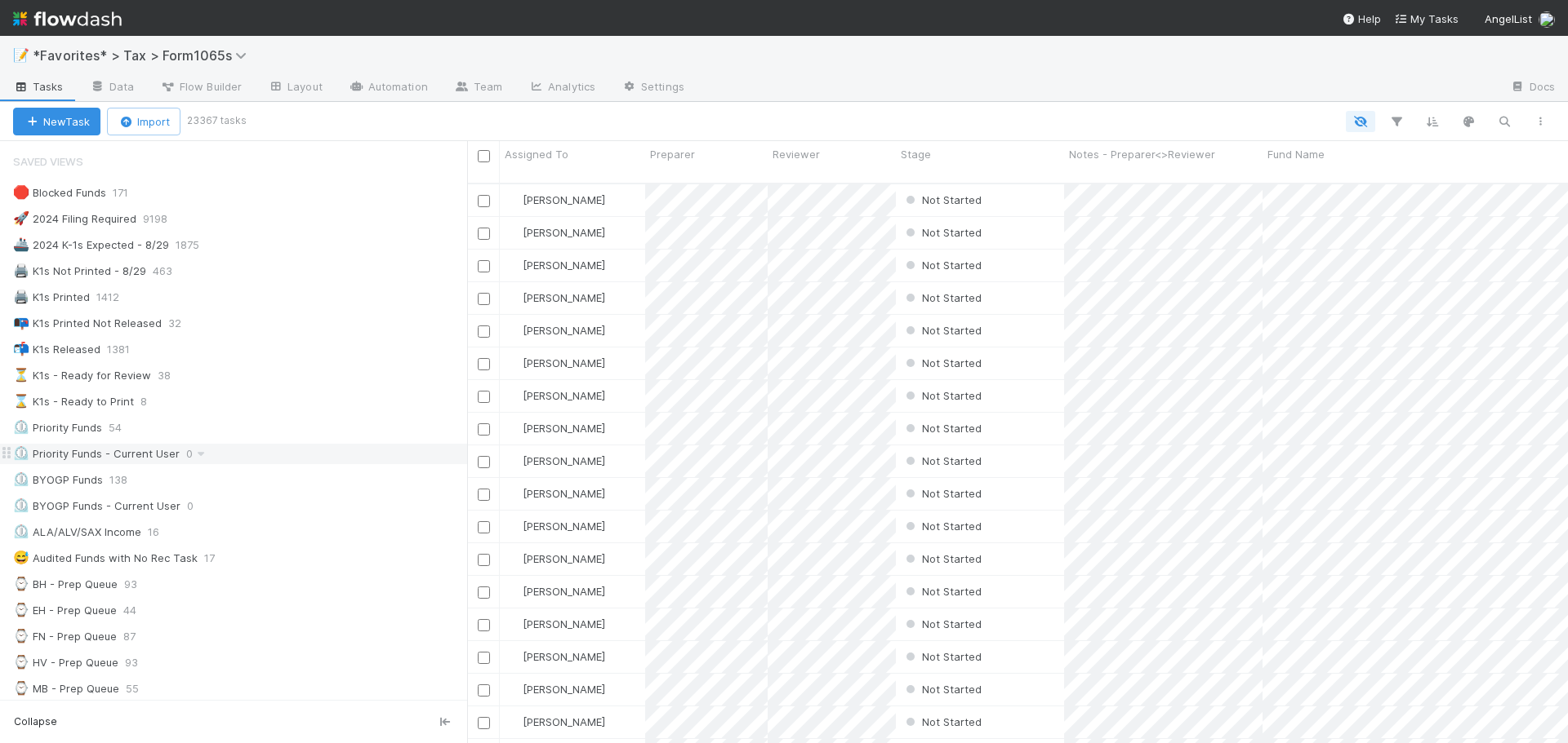
scroll to position [245, 0]
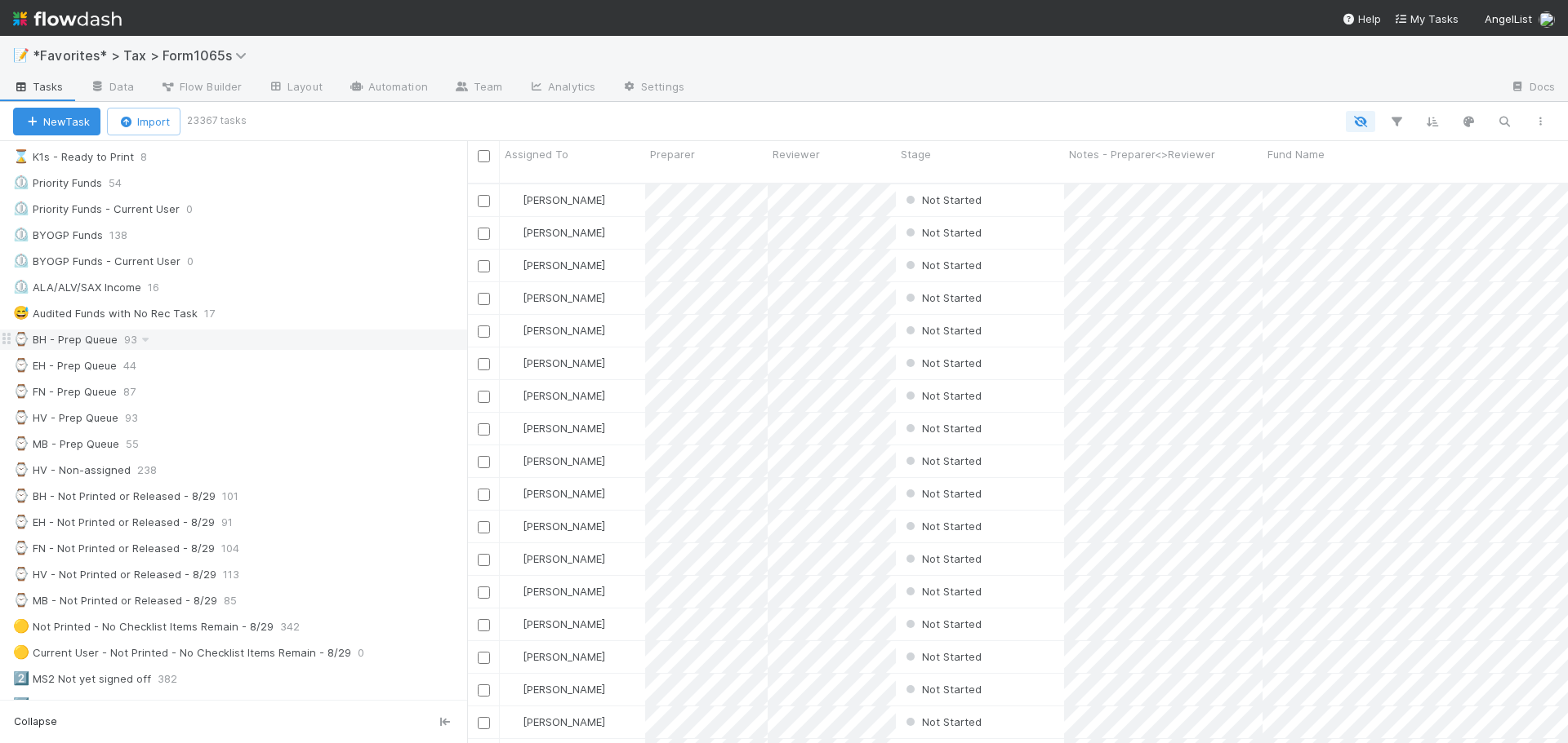
click at [210, 336] on div "⌚ BH - Prep Queue 93" at bounding box center [240, 339] width 454 height 21
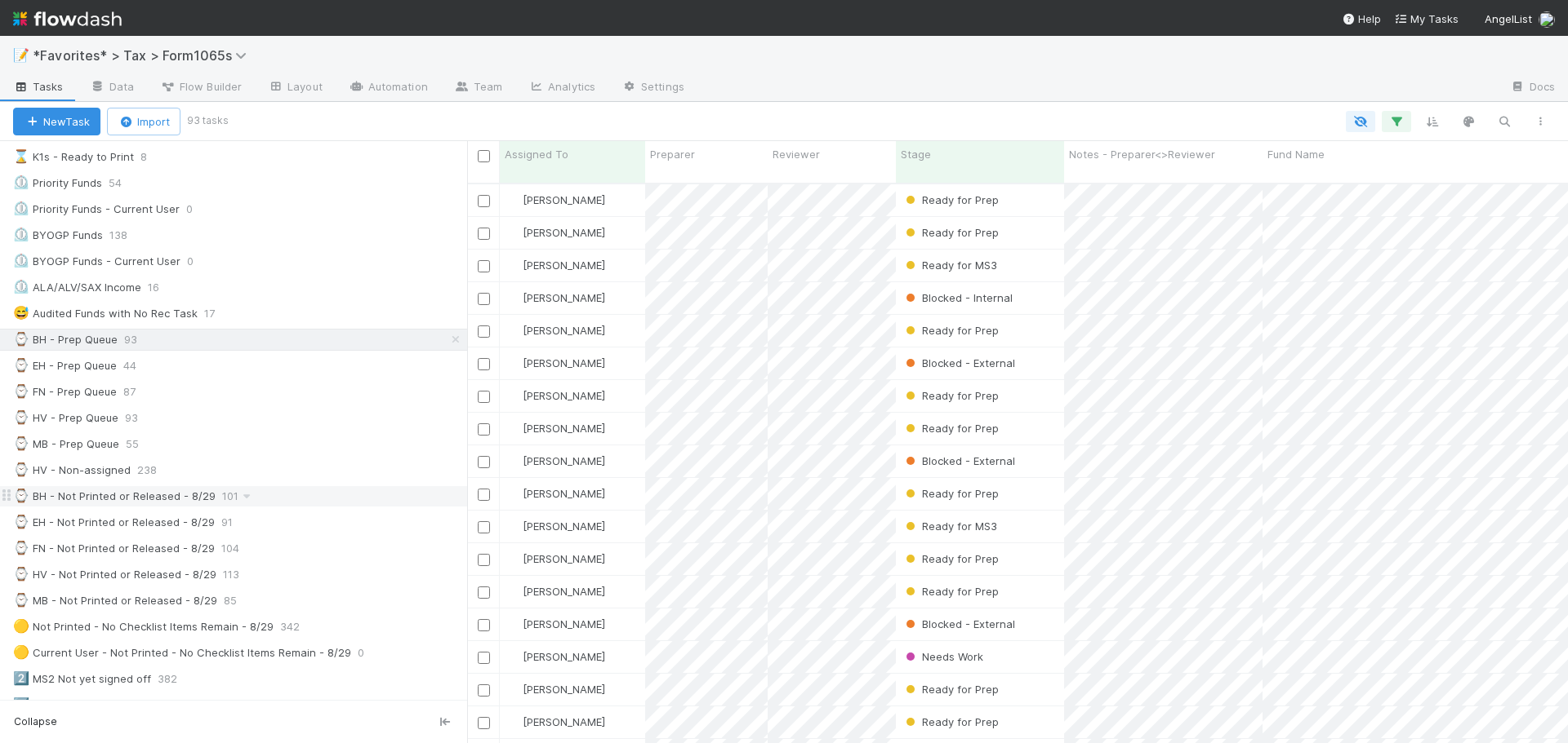
scroll to position [561, 1088]
click at [1386, 123] on button "button" at bounding box center [1396, 121] width 30 height 22
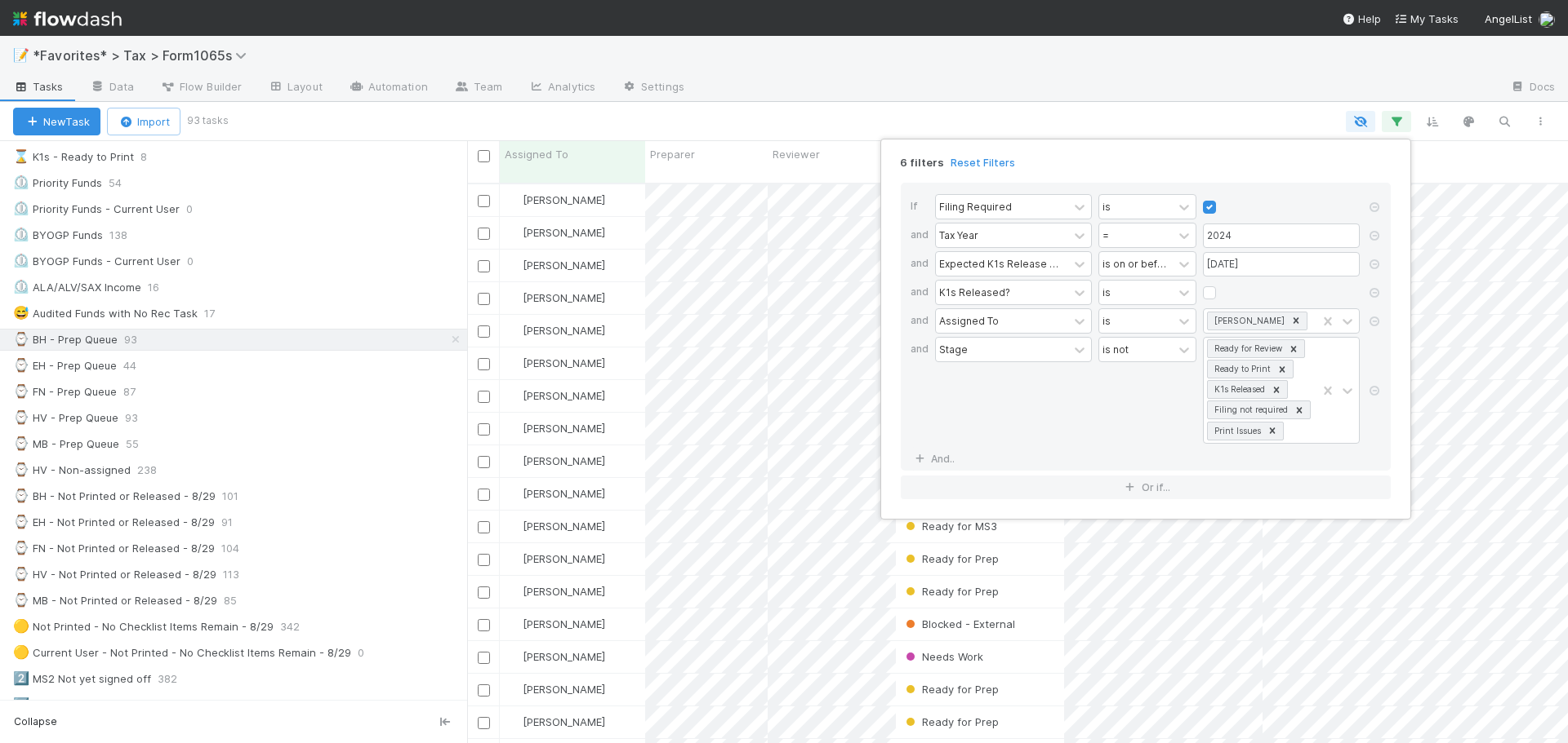
click at [1161, 85] on div "6 filters Reset Filters If Filing Required is and Tax Year = 2024 and Expected …" at bounding box center [784, 372] width 1568 height 743
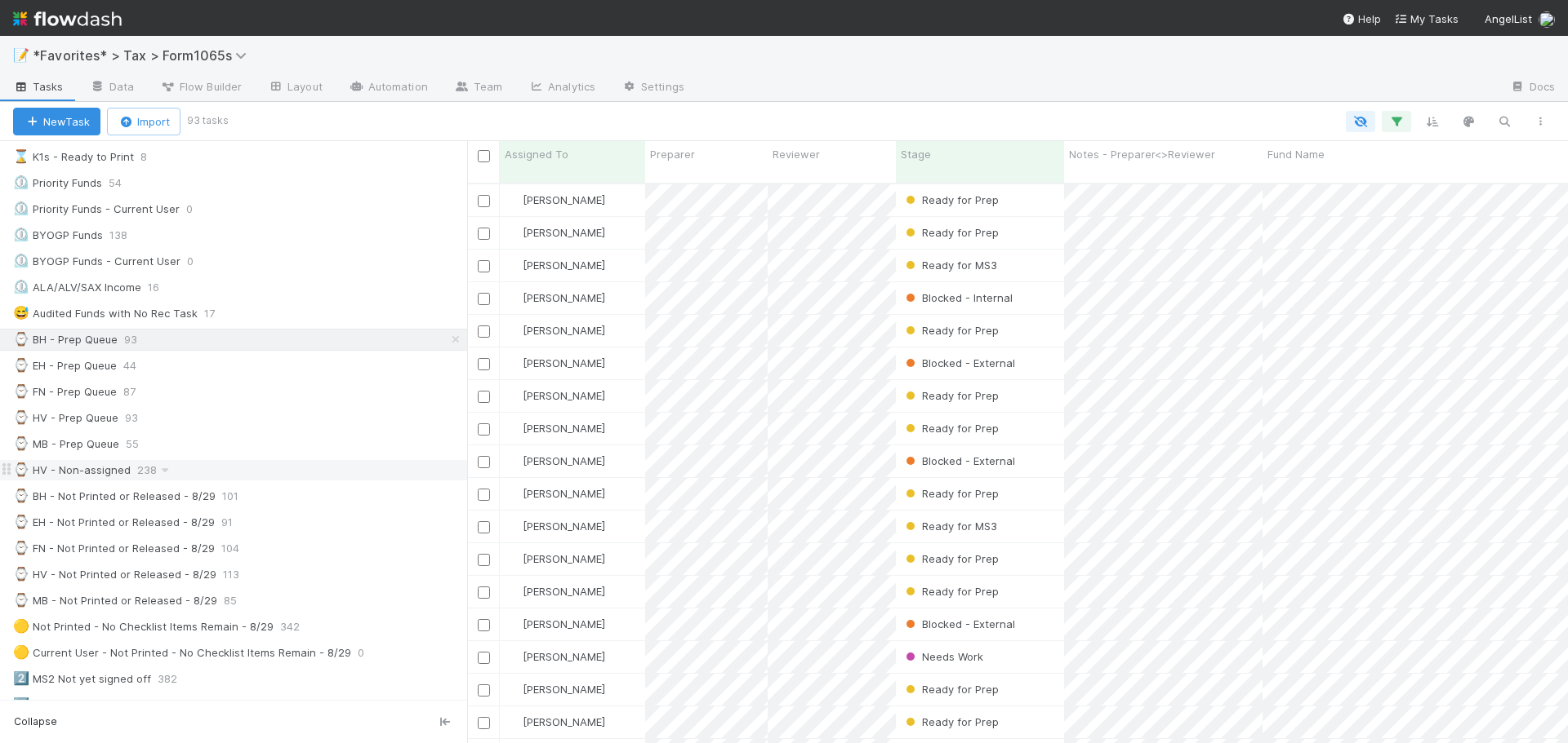
click at [292, 465] on div "⌚ HV - Non-assigned 238" at bounding box center [240, 470] width 454 height 21
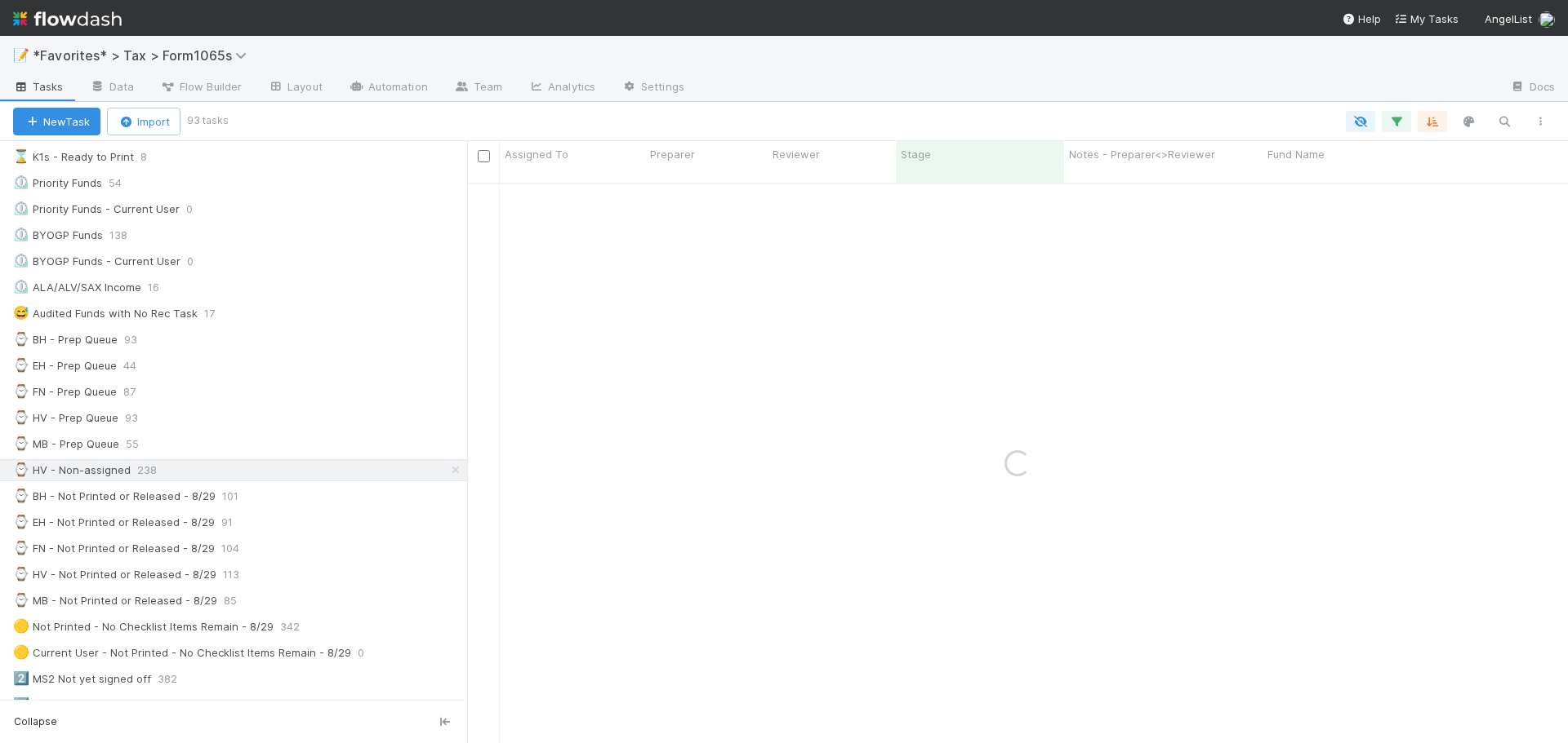
drag, startPoint x: 288, startPoint y: 450, endPoint x: 917, endPoint y: 81, distance: 729.2
click at [917, 81] on div at bounding box center [1097, 87] width 799 height 26
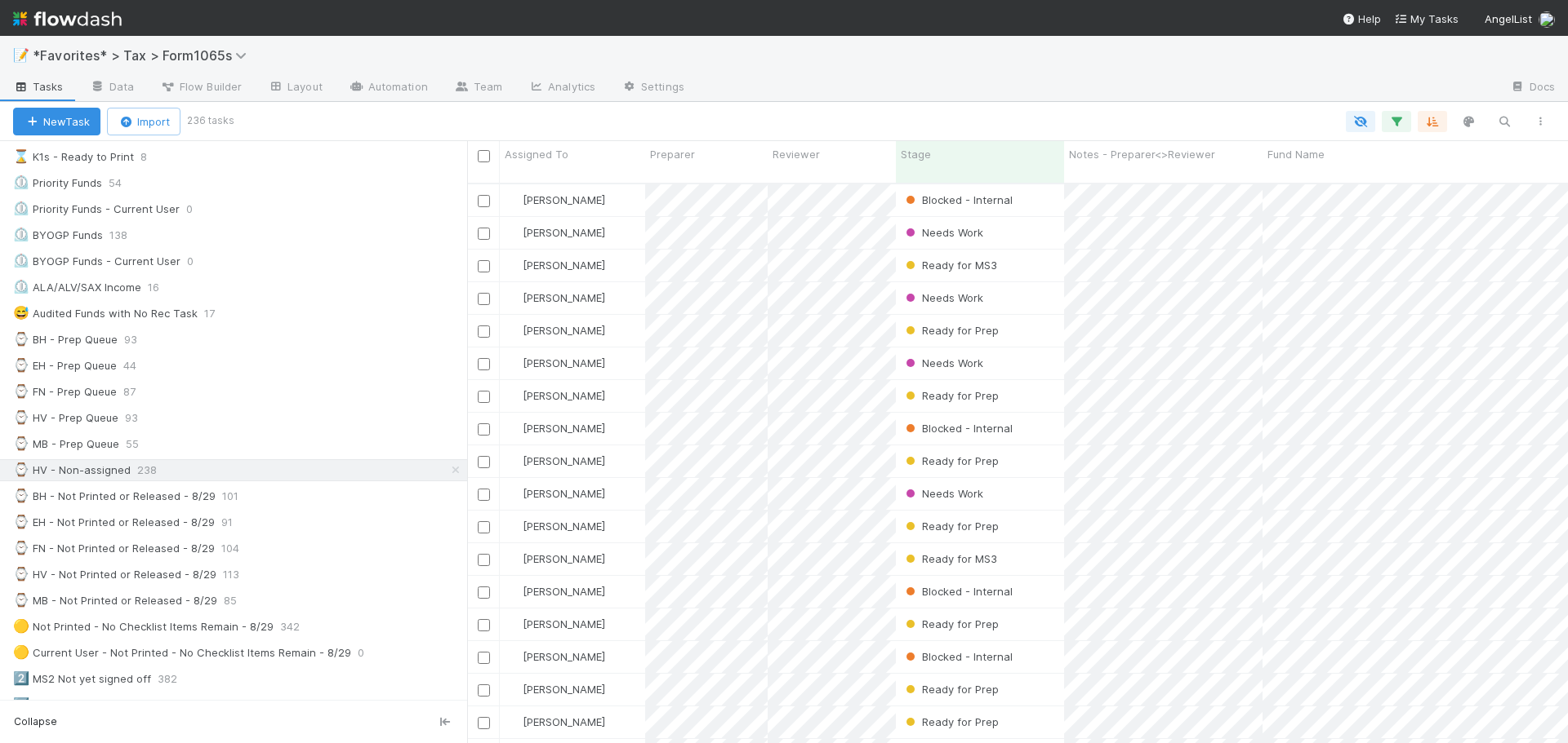
scroll to position [561, 1088]
click at [1394, 119] on icon "button" at bounding box center [1396, 121] width 16 height 14
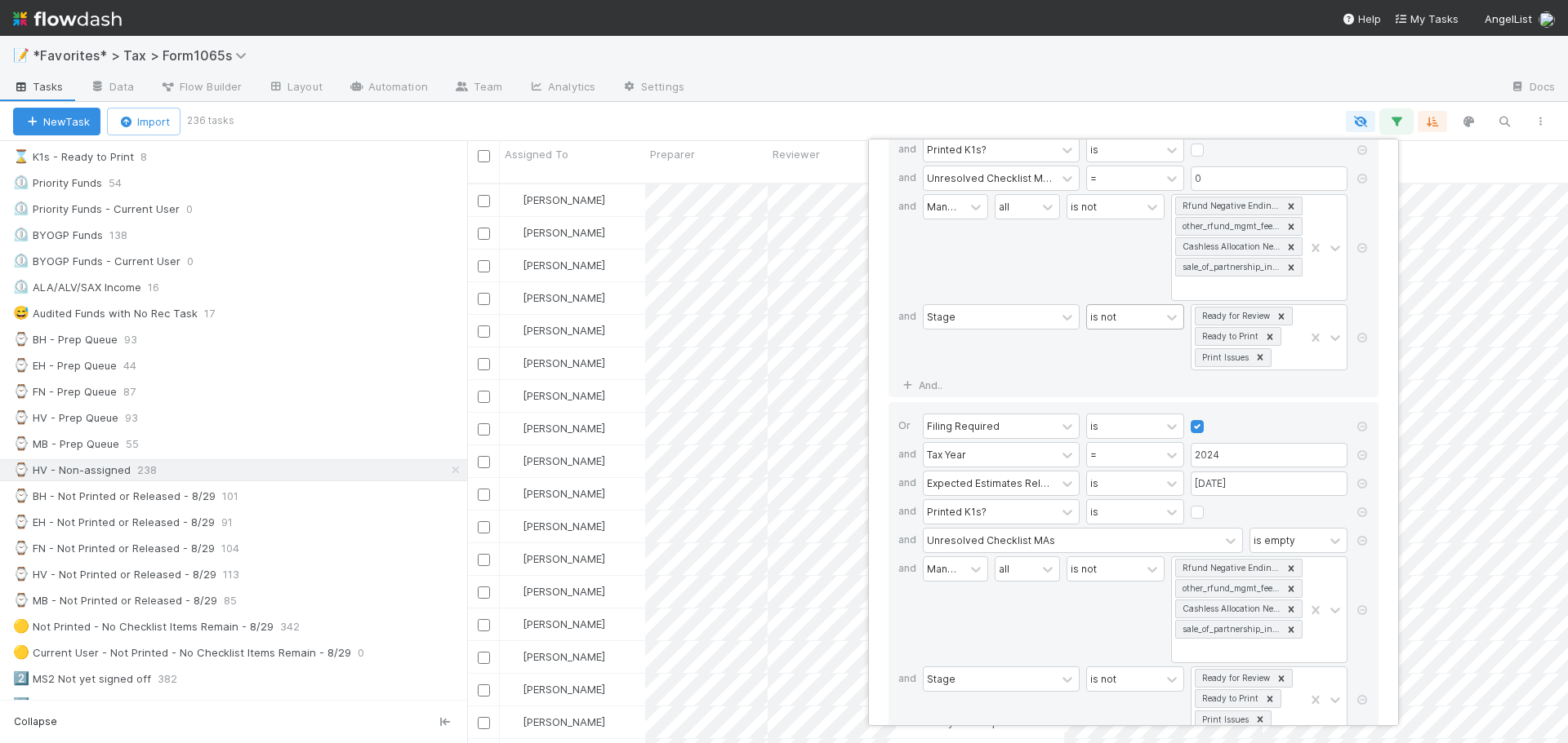
scroll to position [0, 0]
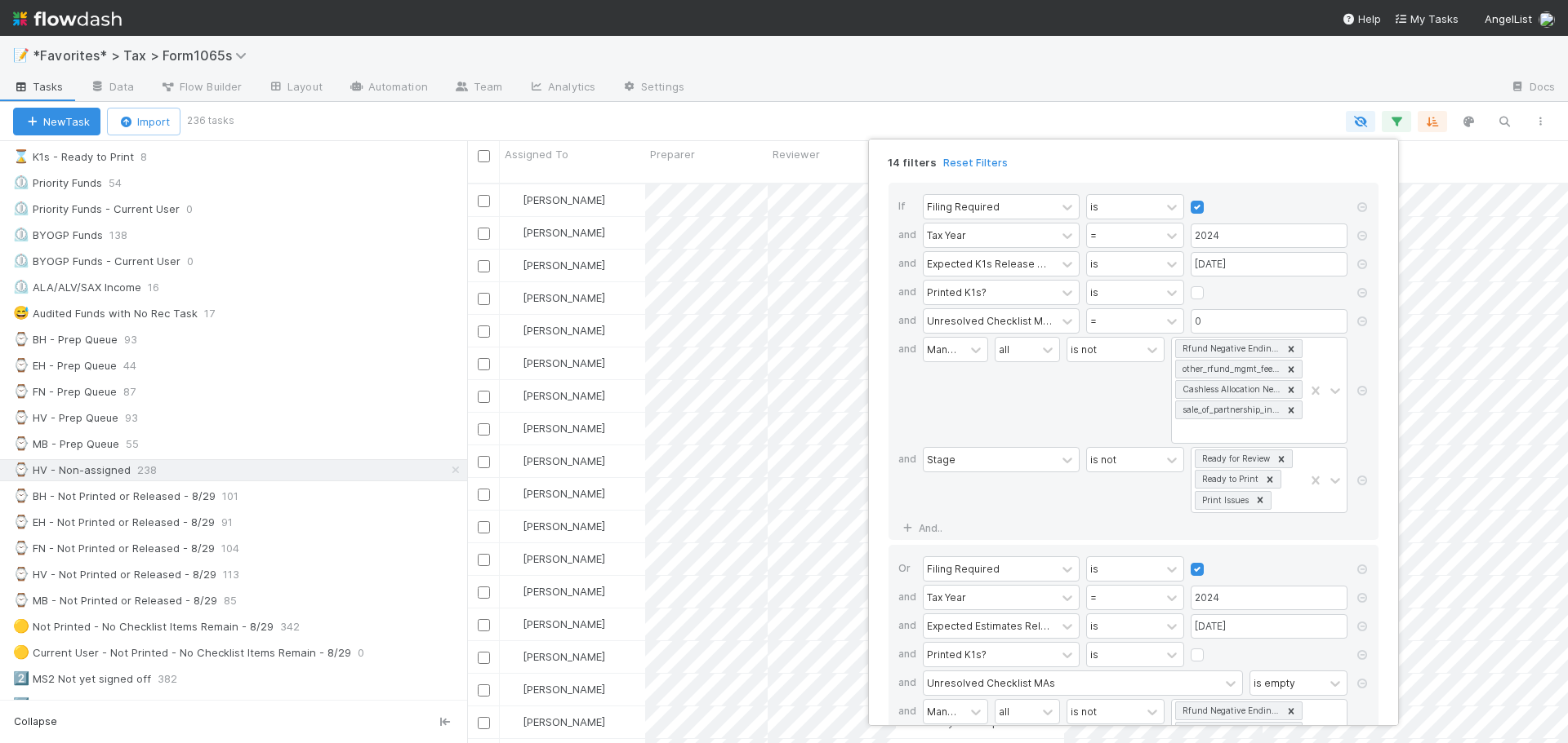
click at [1051, 48] on div "14 filters Reset Filters If Filing Required is and Tax Year = 2024 and Expected…" at bounding box center [784, 372] width 1568 height 743
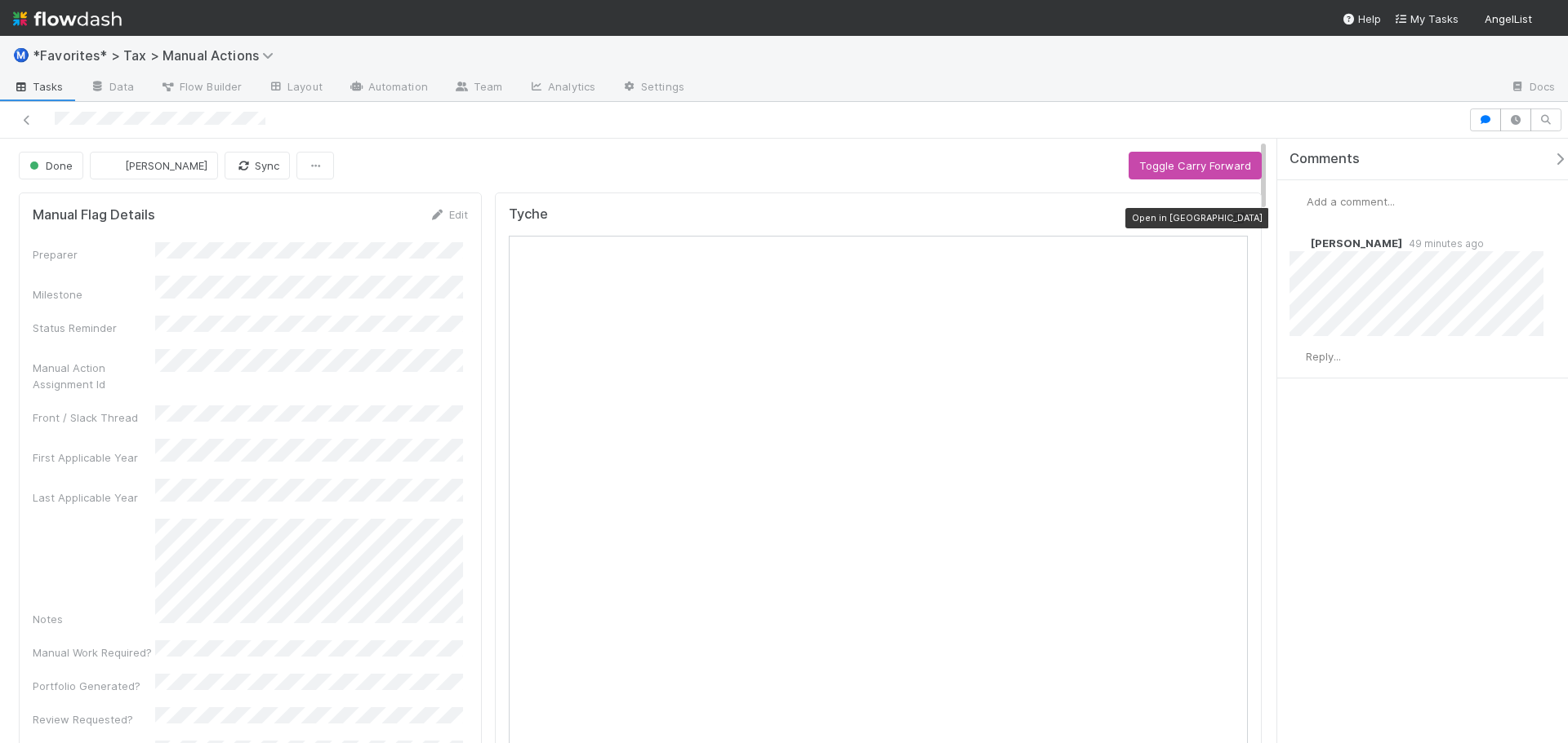
click at [1231, 219] on icon at bounding box center [1239, 219] width 16 height 11
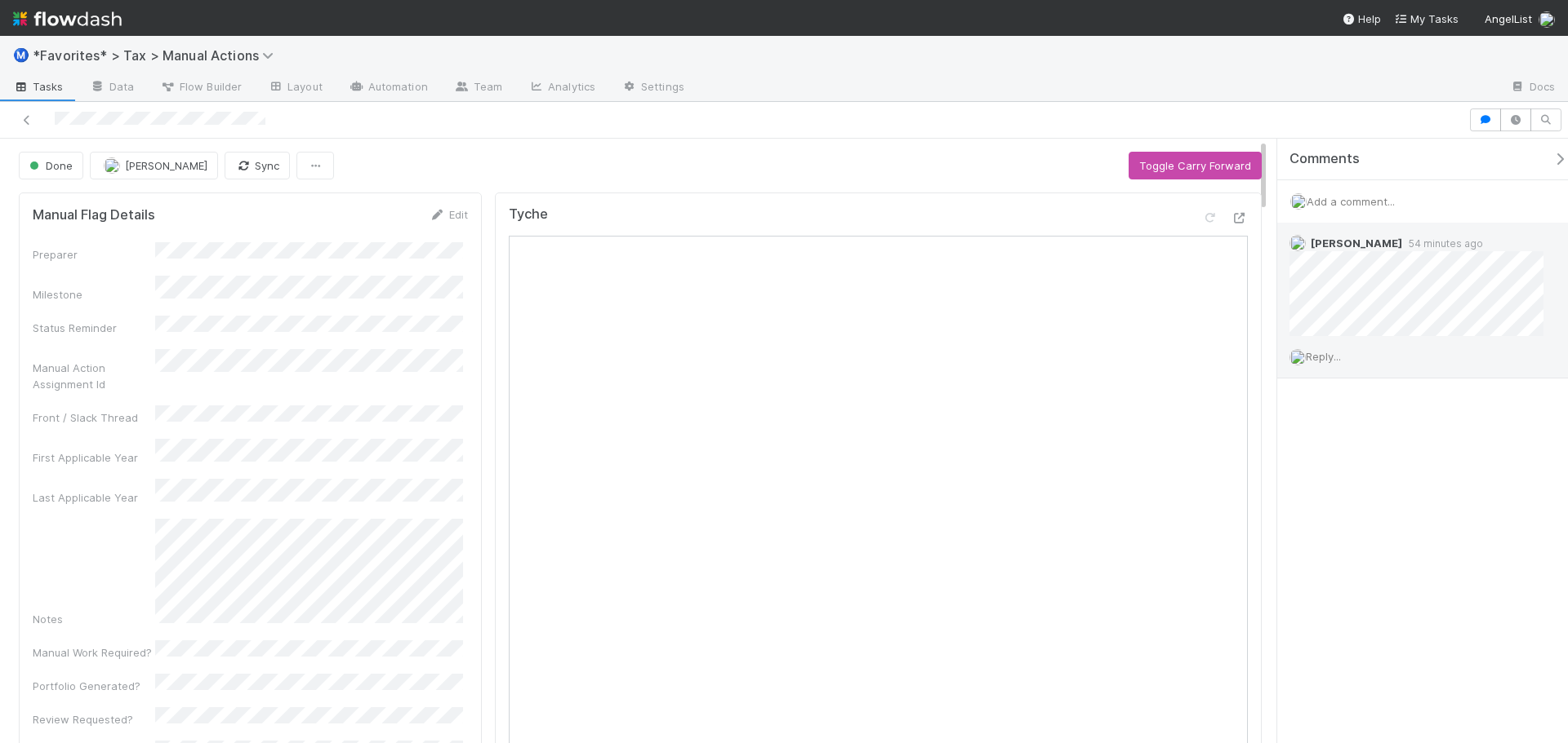
click at [1334, 354] on span "Reply..." at bounding box center [1323, 356] width 35 height 13
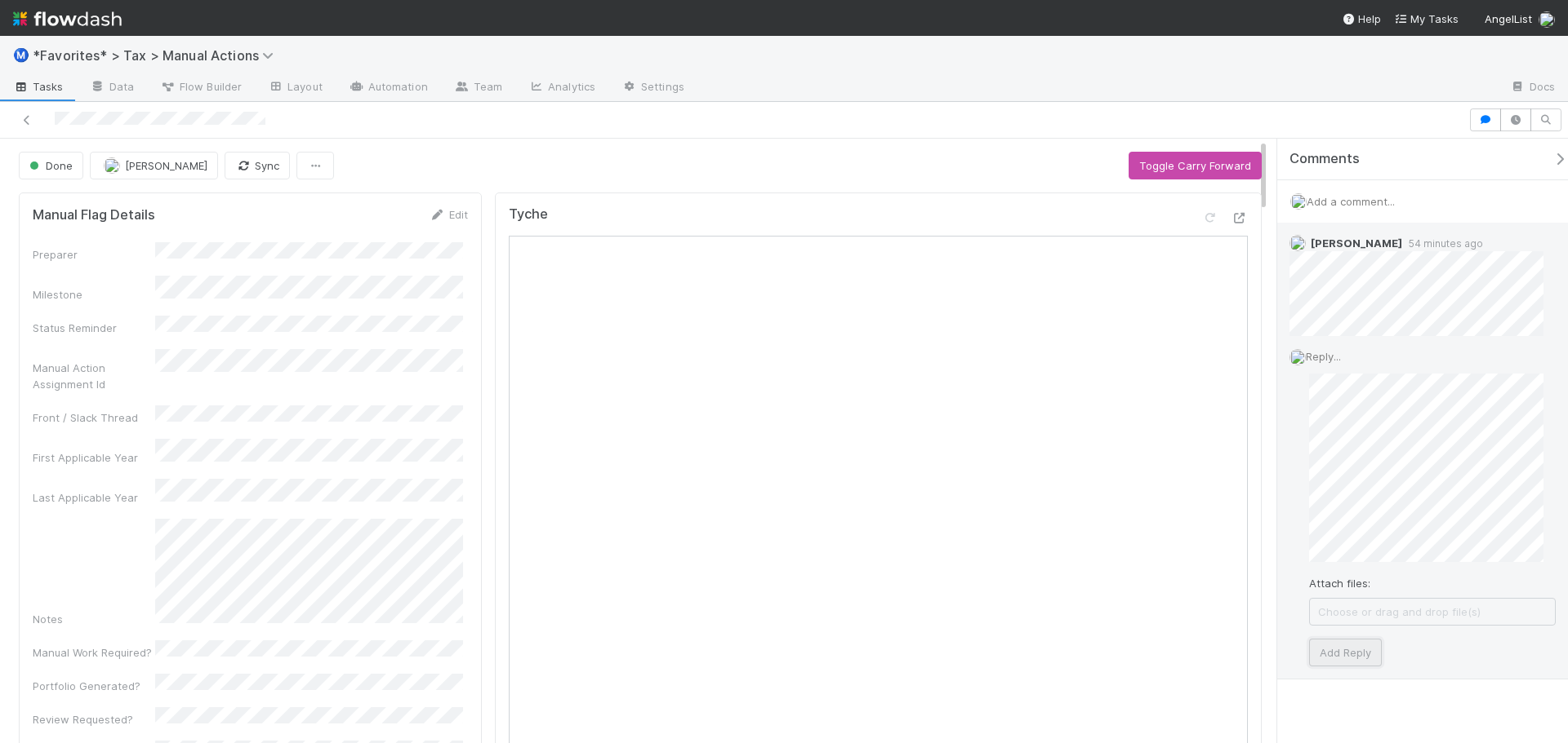
click at [1352, 649] on button "Add Reply" at bounding box center [1345, 652] width 73 height 28
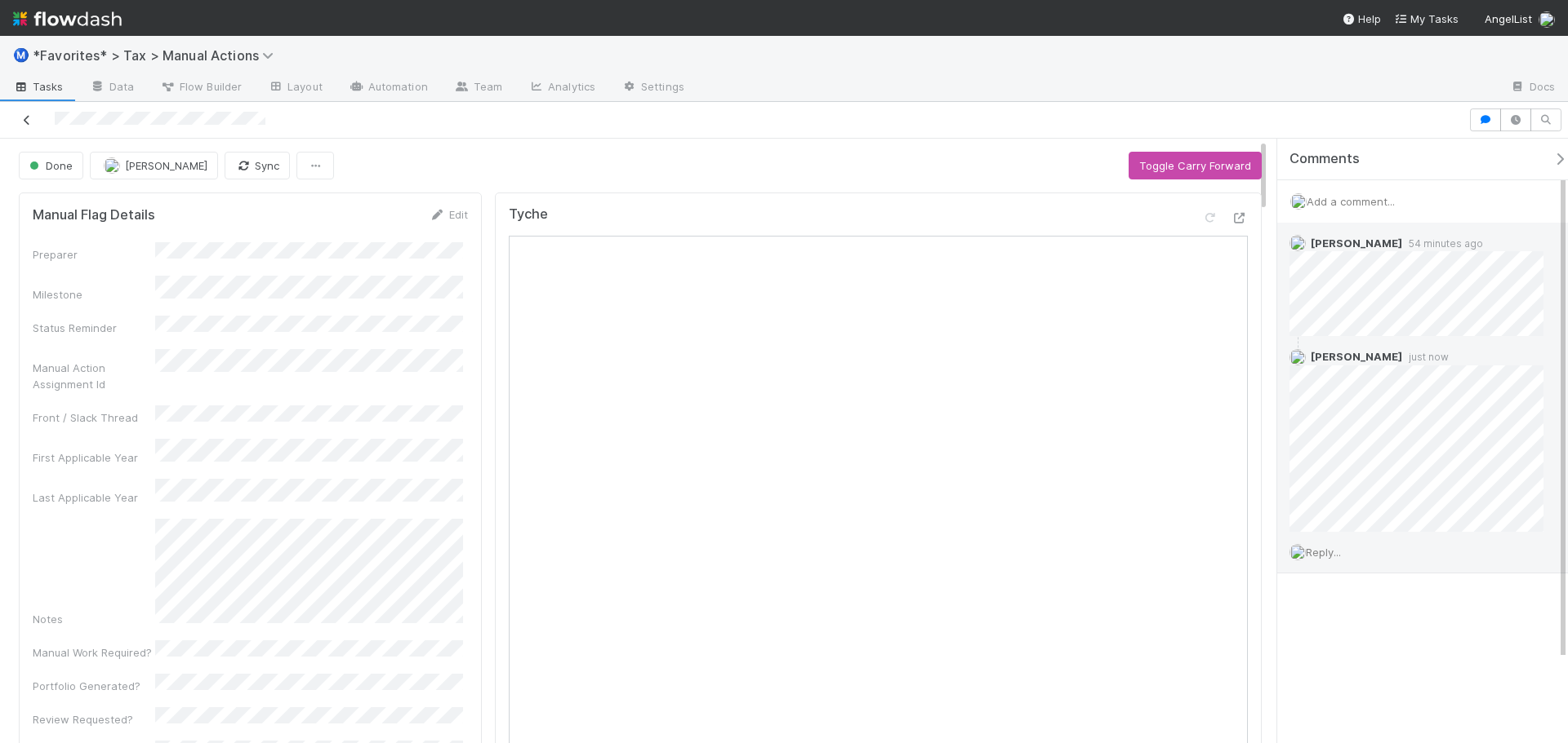
click at [27, 125] on icon at bounding box center [27, 121] width 16 height 11
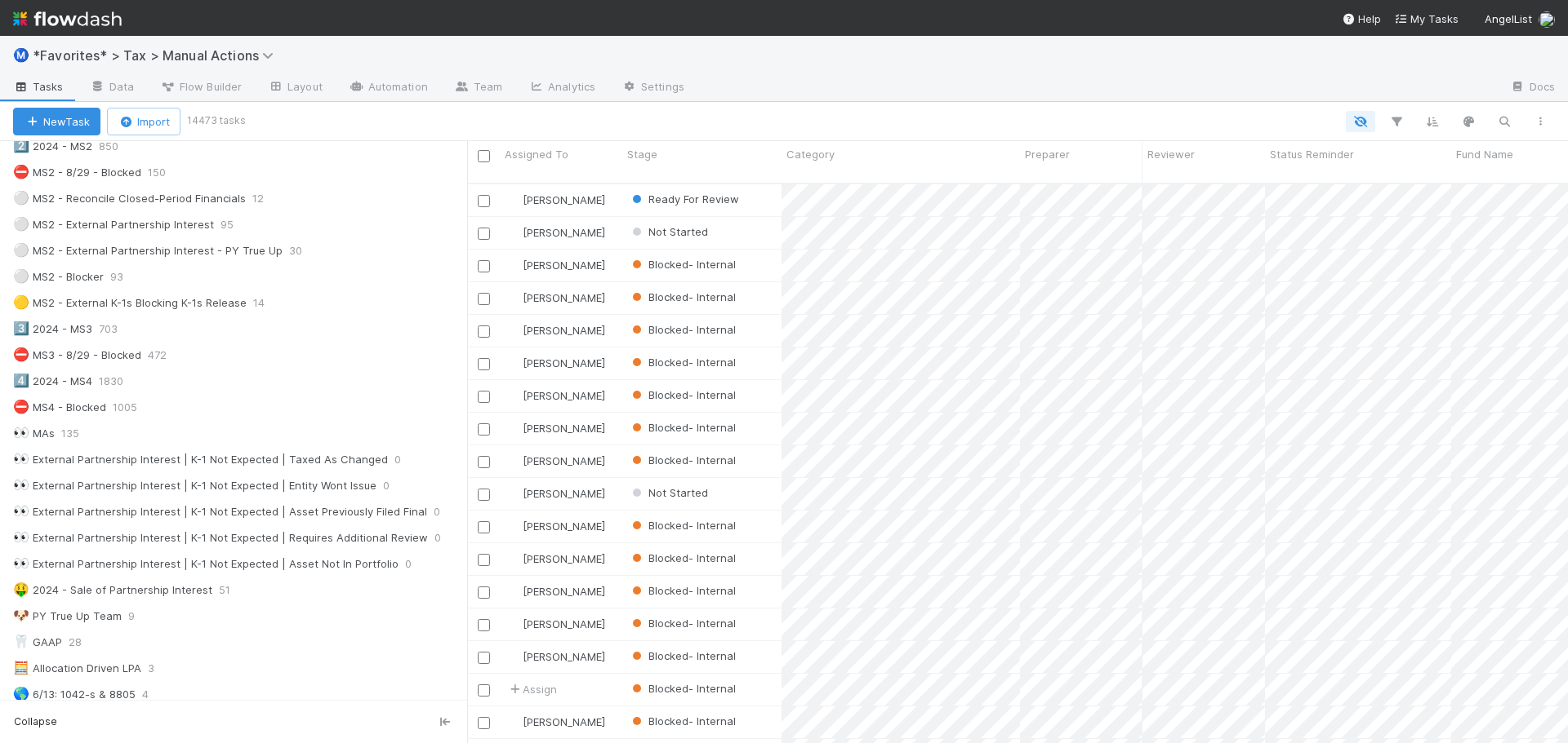
scroll to position [489, 0]
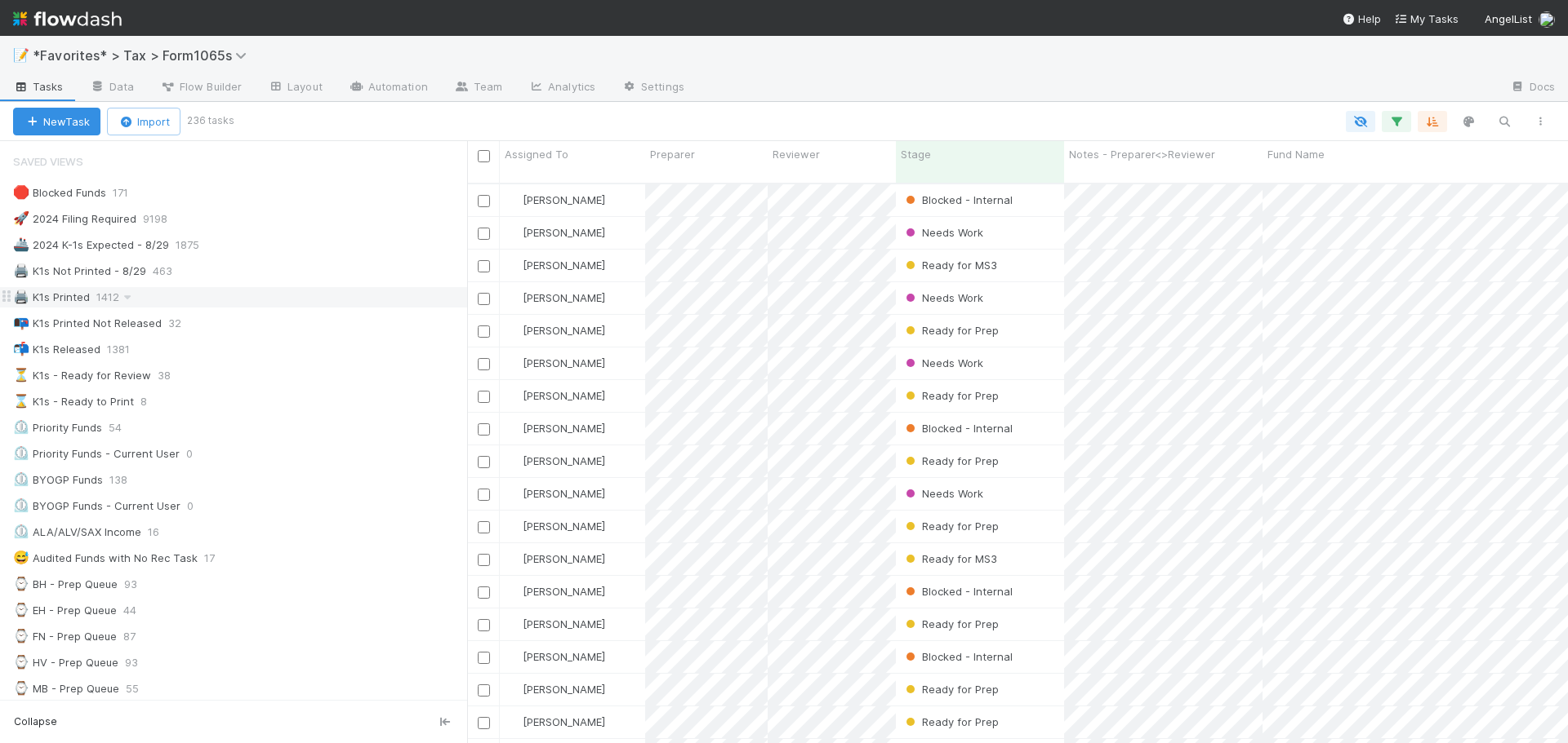
scroll to position [561, 1088]
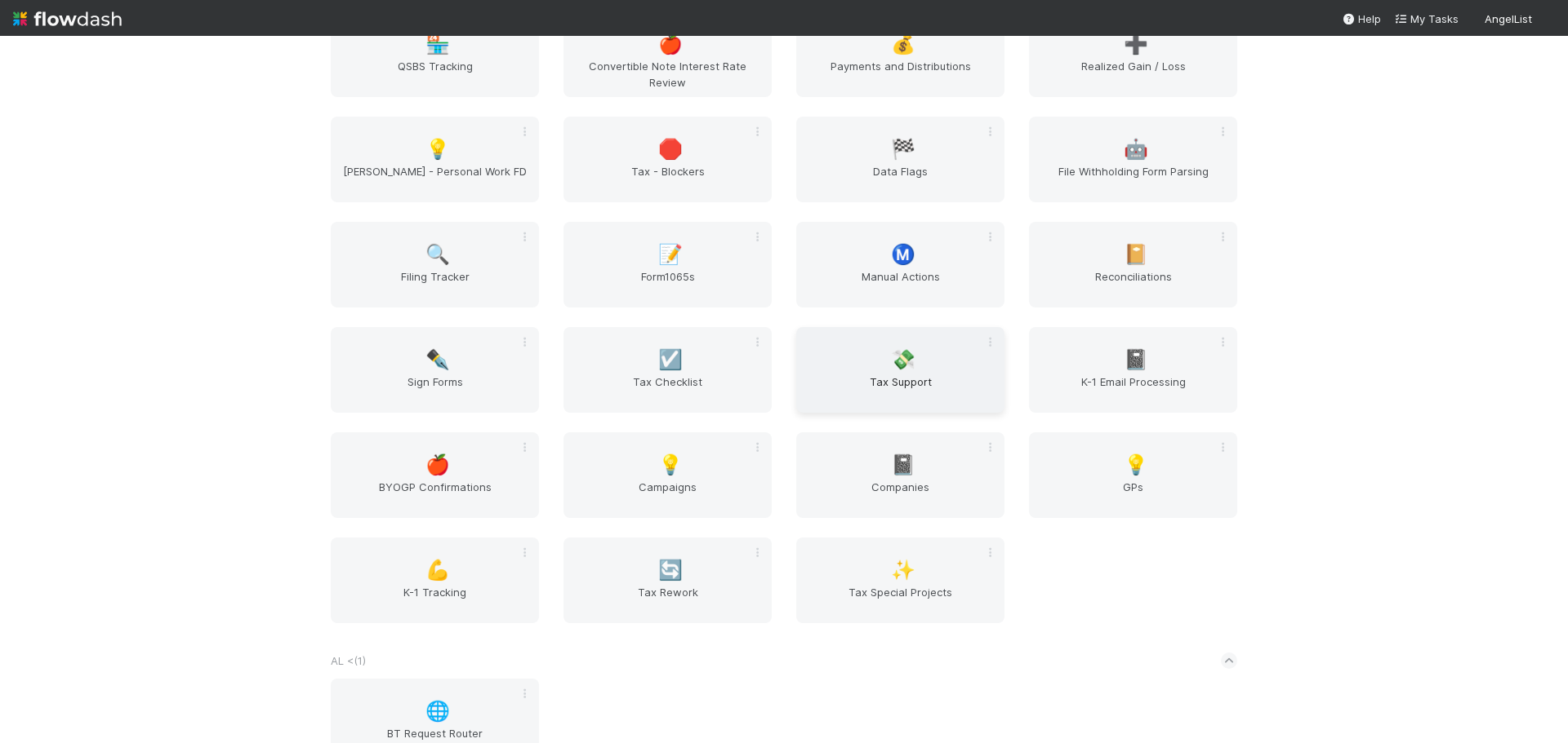
scroll to position [163, 0]
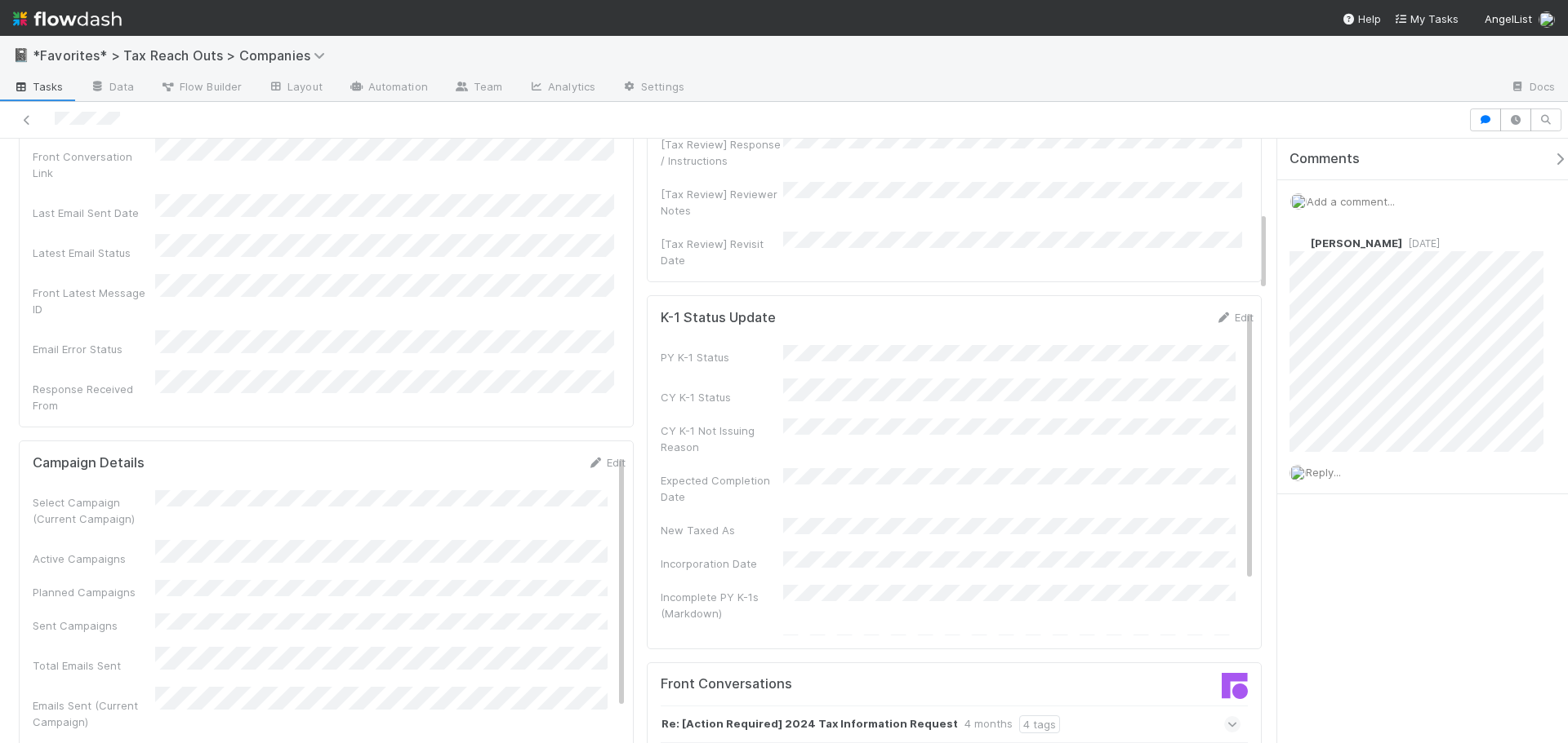
scroll to position [980, 0]
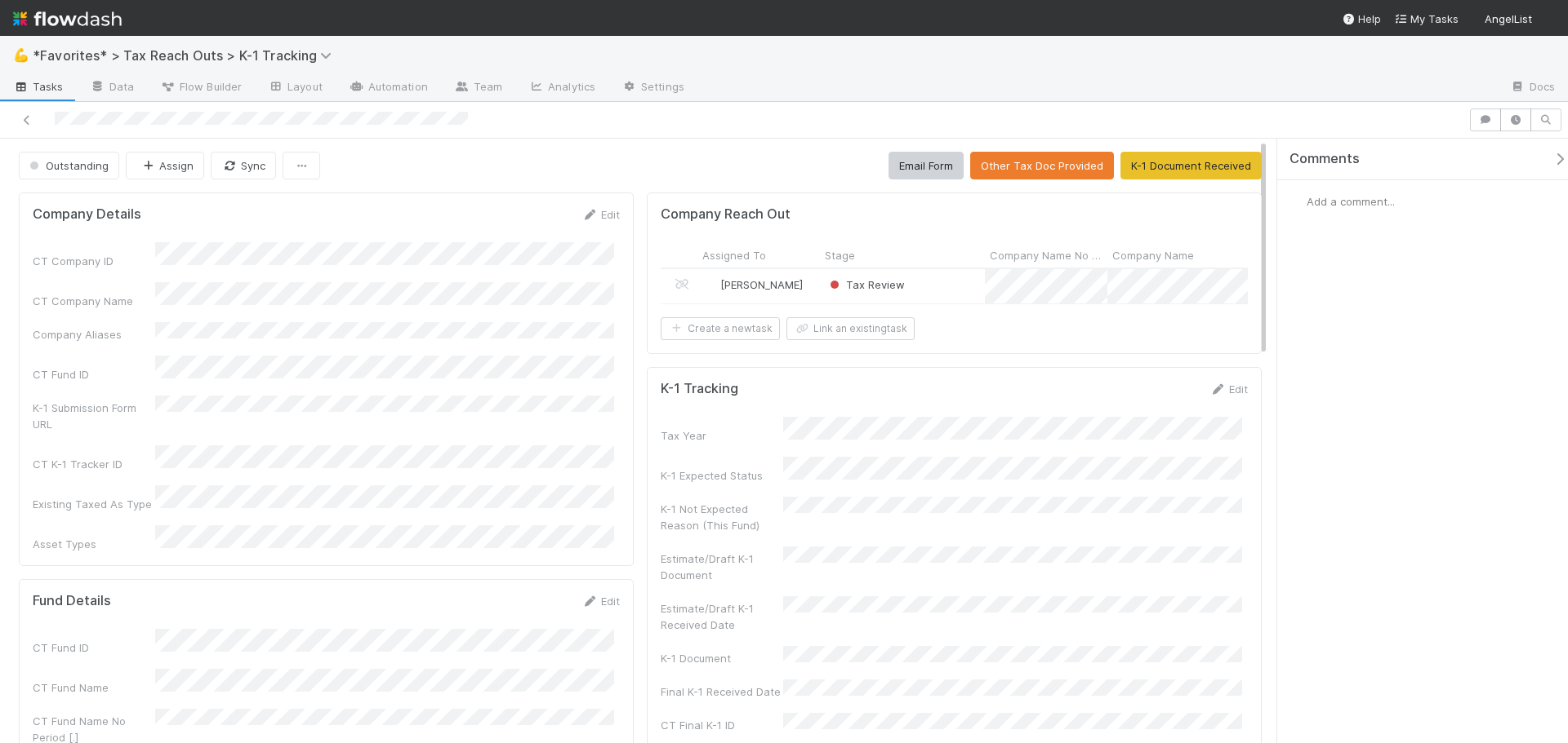
click at [957, 289] on div "Tax Review" at bounding box center [902, 286] width 165 height 34
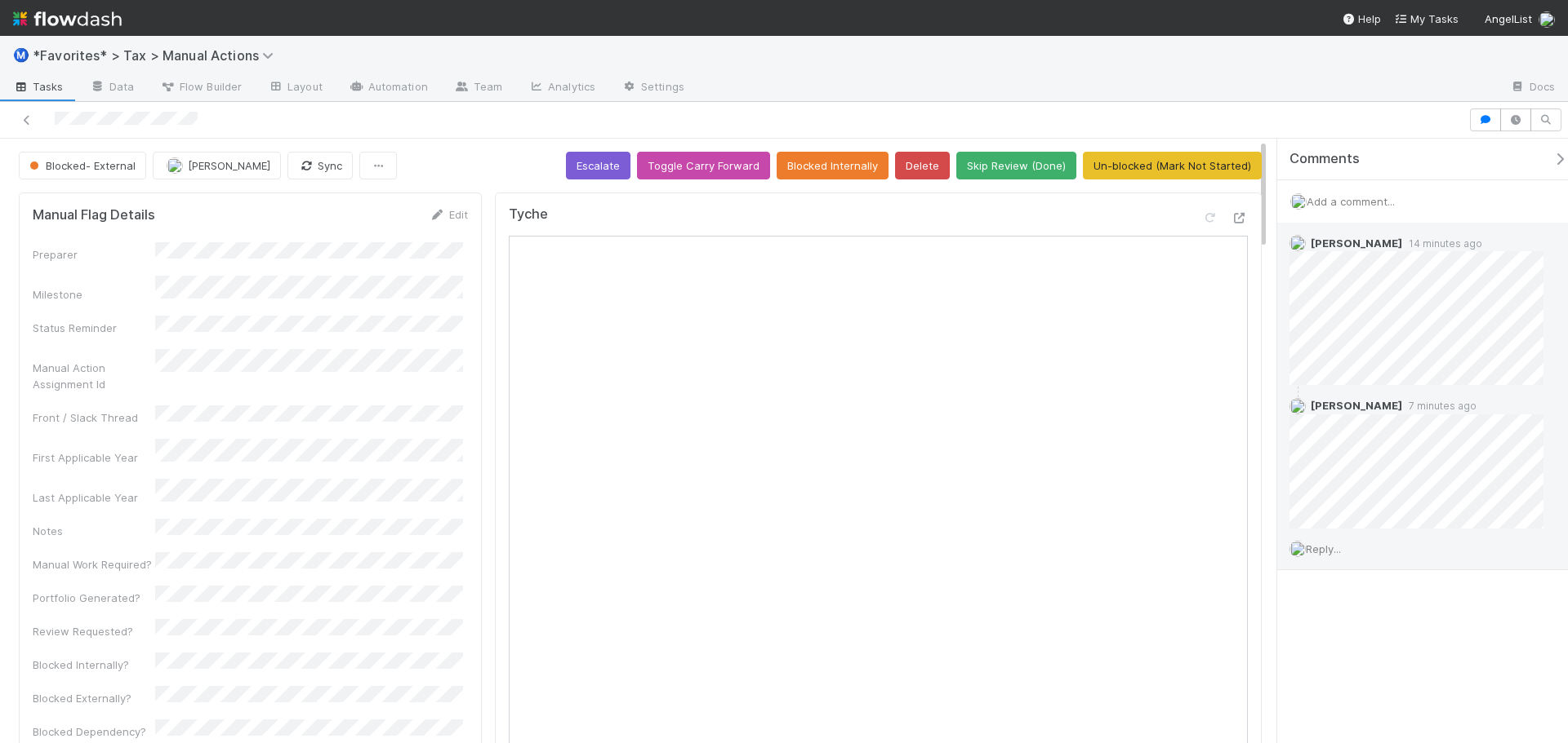
click at [1337, 549] on span "Reply..." at bounding box center [1323, 549] width 35 height 13
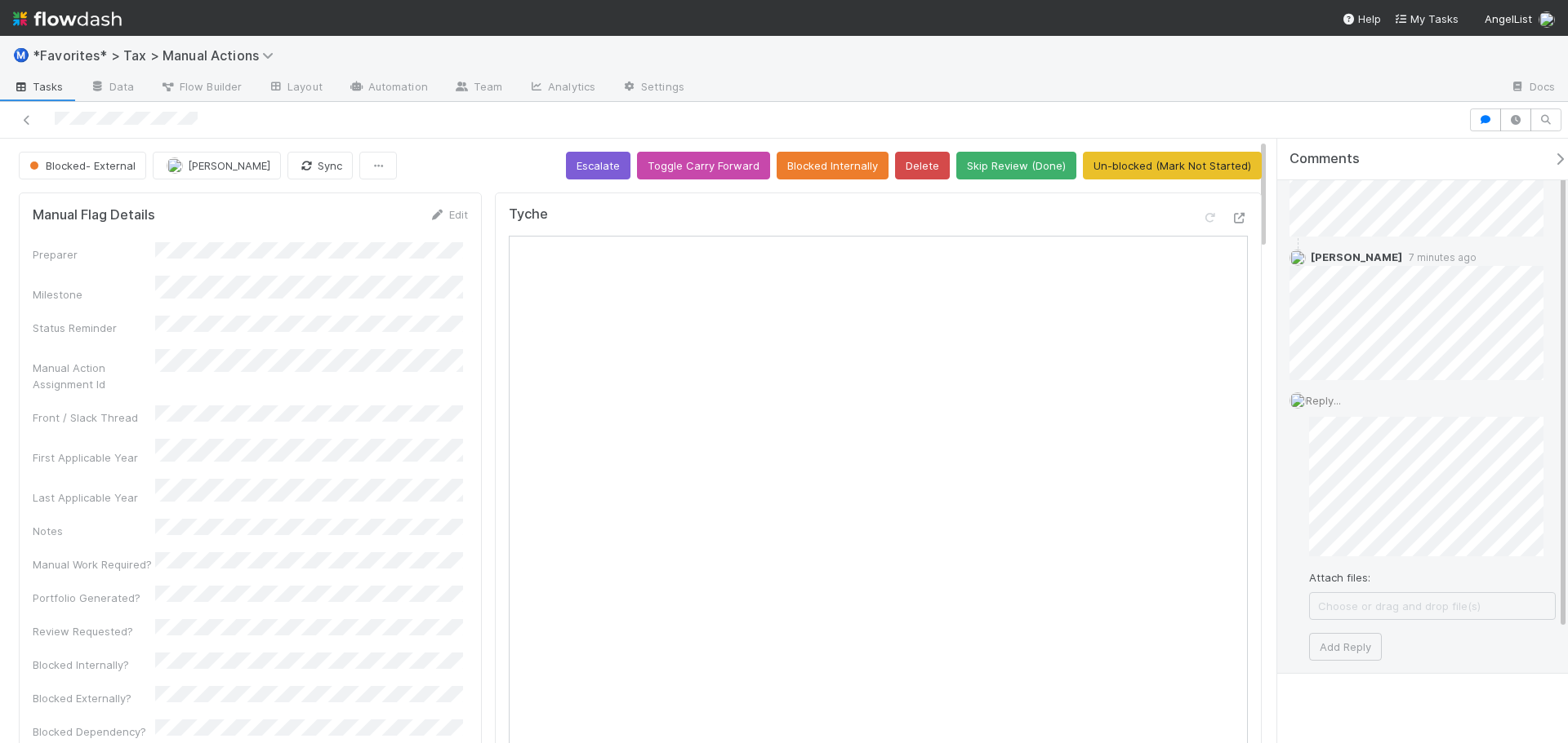
scroll to position [161, 0]
click at [1369, 623] on button "Add Reply" at bounding box center [1345, 634] width 73 height 28
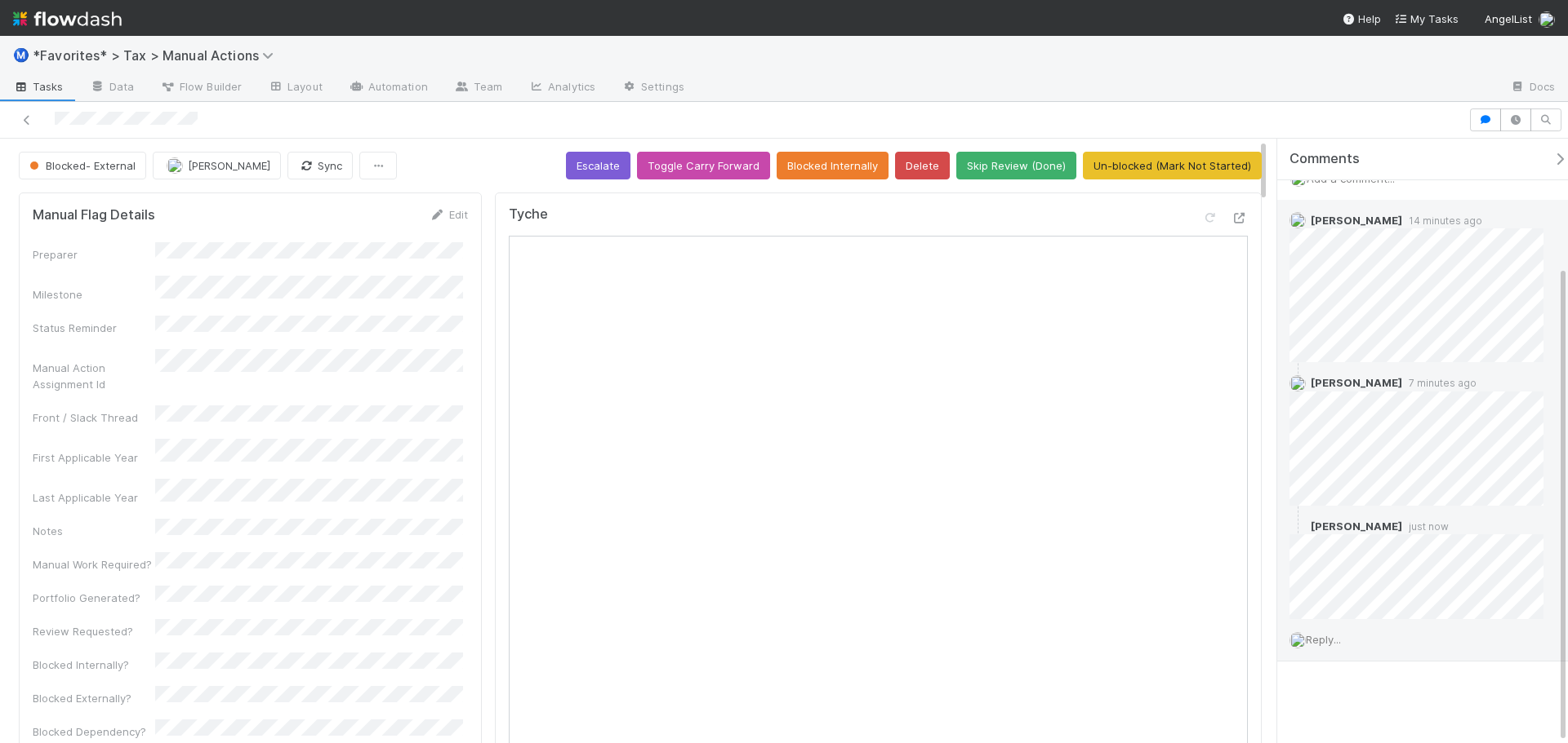
scroll to position [22, 0]
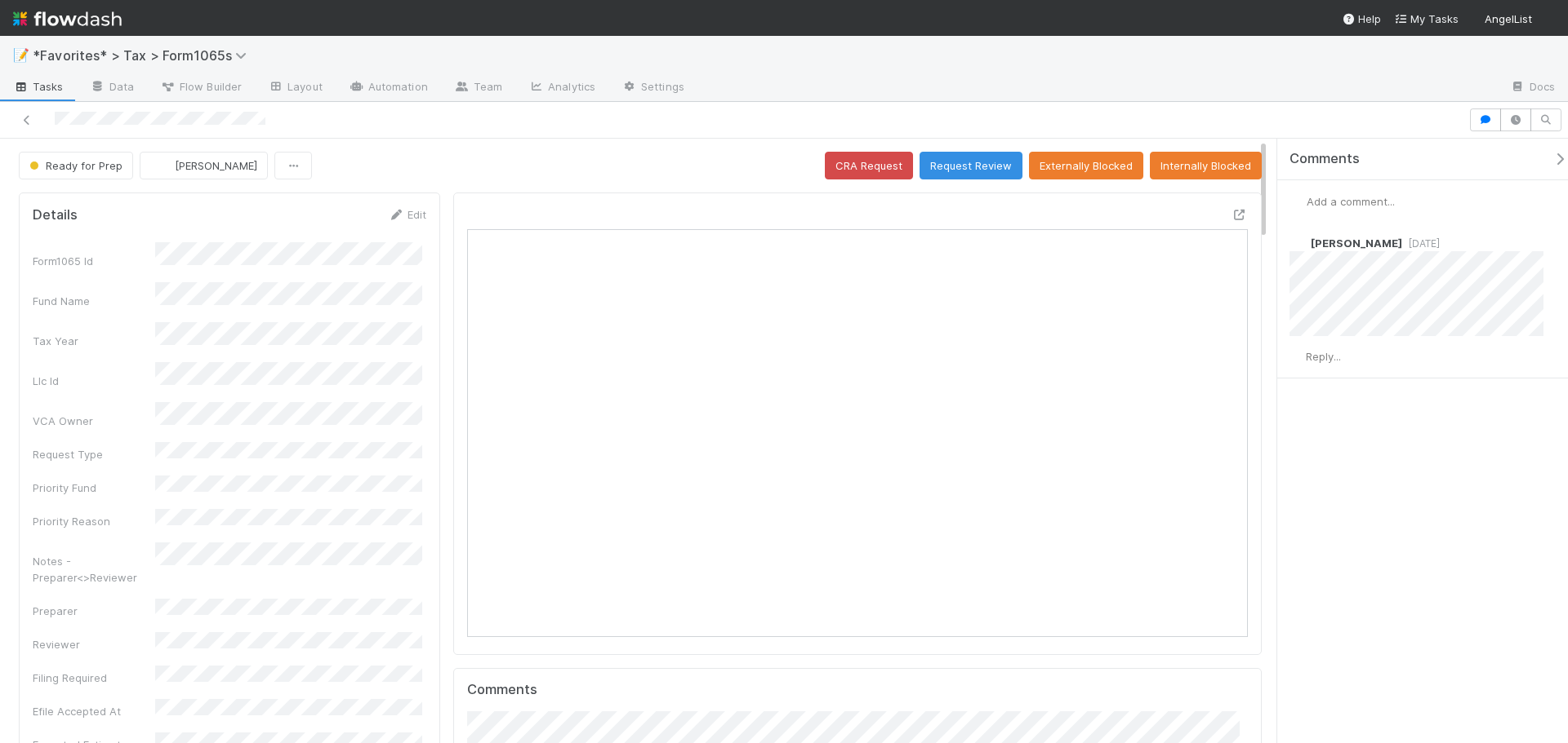
scroll to position [319, 761]
click at [77, 174] on button "Ready for Prep" at bounding box center [76, 166] width 114 height 28
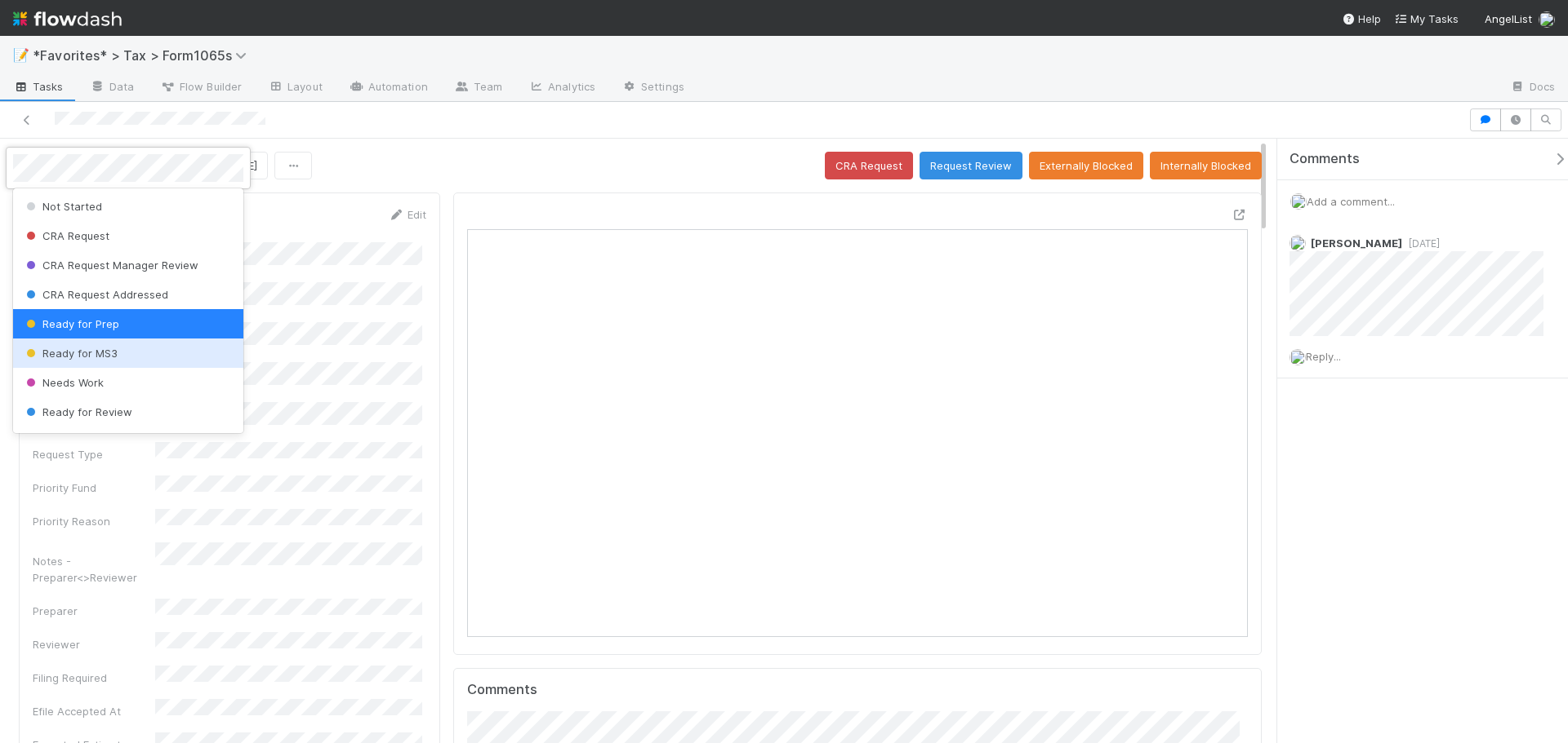
drag, startPoint x: 96, startPoint y: 354, endPoint x: 364, endPoint y: 63, distance: 395.6
click at [96, 354] on span "Ready for MS3" at bounding box center [69, 354] width 95 height 13
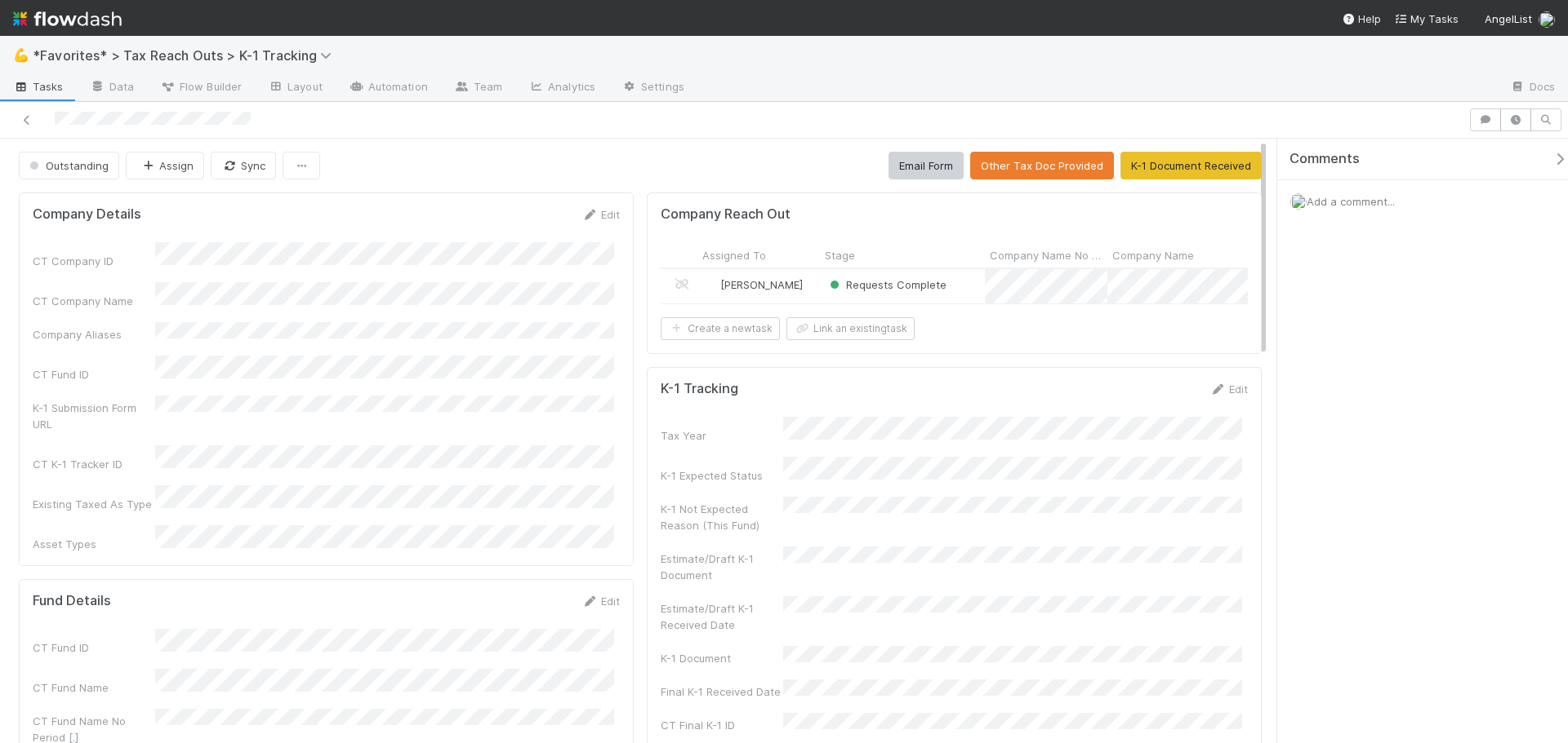
click at [968, 283] on div "Requests Complete" at bounding box center [902, 286] width 165 height 34
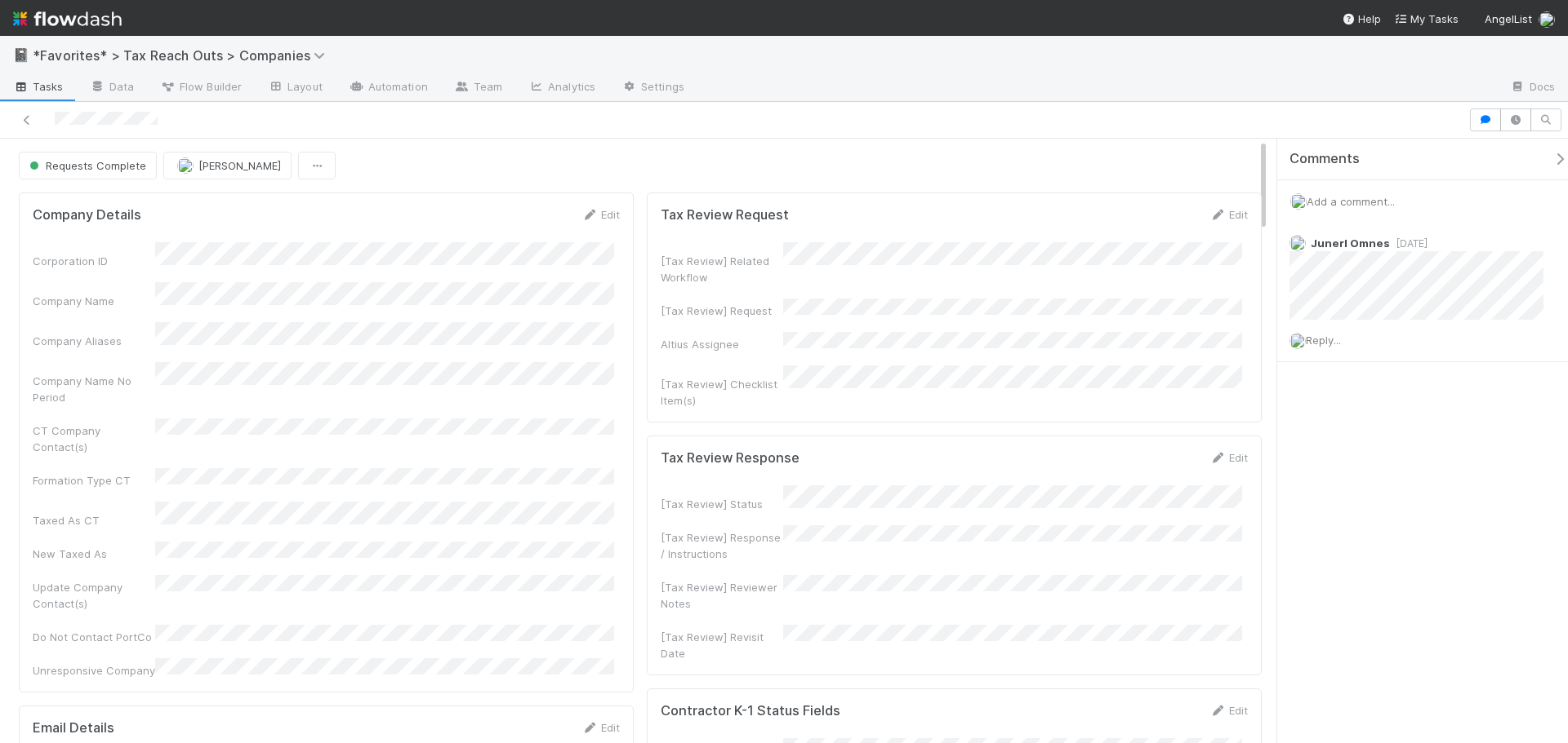
drag, startPoint x: 770, startPoint y: 294, endPoint x: 1007, endPoint y: 280, distance: 237.4
click at [1007, 280] on div "[Tax Review] Related Workflow [Tax Review] Request Altius Assignee [Tax Review]…" at bounding box center [954, 325] width 587 height 166
click at [910, 240] on form "Tax Review Request Edit [Tax Review] Related Workflow [Tax Review] Request Alti…" at bounding box center [954, 308] width 587 height 202
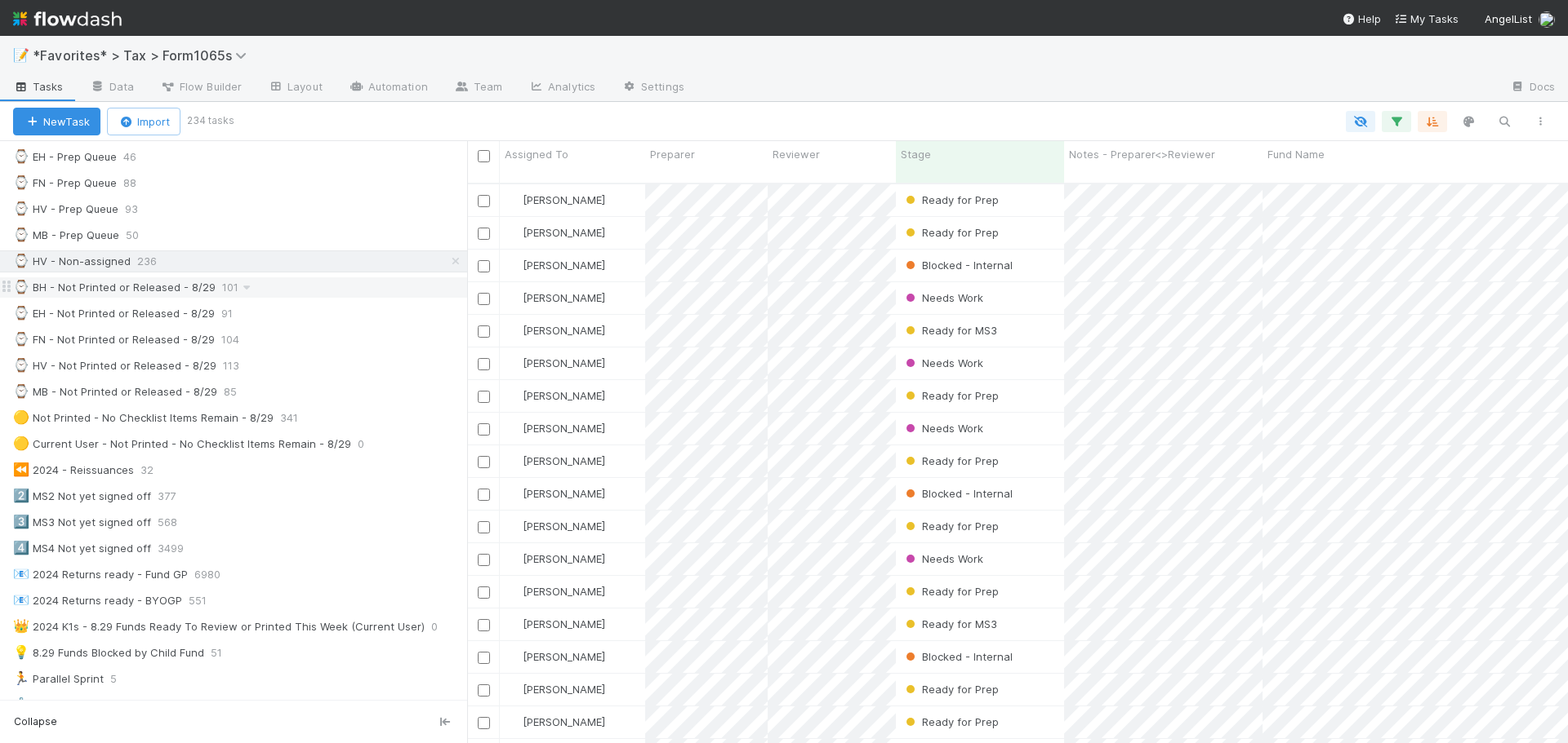
scroll to position [408, 0]
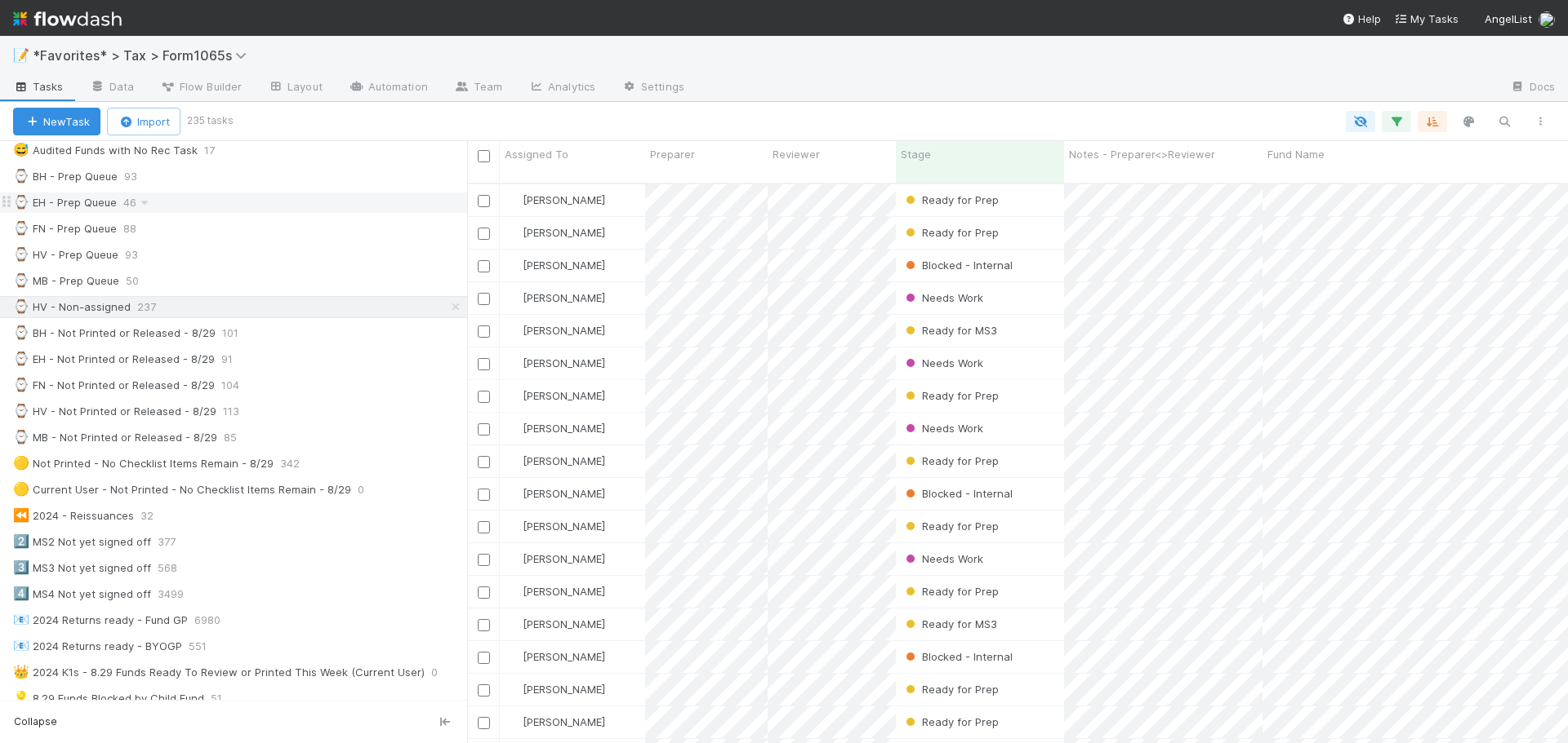
click at [281, 196] on div "⌚ EH - Prep Queue 46" at bounding box center [240, 202] width 454 height 21
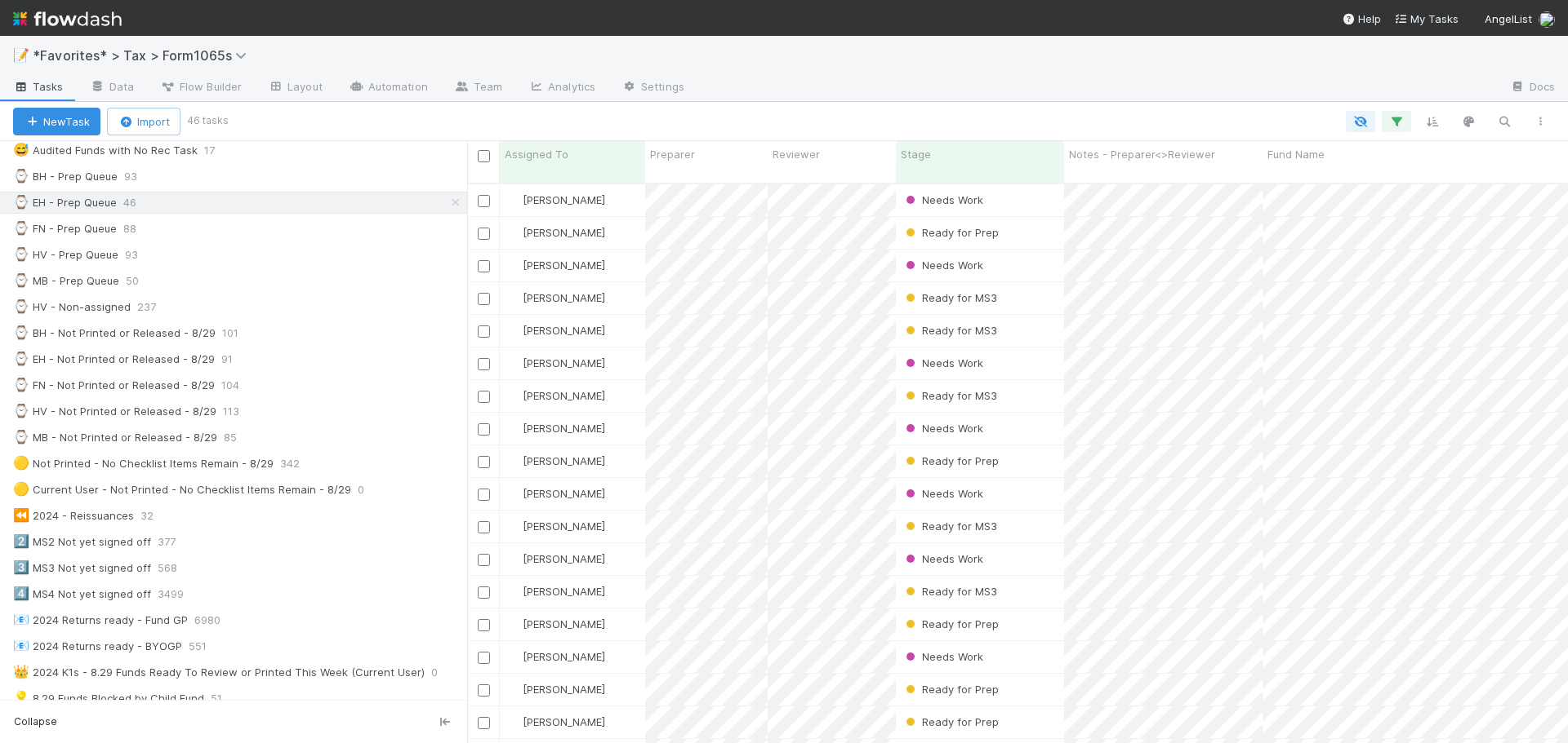
click at [1078, 95] on div at bounding box center [1097, 87] width 799 height 26
click at [1074, 75] on div at bounding box center [1097, 87] width 799 height 26
